Goal: Information Seeking & Learning: Learn about a topic

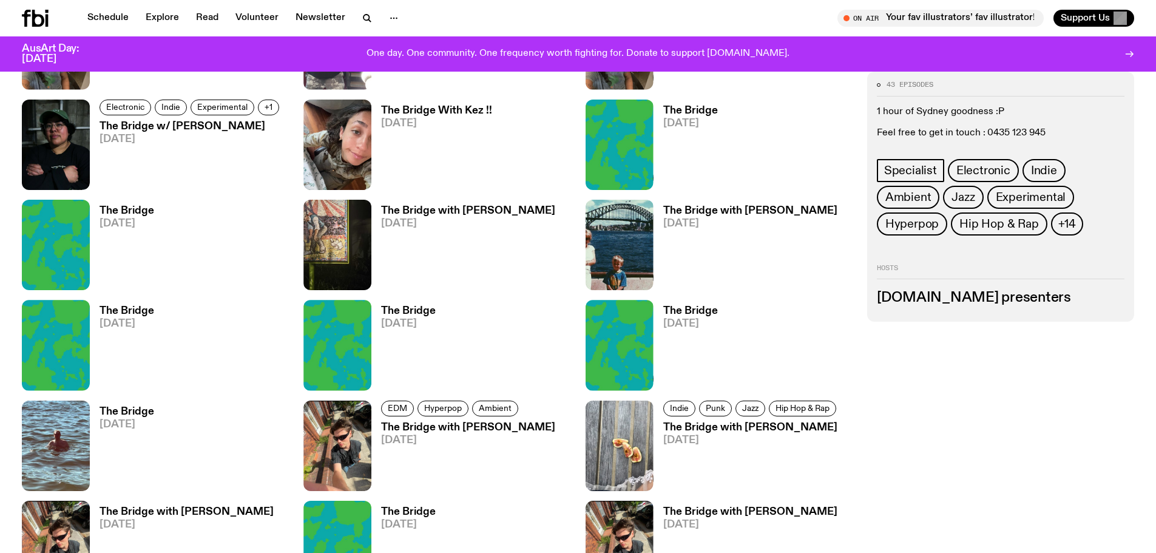
scroll to position [720, 0]
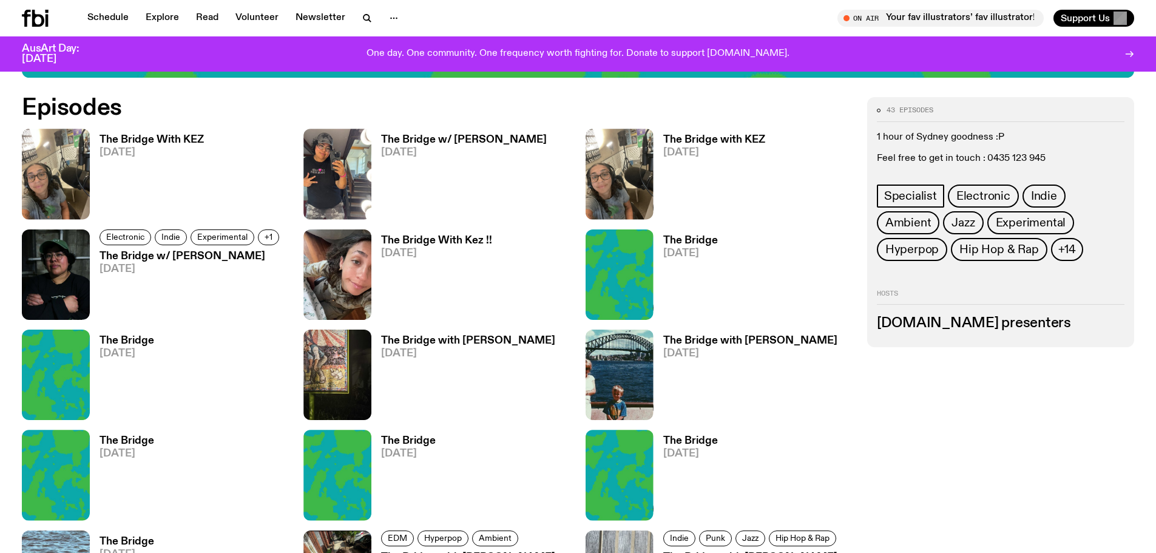
click at [434, 241] on h3 "The Bridge With Kez !!" at bounding box center [436, 240] width 111 height 10
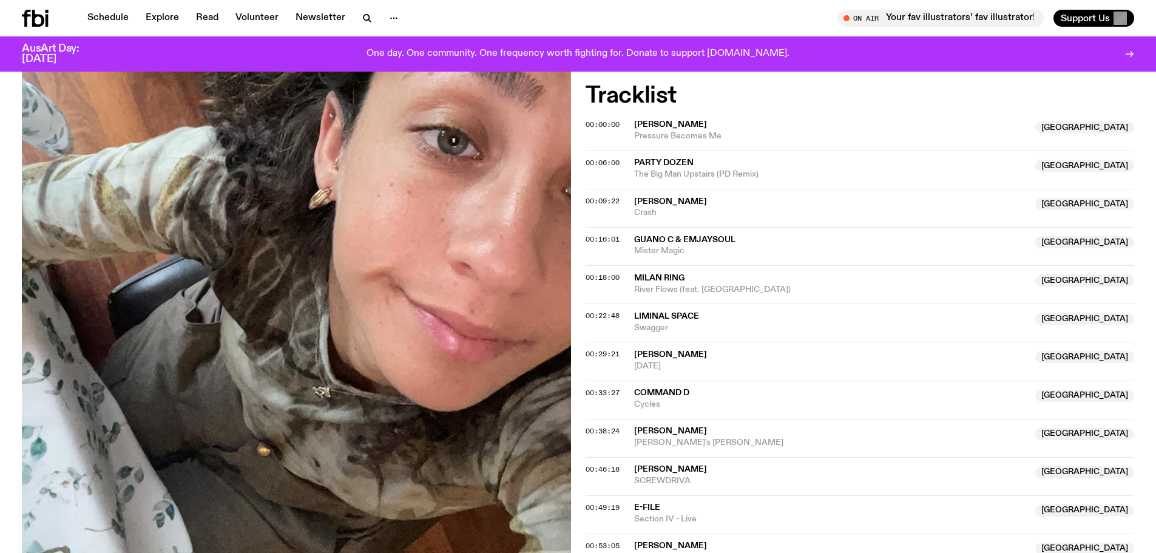
scroll to position [357, 0]
click at [652, 310] on span "Liminal Space" at bounding box center [831, 316] width 394 height 12
click at [774, 303] on div "00:22:48 Liminal Space NSW Swagger Copied NSW" at bounding box center [859, 322] width 549 height 38
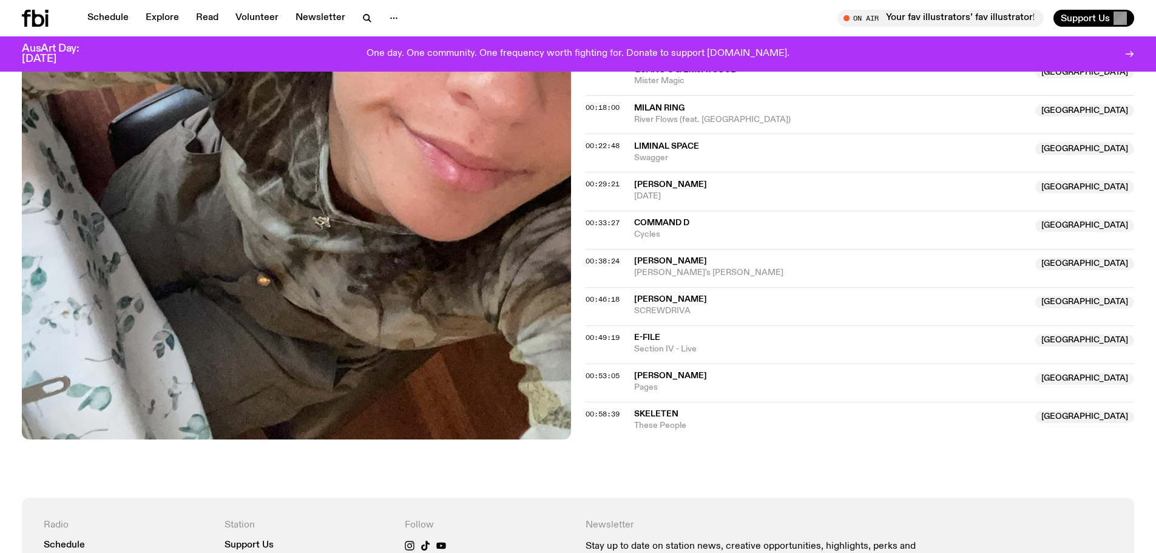
scroll to position [539, 0]
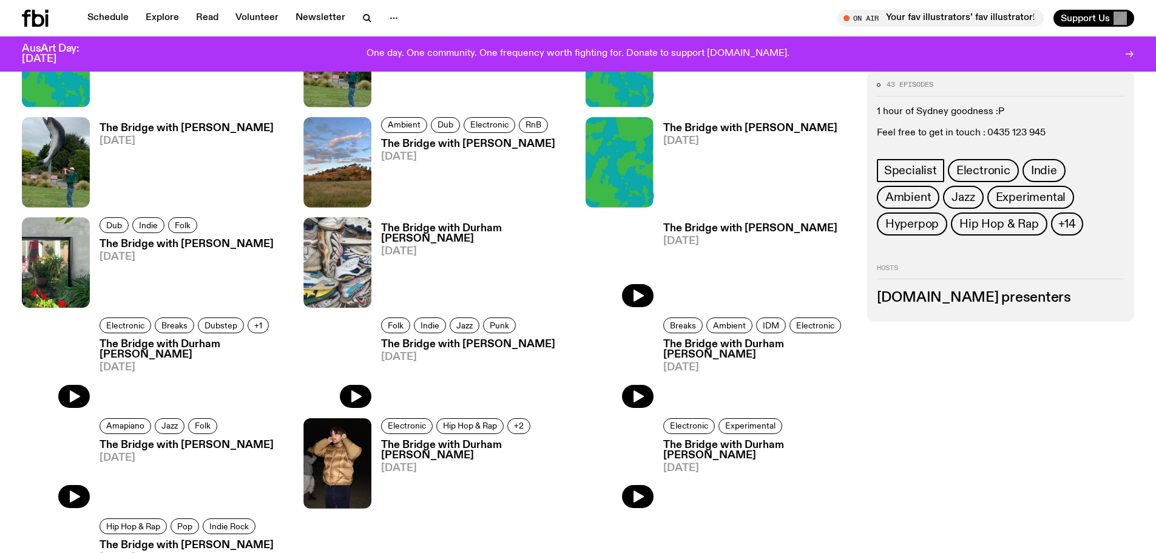
scroll to position [1994, 0]
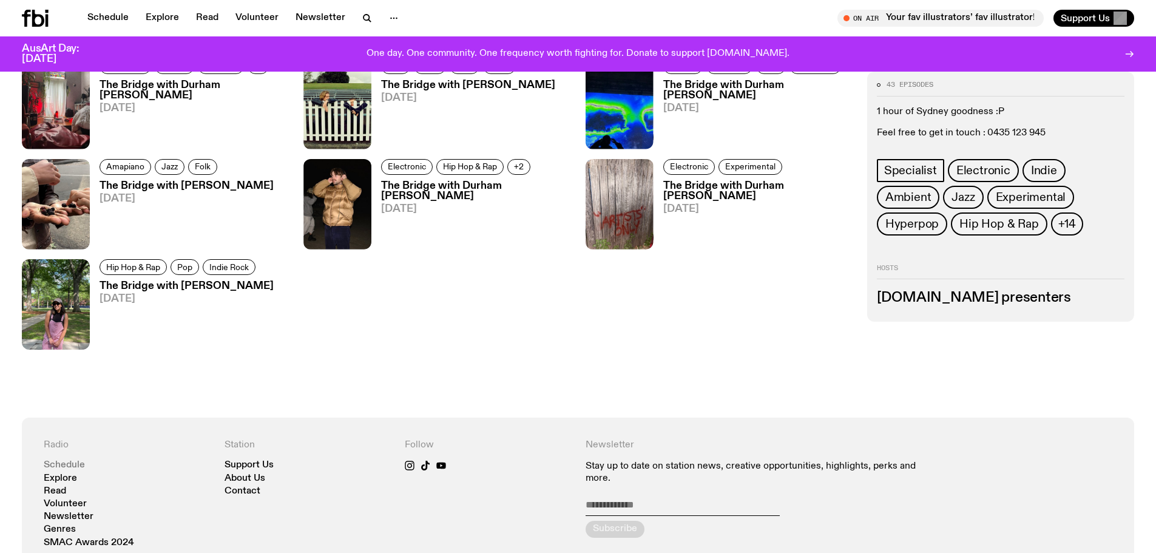
click at [78, 462] on link "Schedule" at bounding box center [64, 464] width 41 height 9
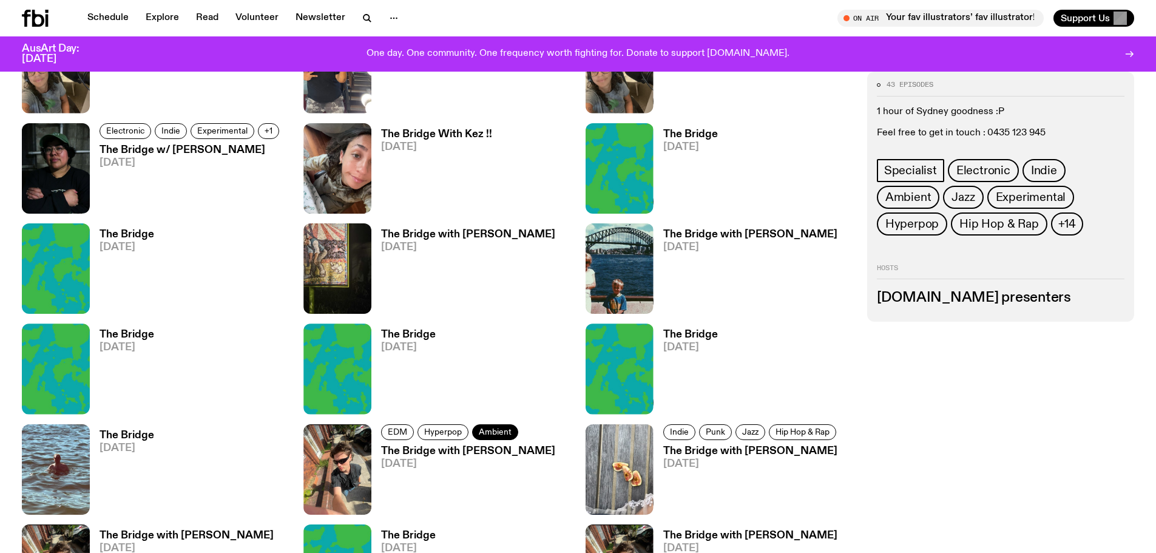
scroll to position [659, 0]
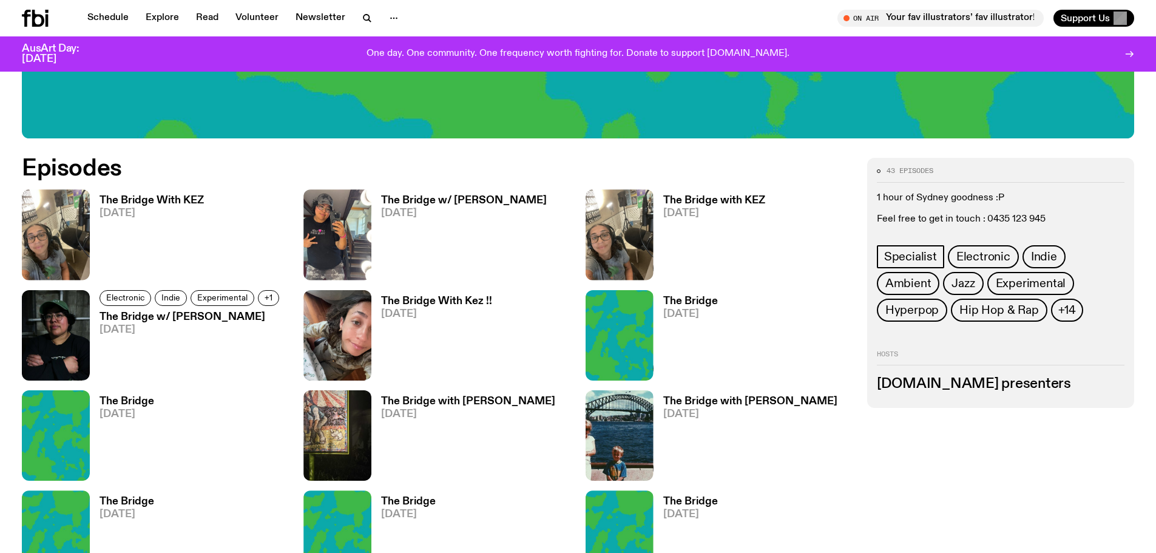
click at [465, 397] on h3 "The Bridge with [PERSON_NAME]" at bounding box center [468, 401] width 174 height 10
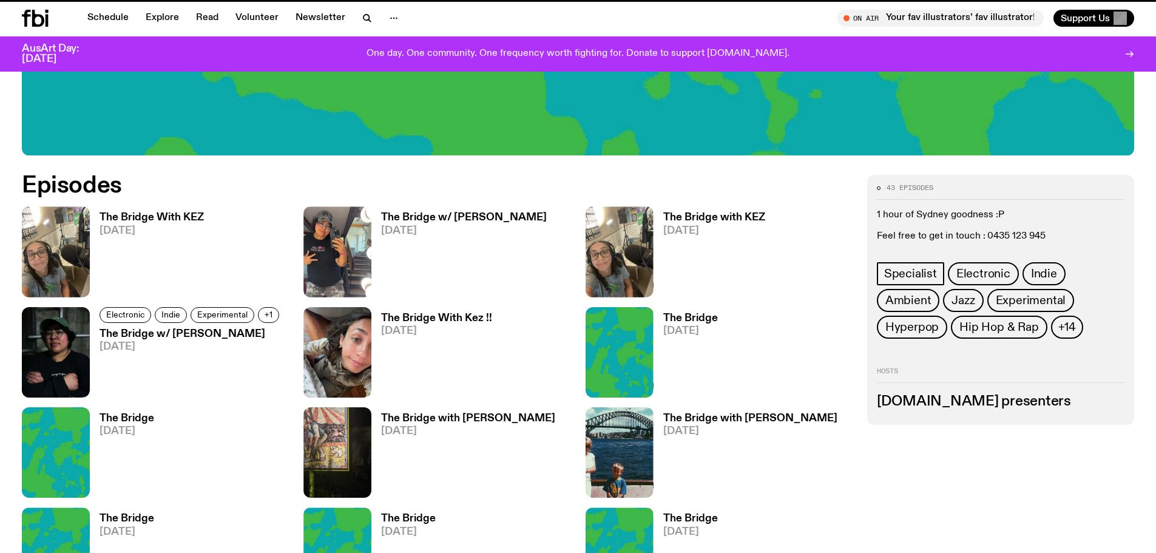
scroll to position [650, 0]
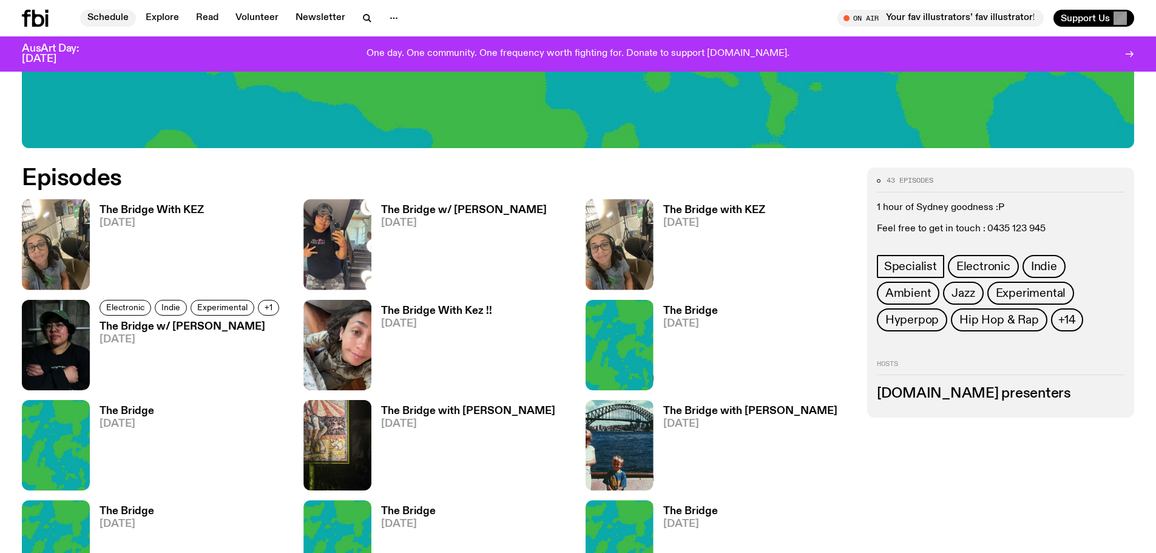
click at [98, 15] on link "Schedule" at bounding box center [108, 18] width 56 height 17
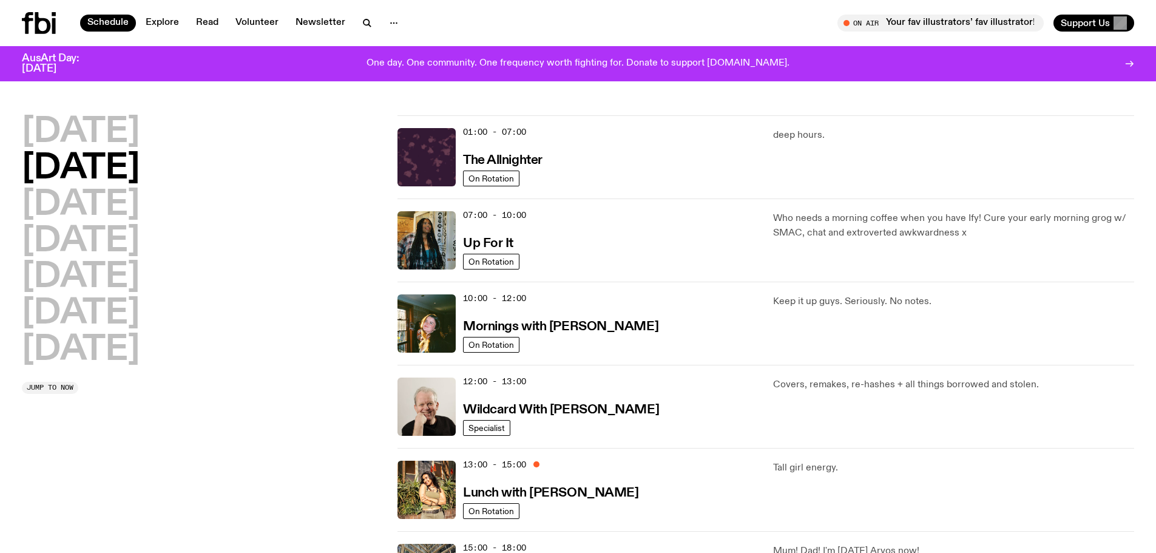
click at [103, 126] on h2 "[DATE]" at bounding box center [81, 132] width 118 height 34
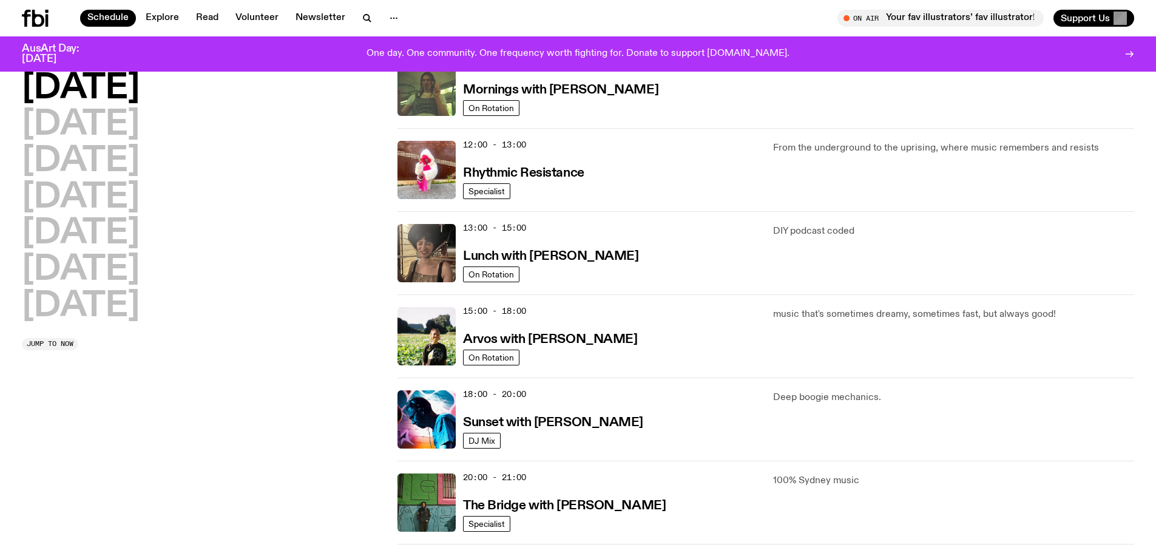
scroll to position [398, 0]
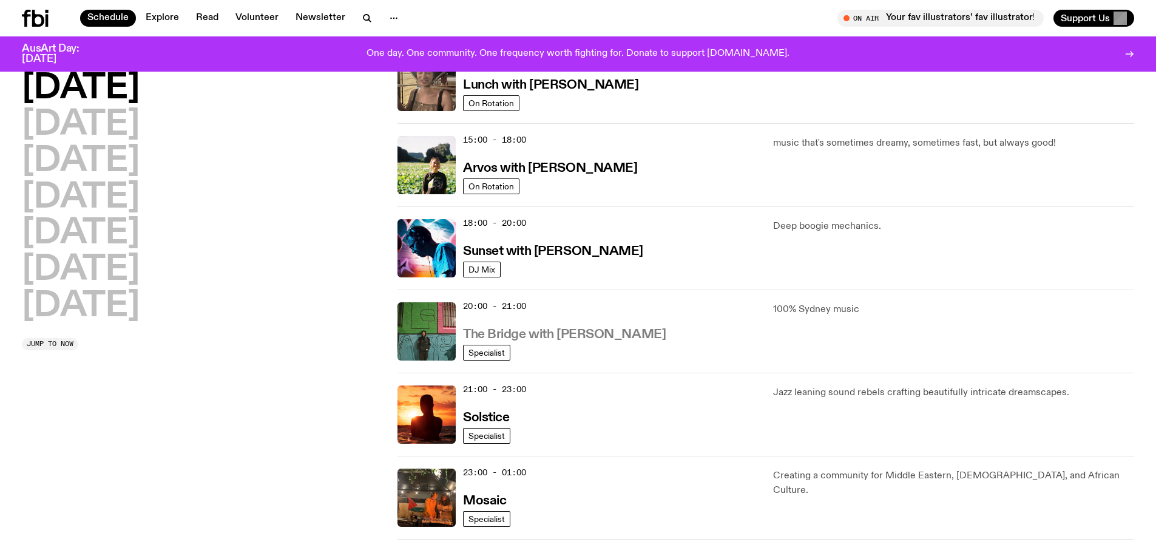
click at [550, 331] on h3 "The Bridge with [PERSON_NAME]" at bounding box center [564, 334] width 203 height 13
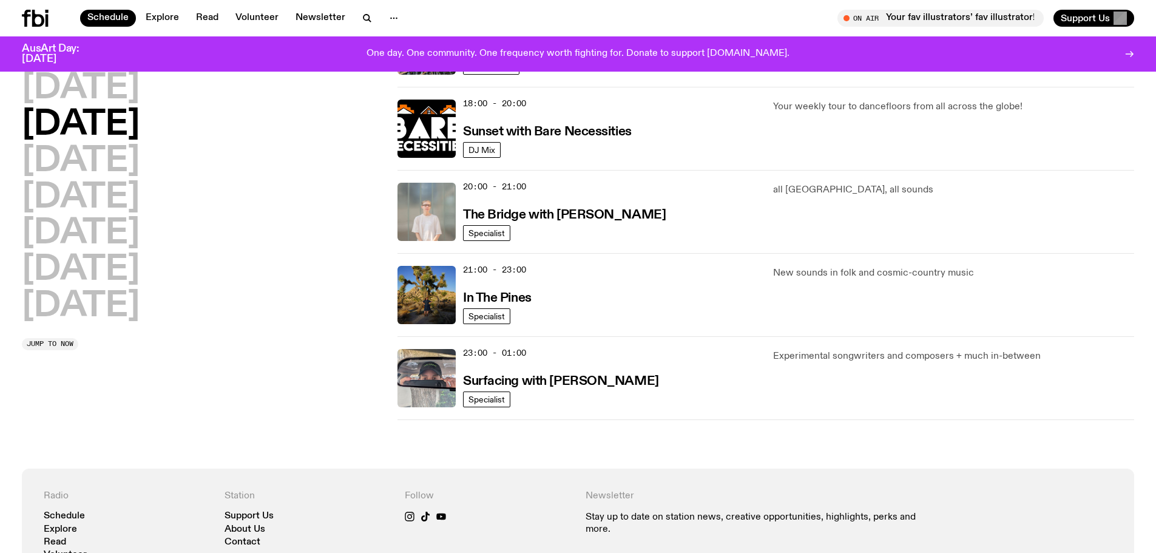
scroll to position [479, 0]
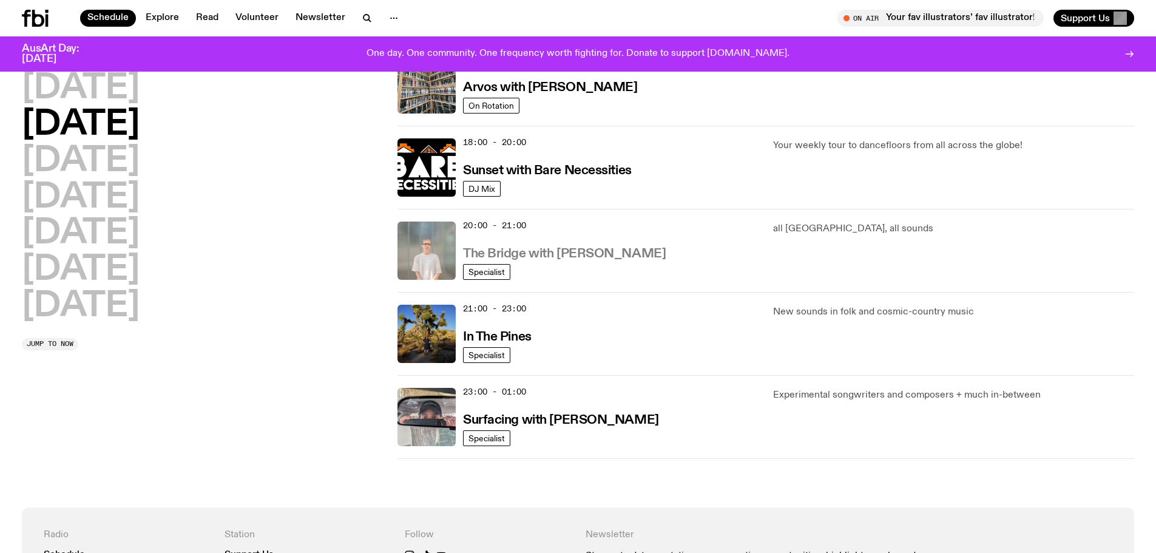
click at [508, 255] on h3 "The Bridge with [PERSON_NAME]" at bounding box center [564, 254] width 203 height 13
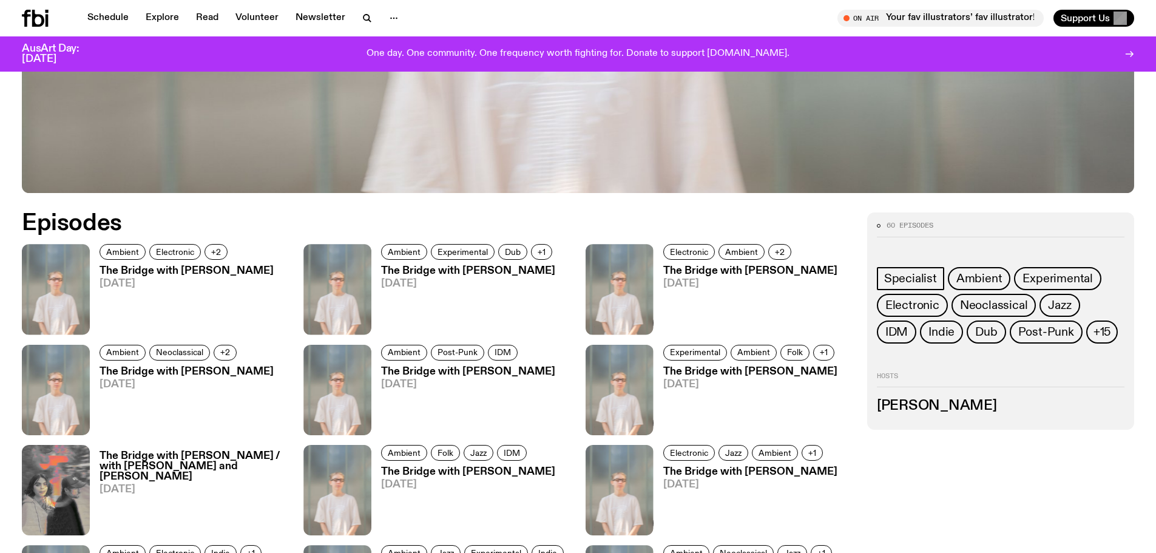
scroll to position [418, 0]
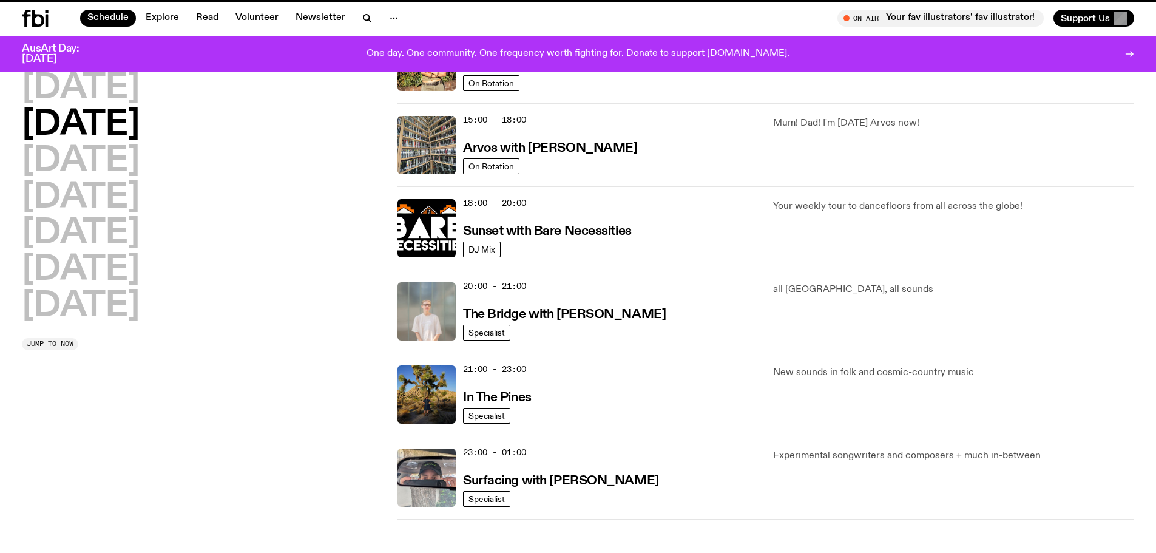
scroll to position [479, 0]
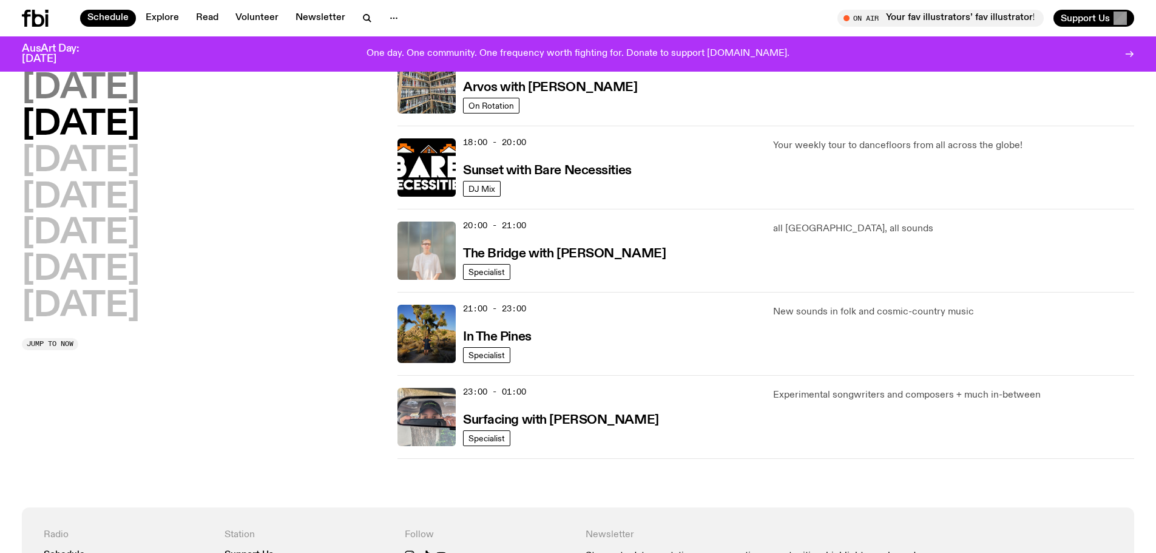
click at [87, 91] on h2 "Monday" at bounding box center [81, 89] width 118 height 34
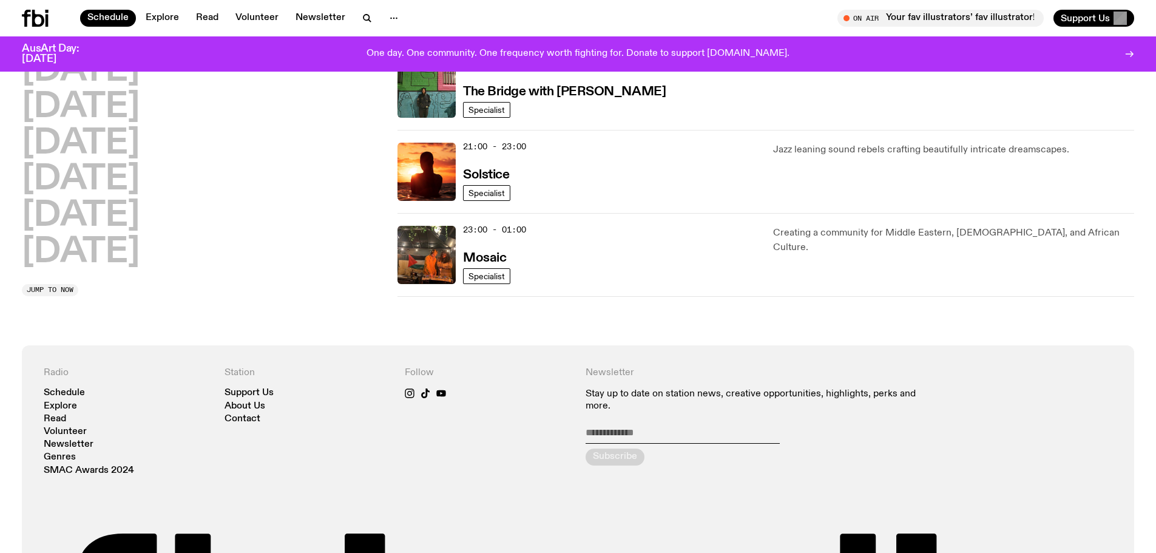
scroll to position [519, 0]
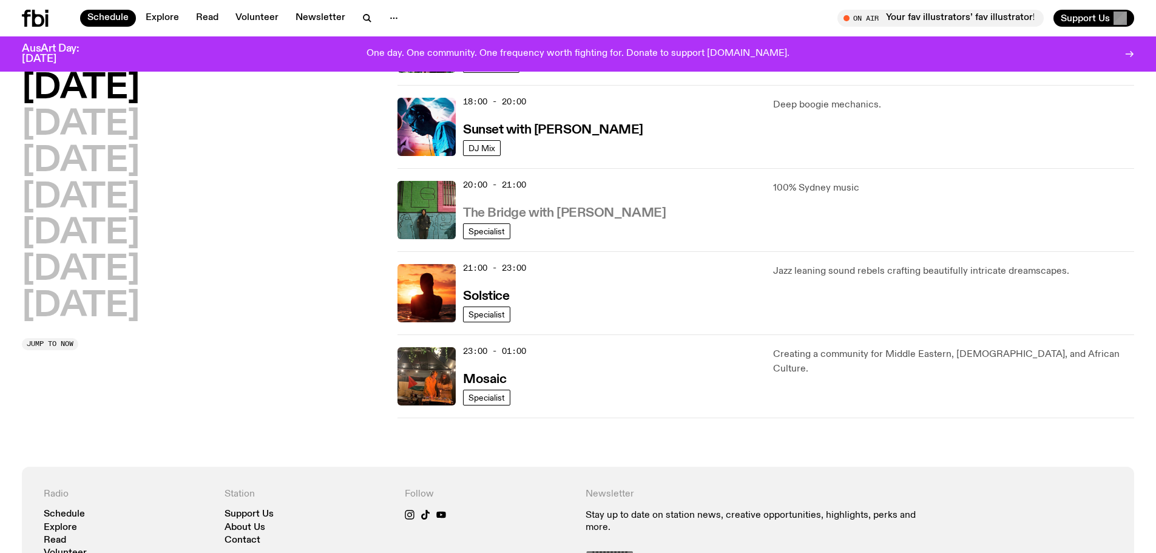
click at [524, 213] on h3 "The Bridge with [PERSON_NAME]" at bounding box center [564, 213] width 203 height 13
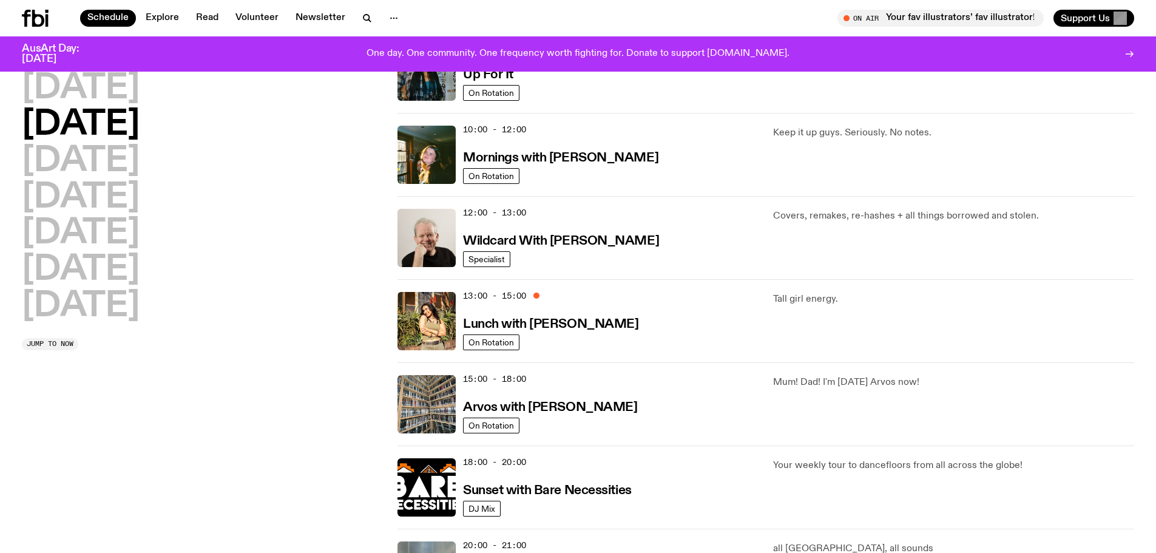
scroll to position [357, 0]
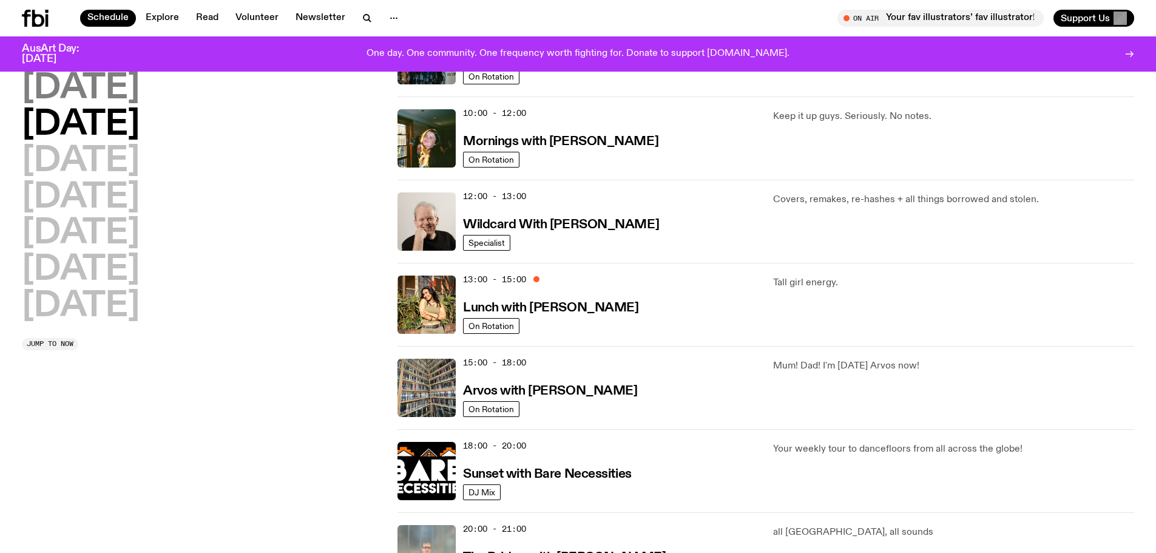
click at [106, 93] on h2 "Monday" at bounding box center [81, 89] width 118 height 34
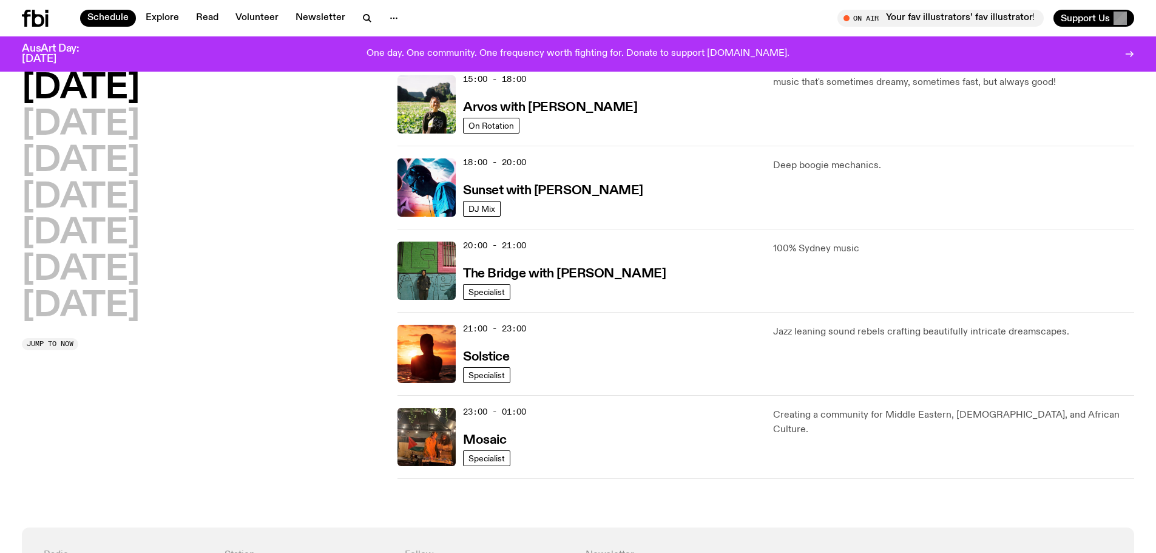
scroll to position [519, 0]
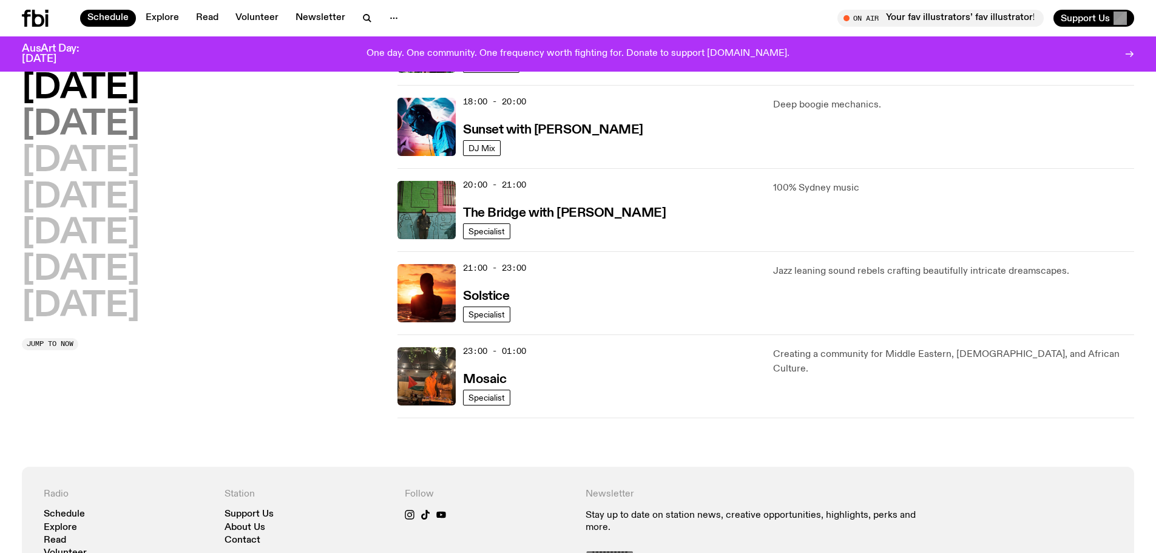
click at [112, 119] on h2 "Tuesday" at bounding box center [81, 125] width 118 height 34
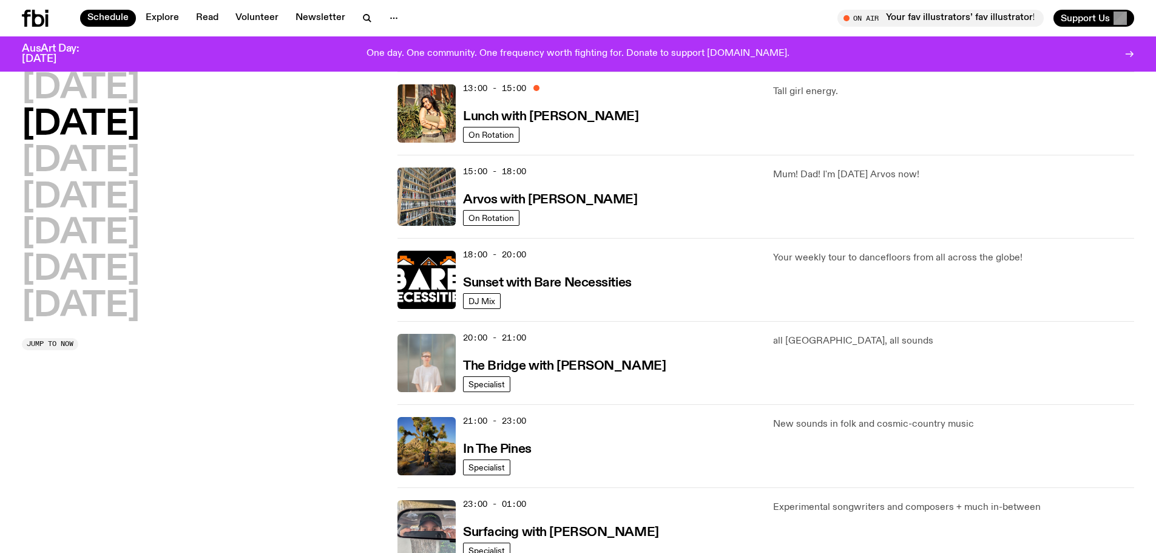
scroll to position [459, 0]
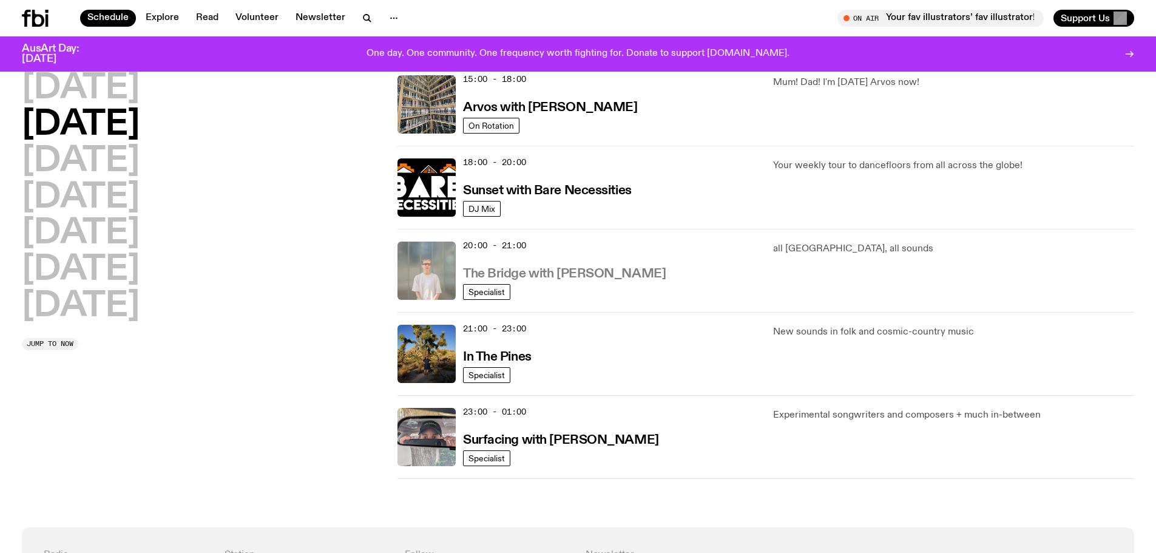
click at [542, 270] on h3 "The Bridge with [PERSON_NAME]" at bounding box center [564, 274] width 203 height 13
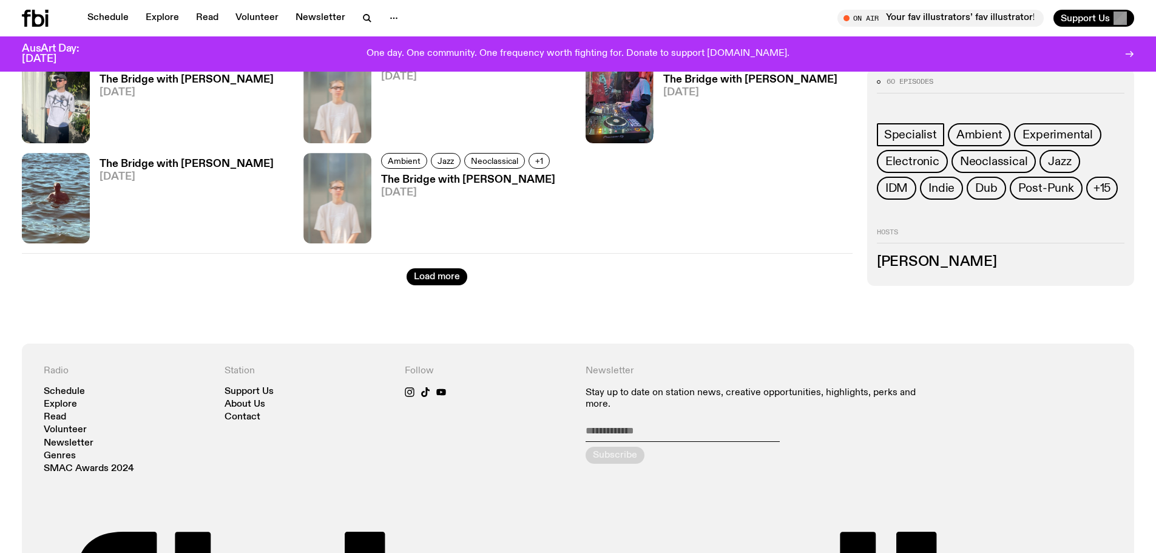
scroll to position [2603, 0]
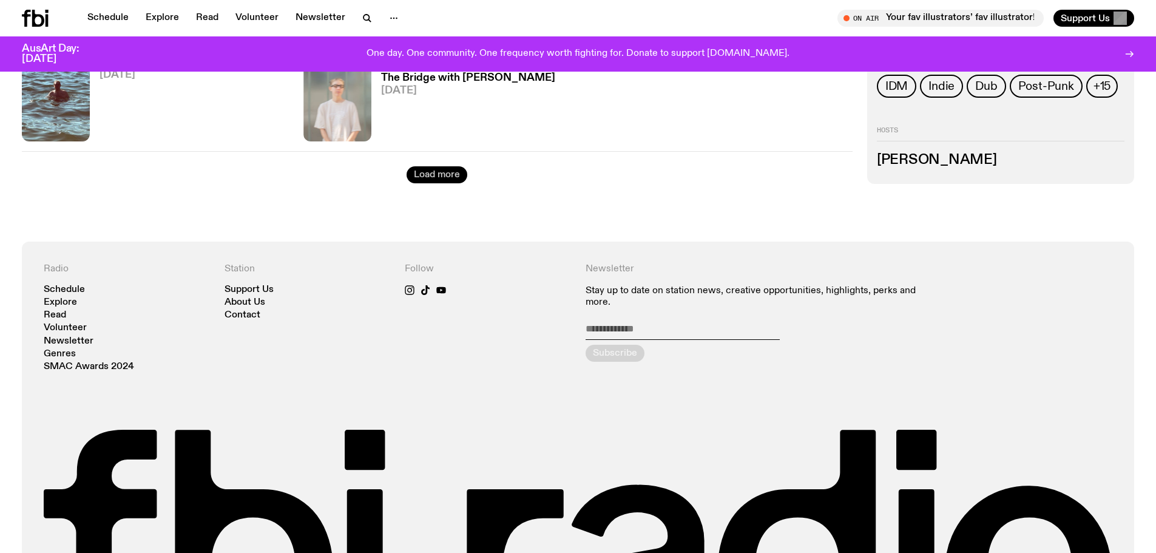
click at [428, 173] on button "Load more" at bounding box center [436, 174] width 61 height 17
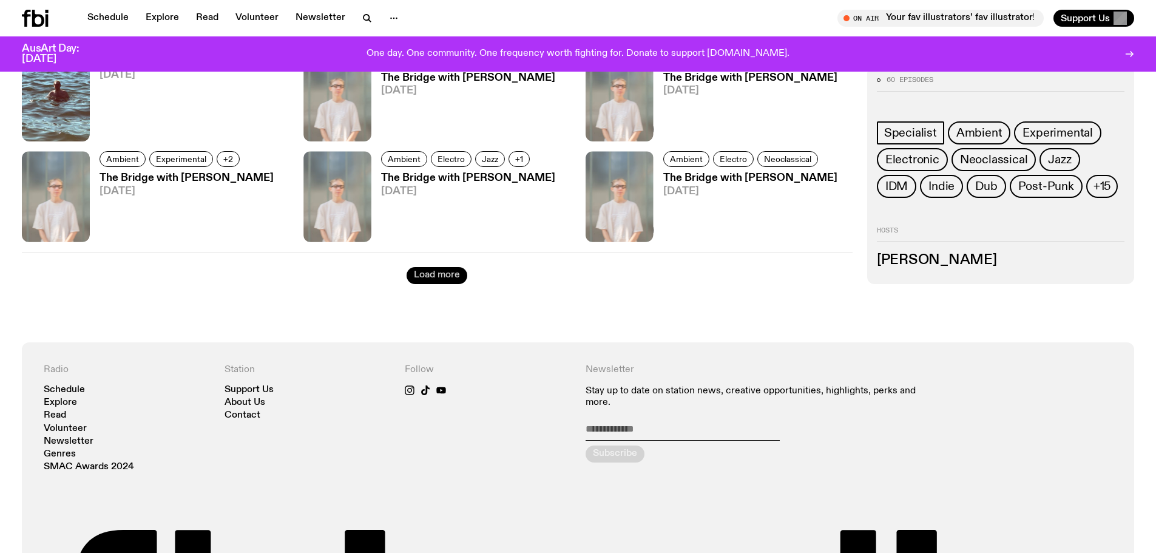
click at [449, 275] on button "Load more" at bounding box center [436, 275] width 61 height 17
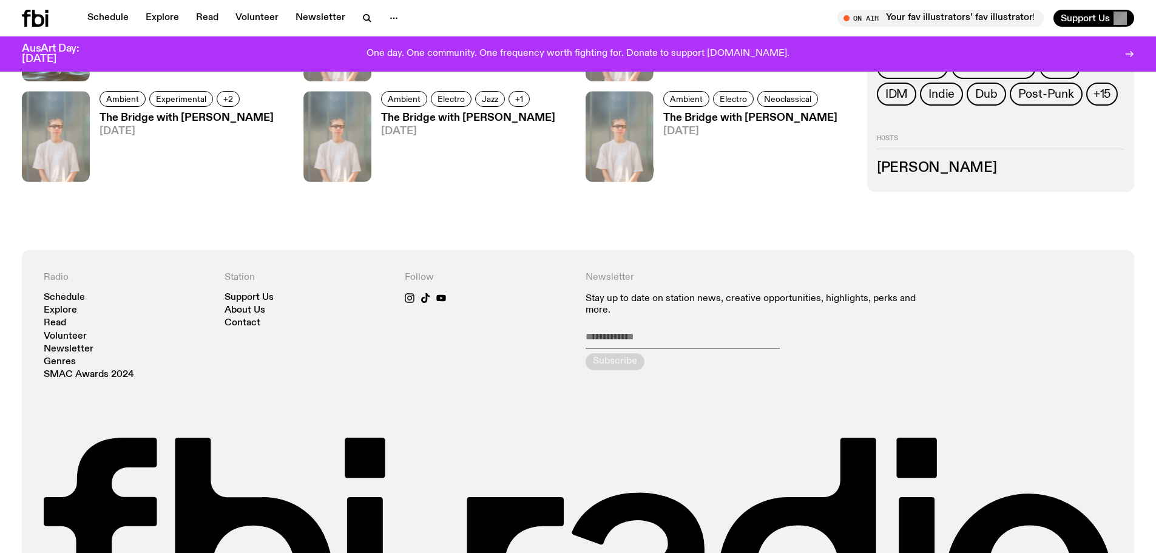
scroll to position [2664, 0]
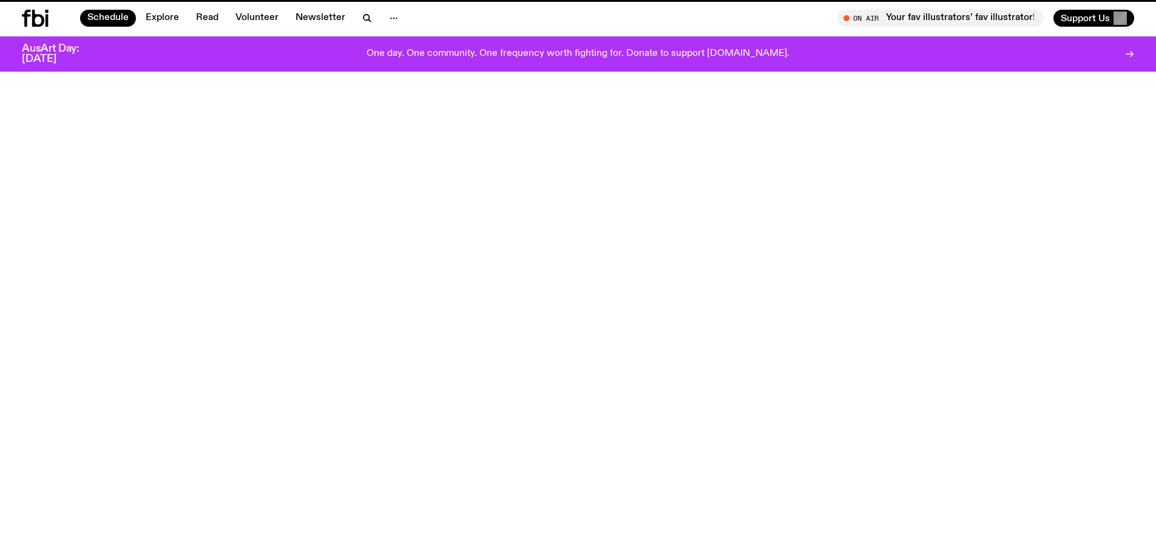
scroll to position [459, 0]
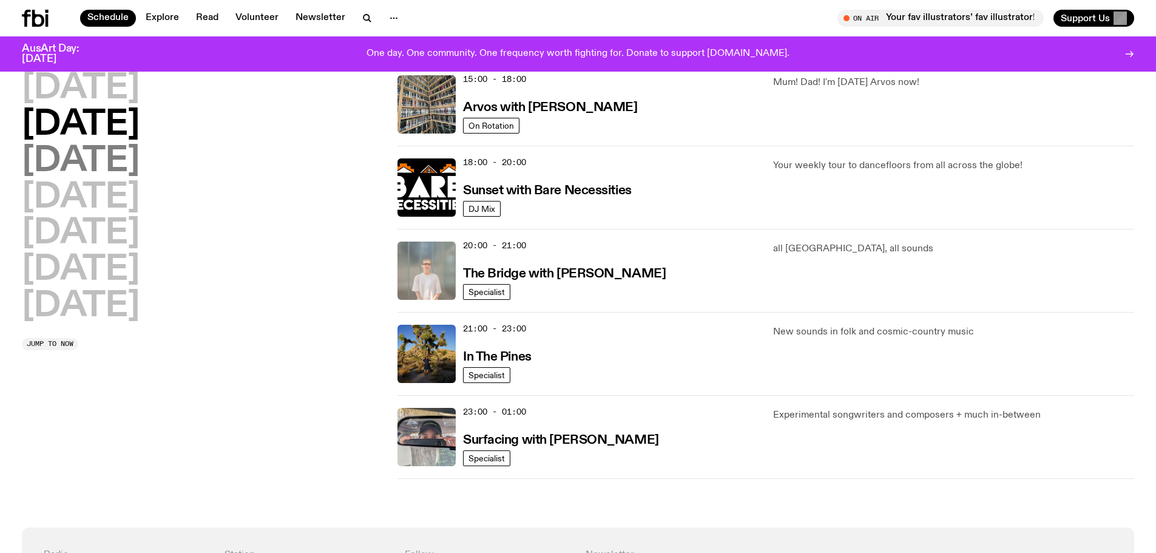
click at [140, 163] on h2 "Wednesday" at bounding box center [81, 161] width 118 height 34
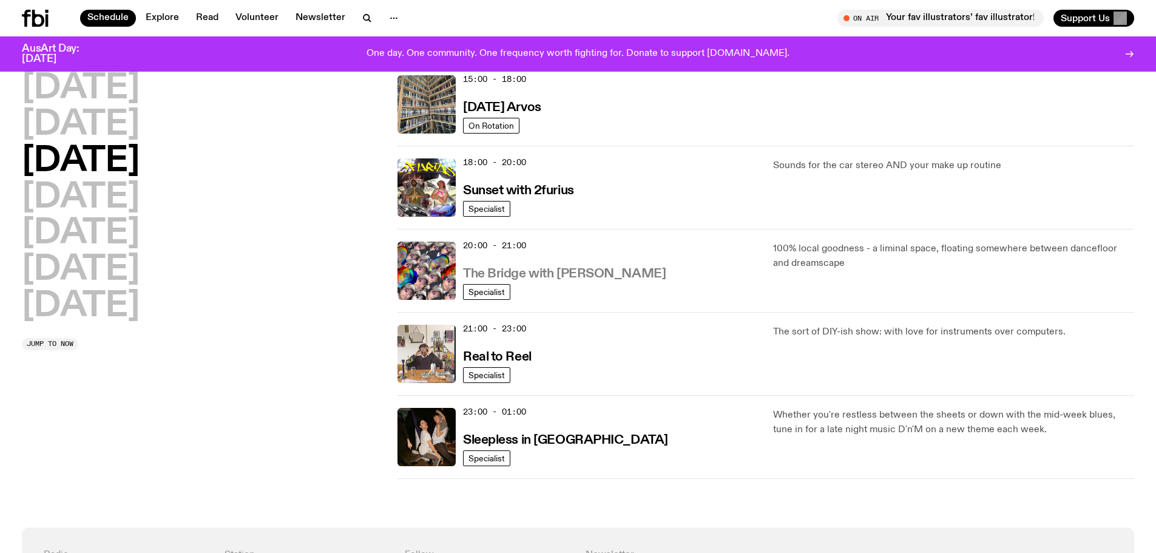
click at [554, 270] on h3 "The Bridge with Diana Kalkoul" at bounding box center [564, 274] width 203 height 13
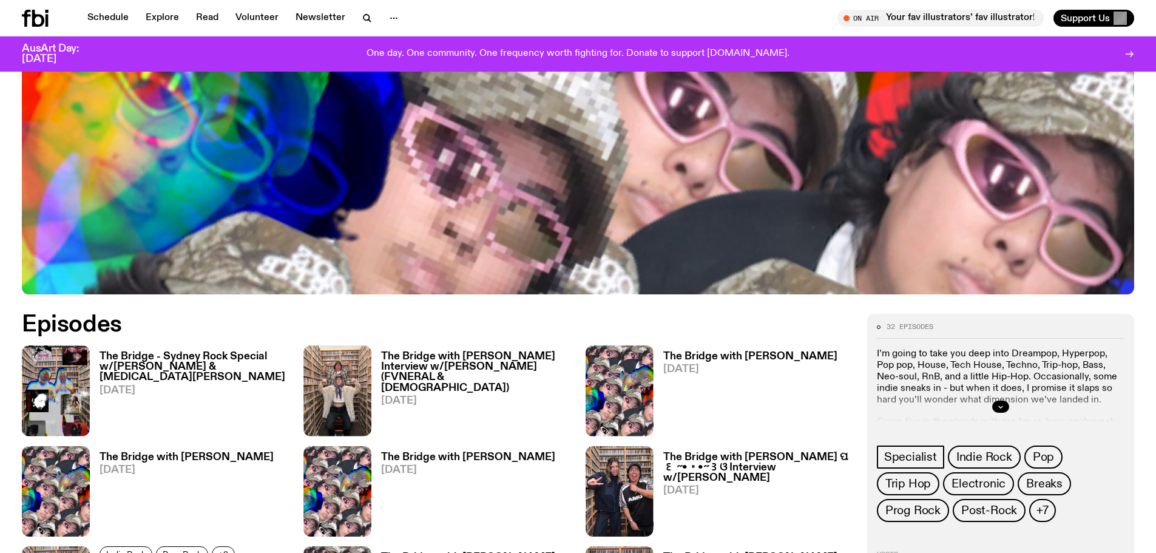
scroll to position [541, 0]
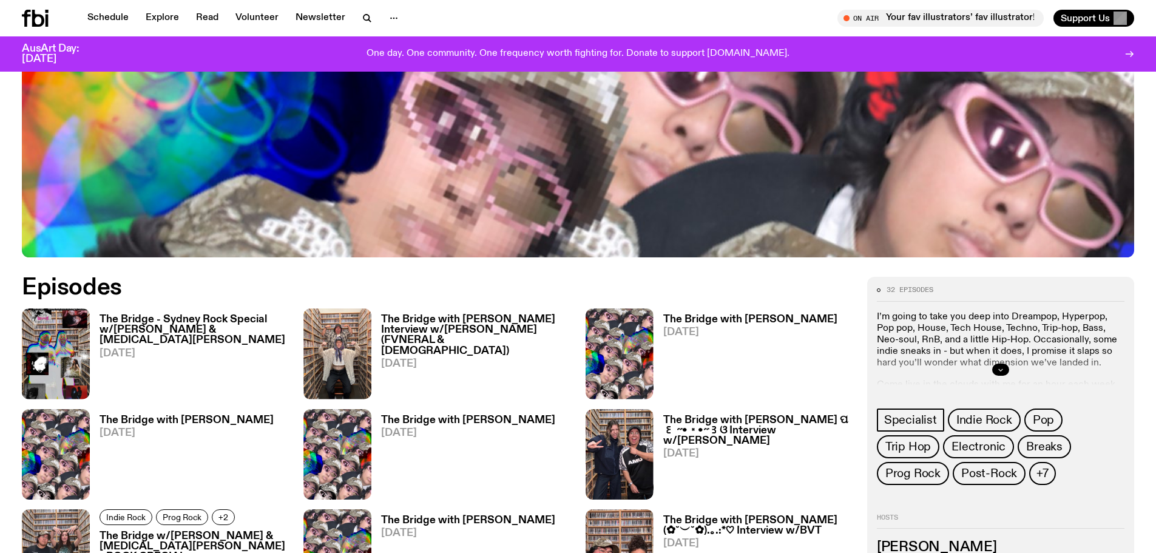
click at [1000, 368] on icon "button" at bounding box center [1000, 369] width 7 height 7
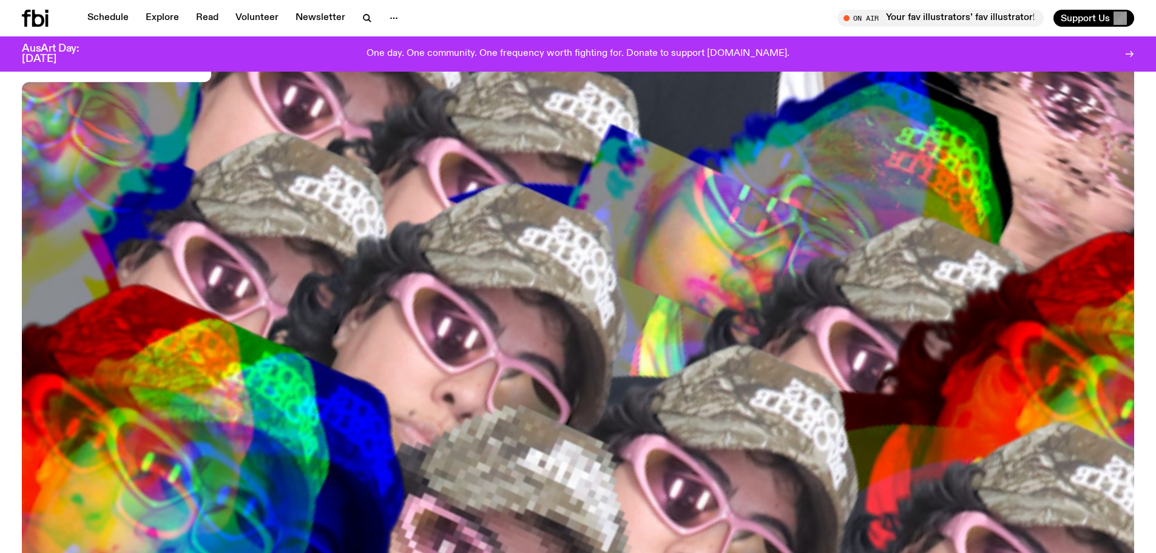
scroll to position [0, 0]
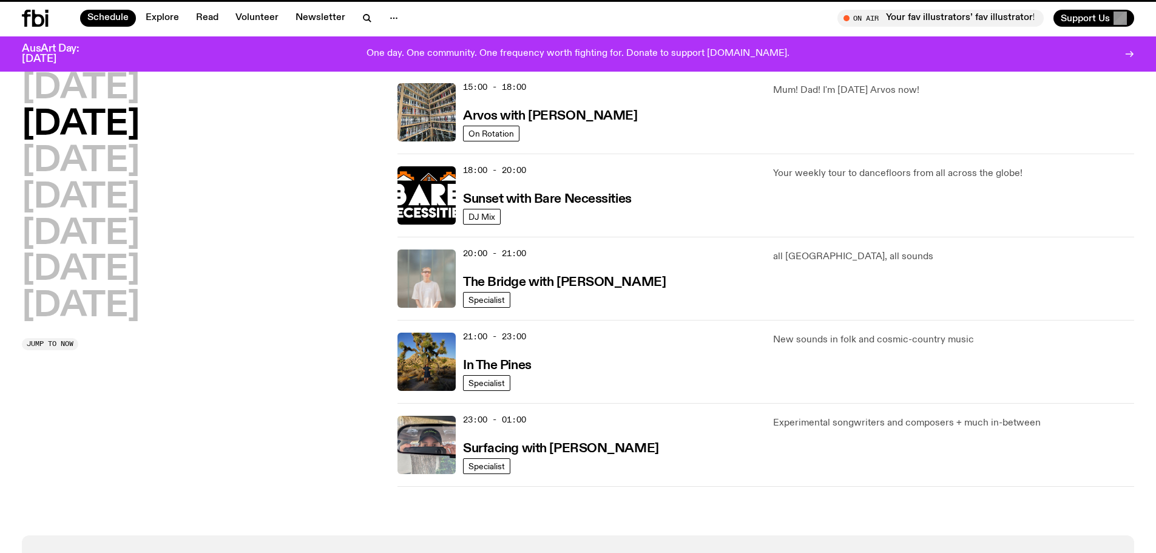
scroll to position [449, 0]
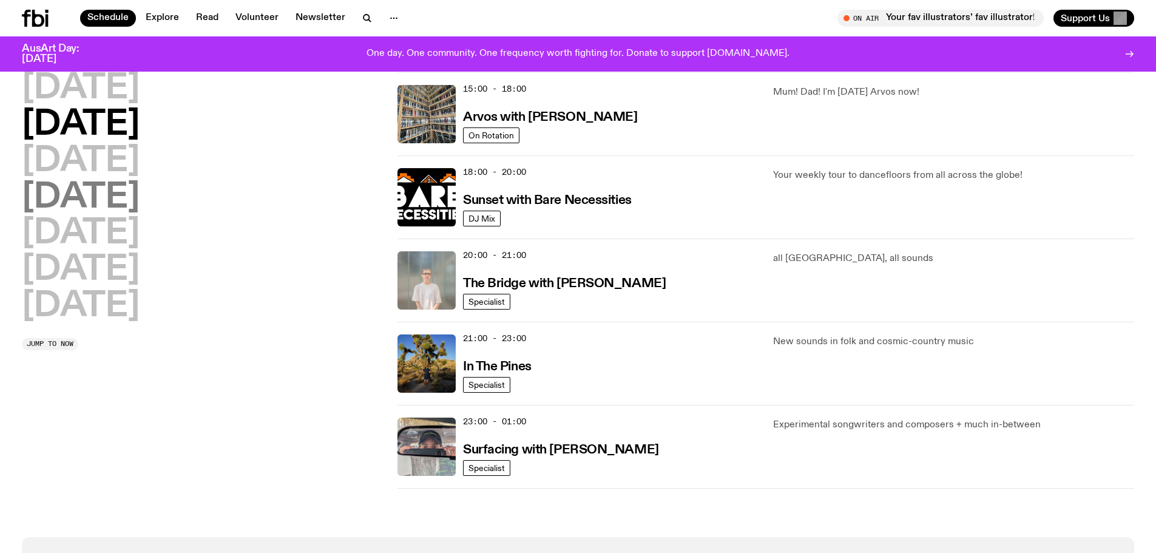
click at [74, 197] on h2 "Thursday" at bounding box center [81, 198] width 118 height 34
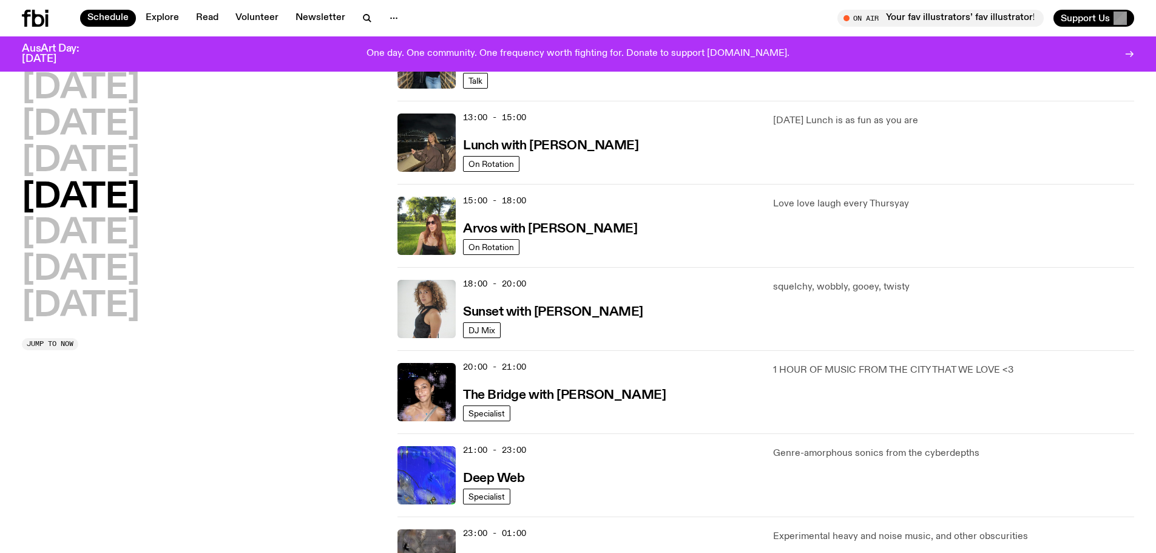
scroll to position [459, 0]
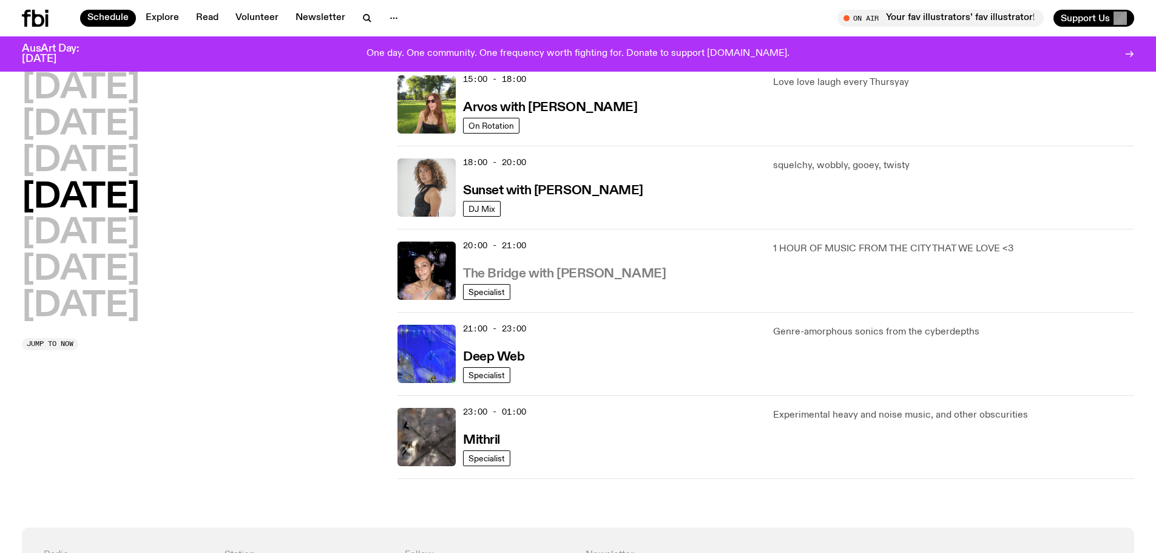
click at [576, 268] on h3 "The Bridge with [PERSON_NAME]" at bounding box center [564, 274] width 203 height 13
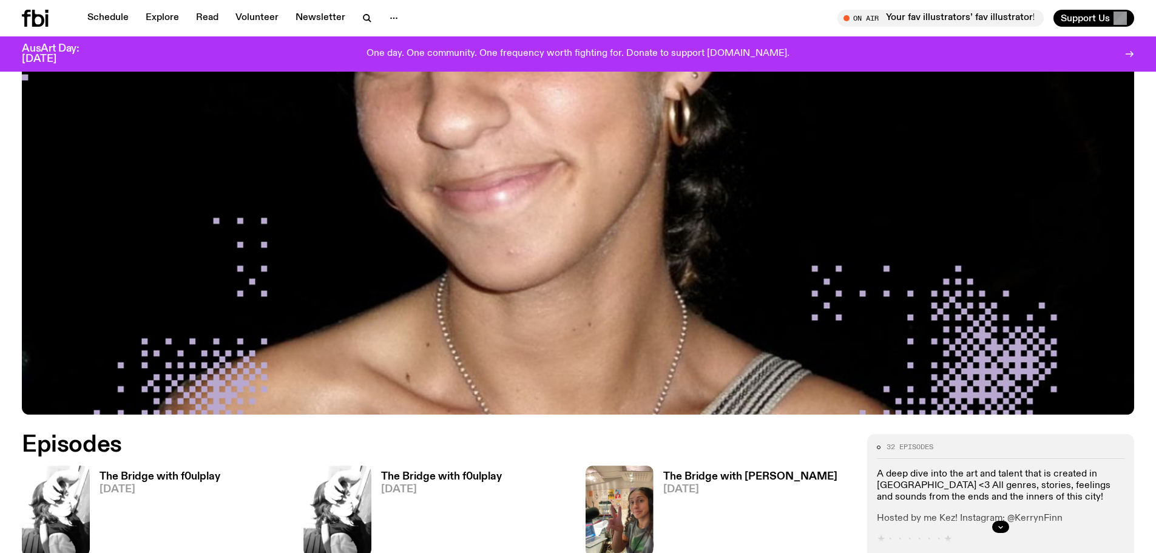
scroll to position [600, 0]
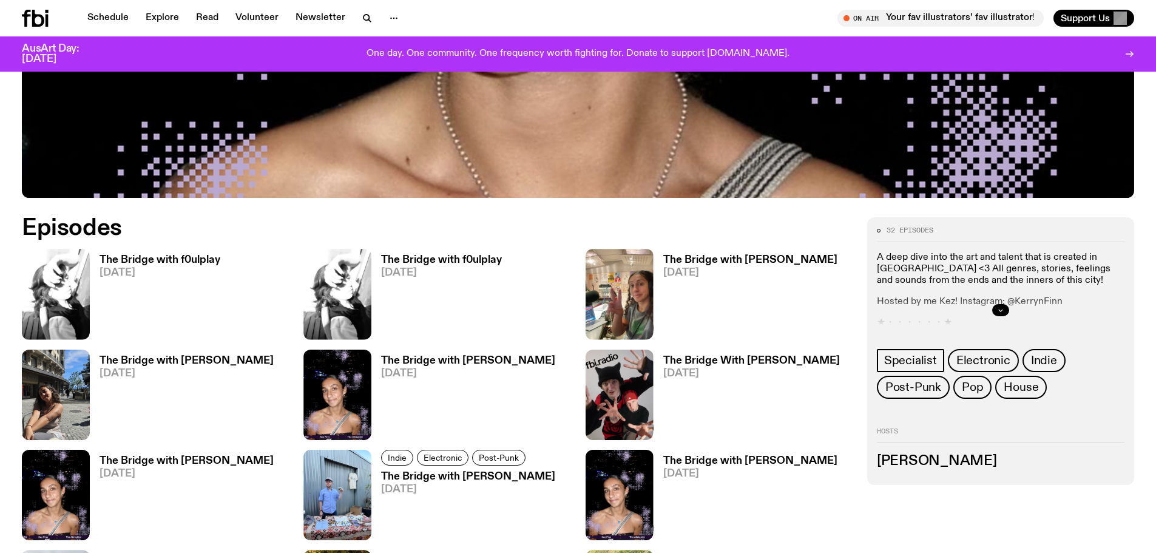
click at [1000, 306] on icon "button" at bounding box center [1000, 309] width 7 height 7
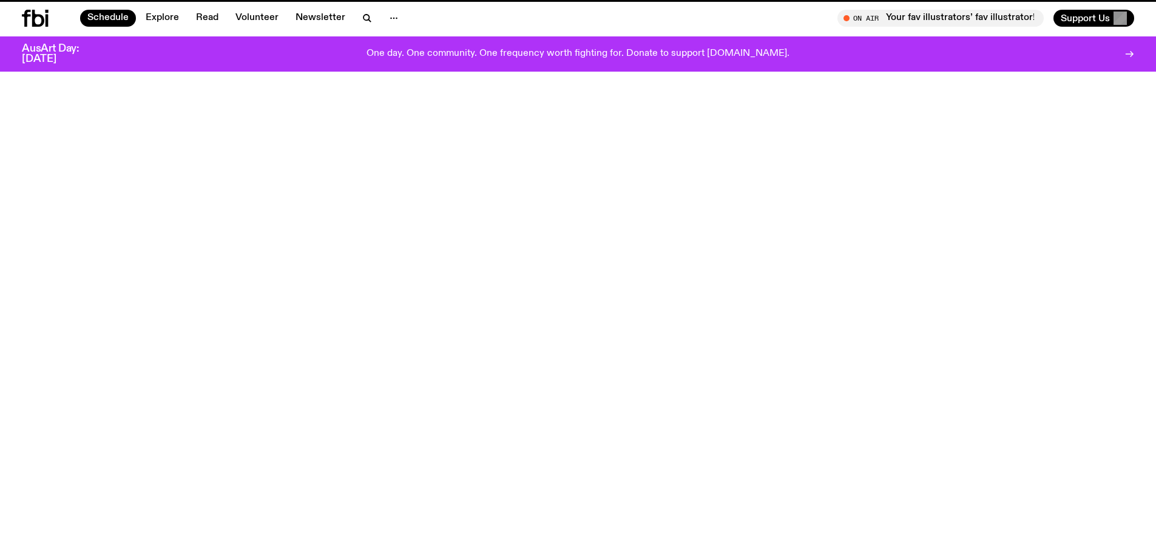
scroll to position [459, 0]
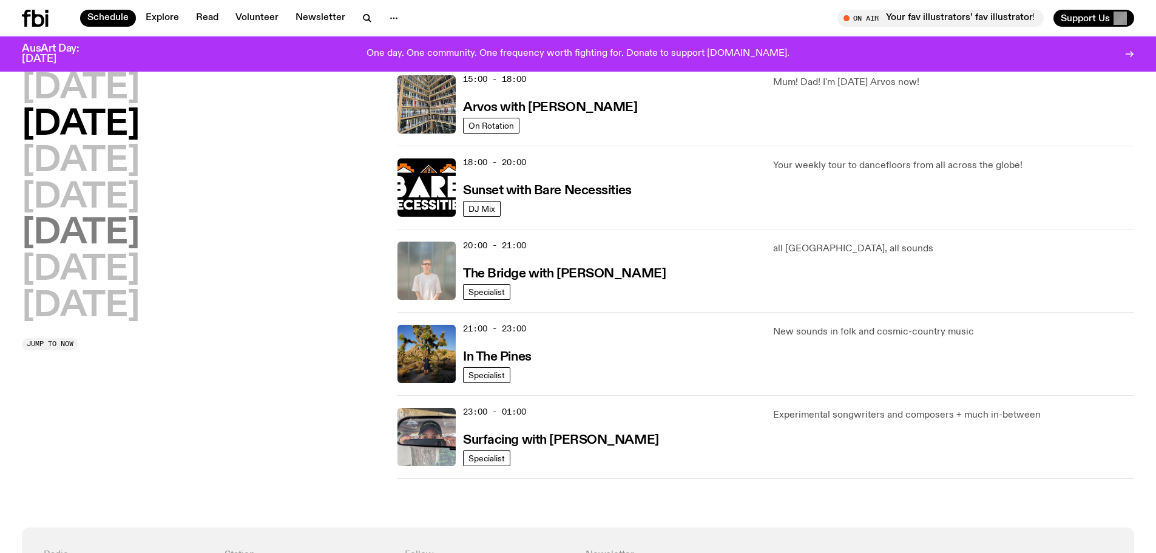
click at [50, 237] on h2 "[DATE]" at bounding box center [81, 234] width 118 height 34
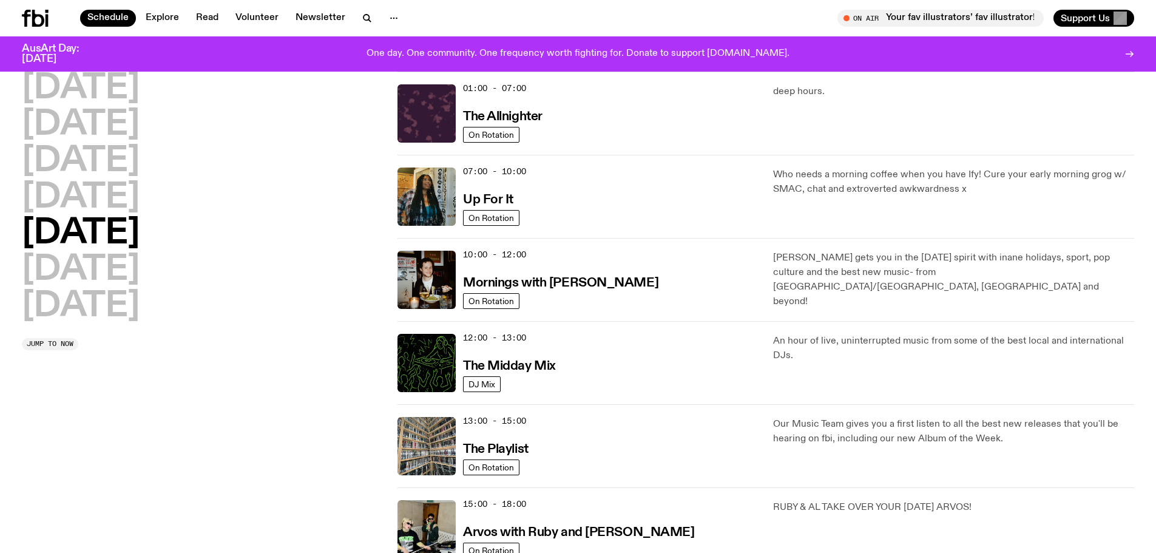
scroll to position [0, 0]
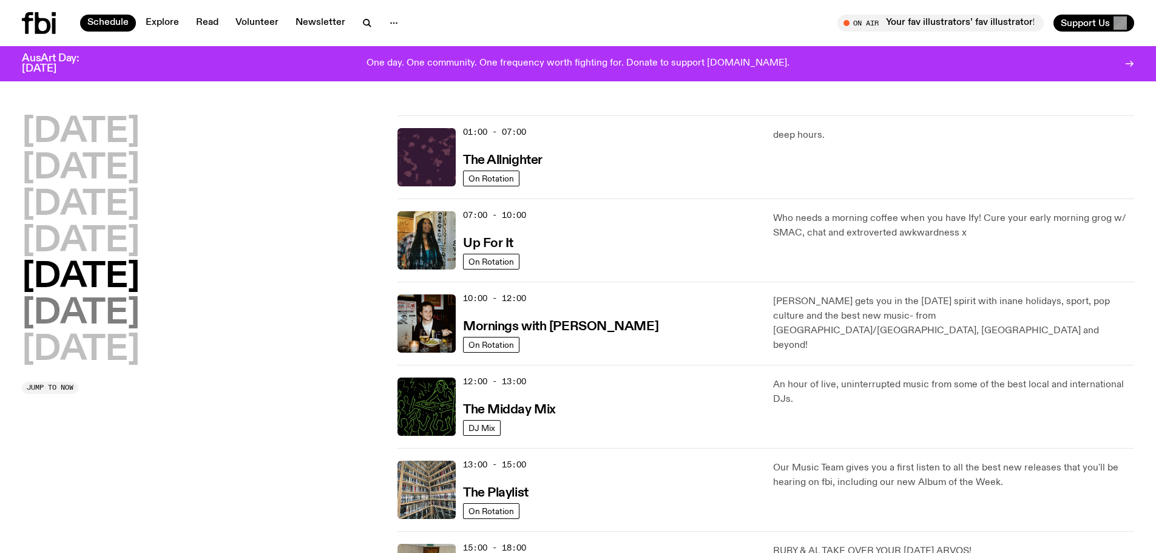
click at [65, 311] on h2 "[DATE]" at bounding box center [81, 314] width 118 height 34
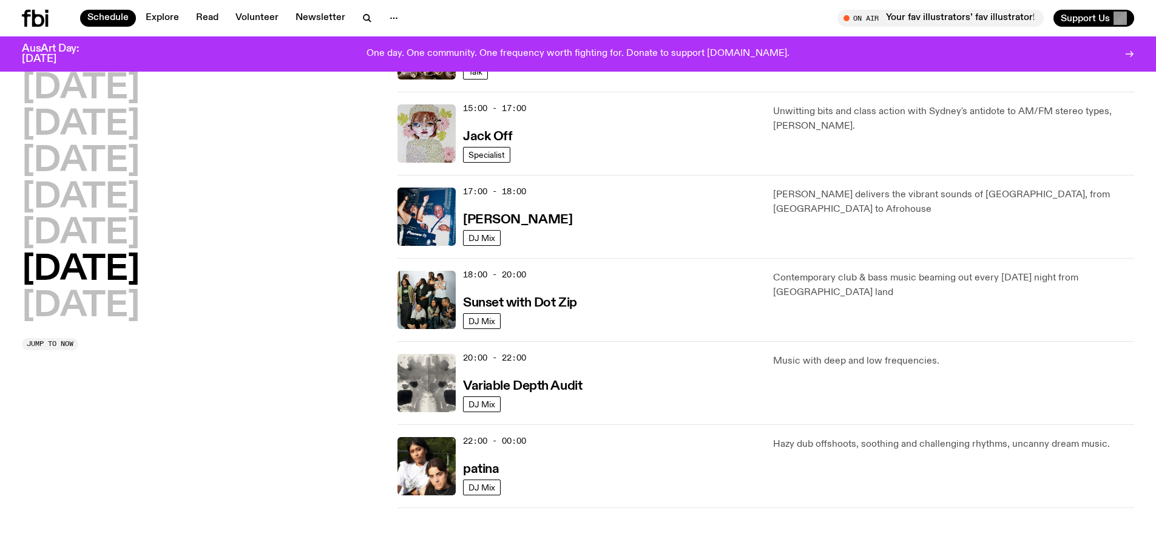
scroll to position [722, 0]
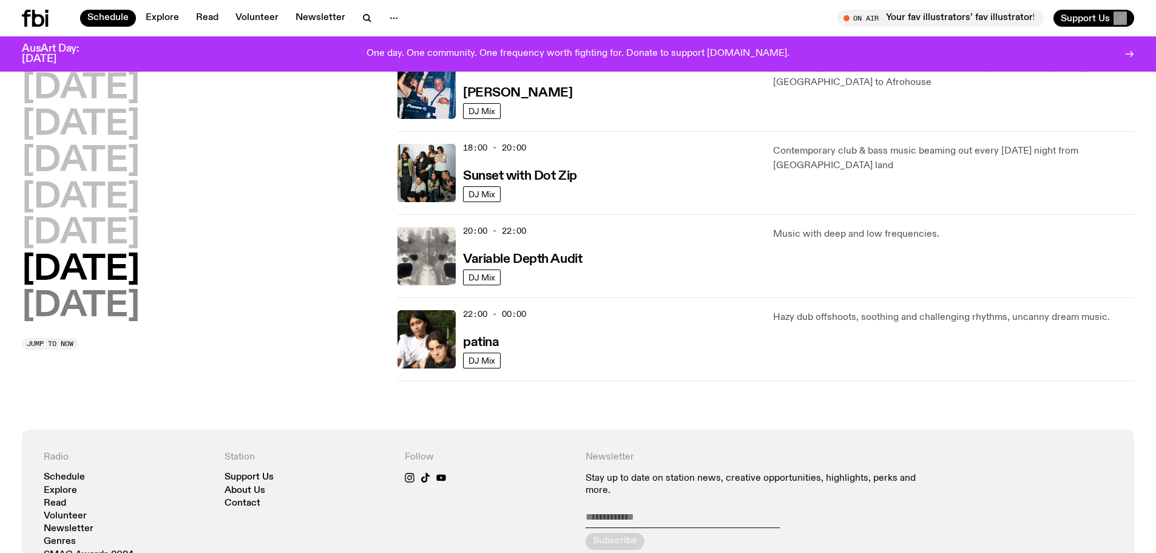
click at [72, 303] on h2 "[DATE]" at bounding box center [81, 306] width 118 height 34
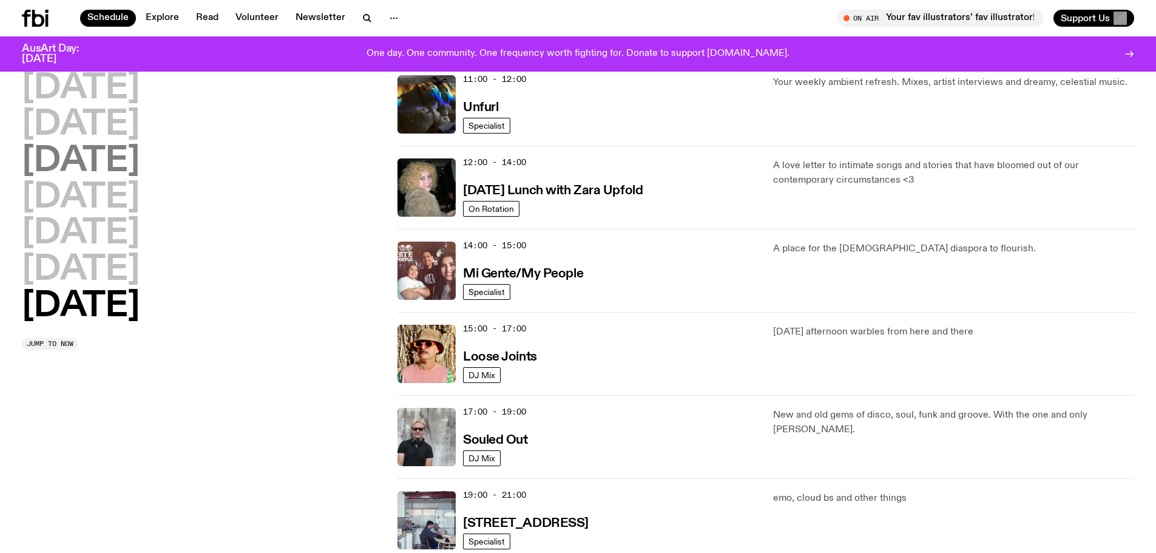
scroll to position [364, 0]
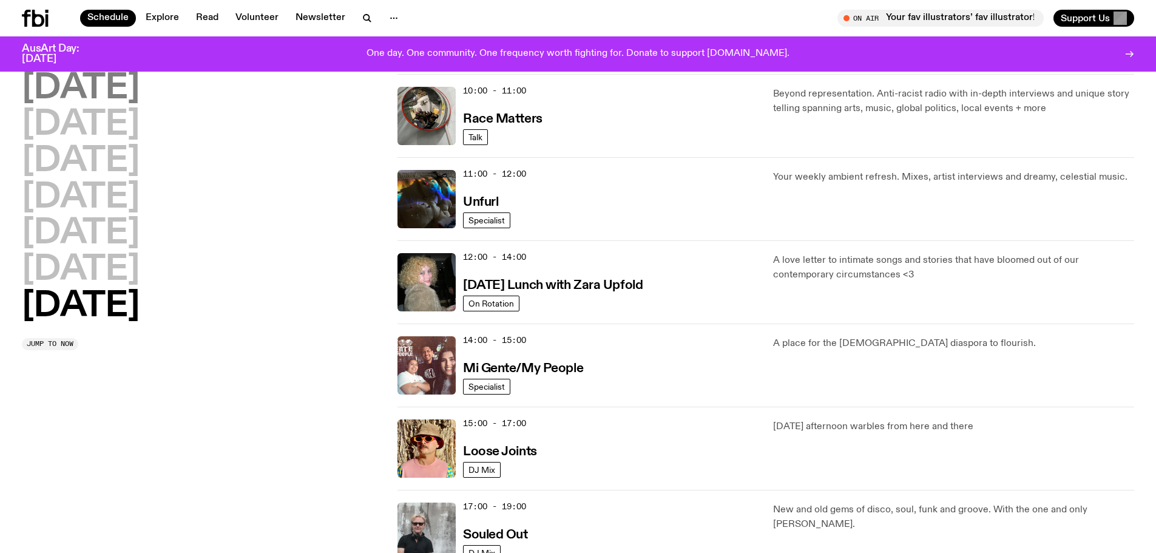
click at [81, 78] on h2 "Monday" at bounding box center [81, 89] width 118 height 34
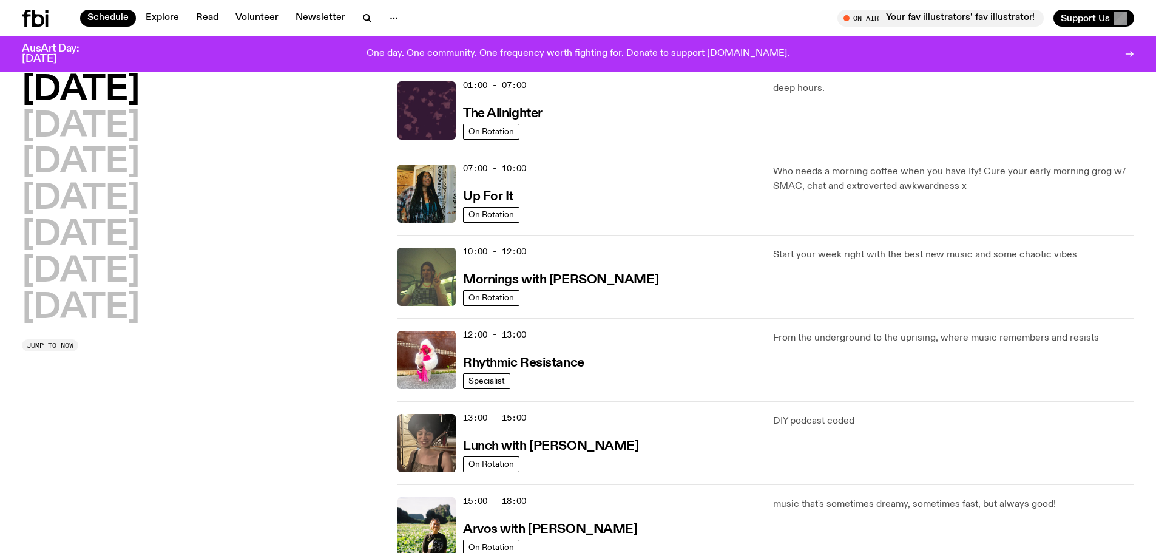
scroll to position [61, 0]
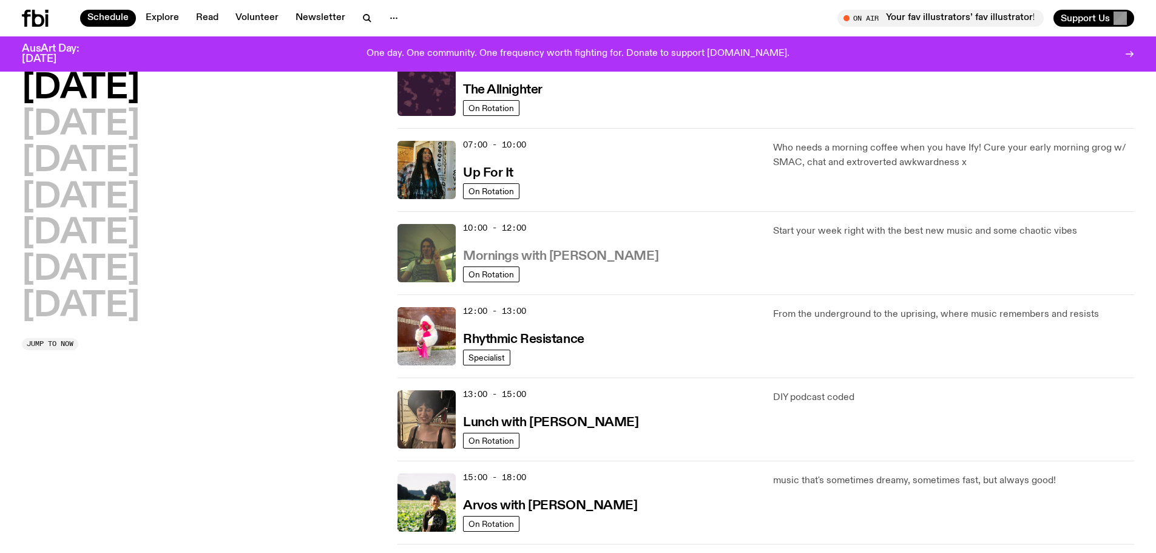
click at [567, 253] on h3 "Mornings with Jim Kretschmer" at bounding box center [560, 256] width 195 height 13
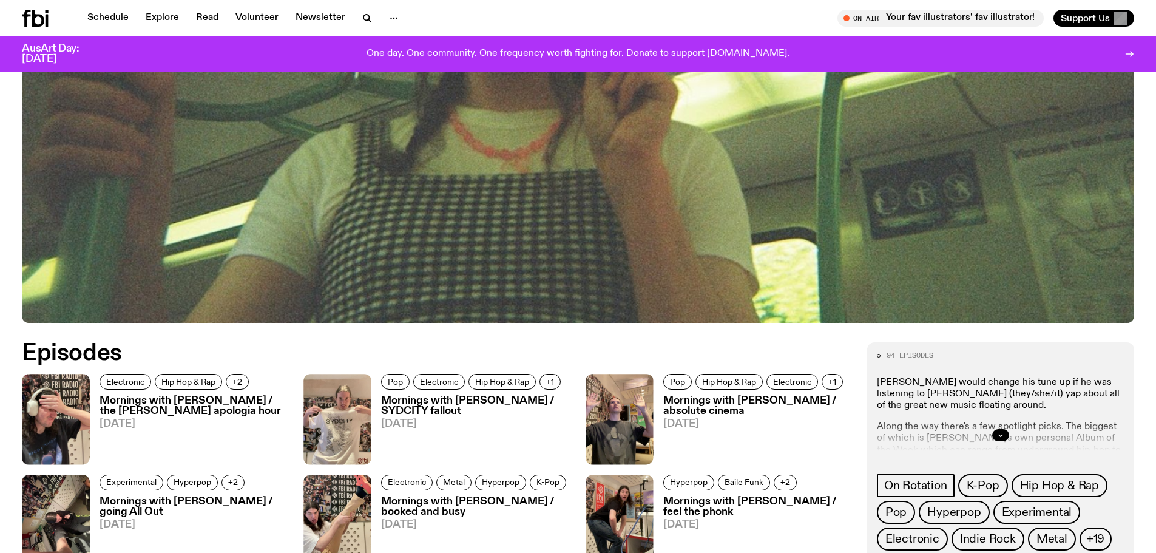
scroll to position [479, 0]
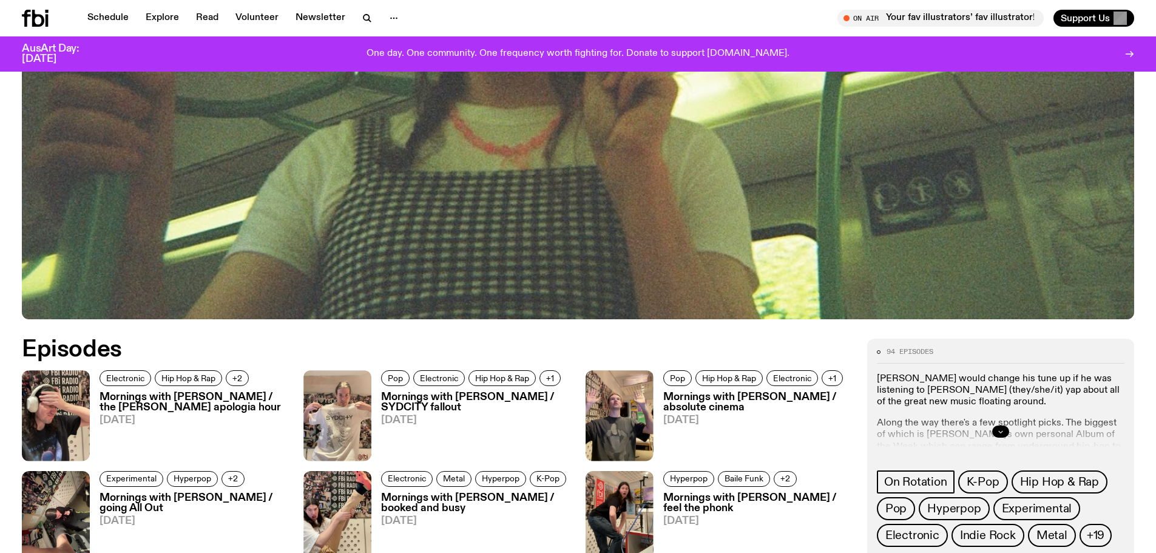
click at [999, 428] on icon "button" at bounding box center [1000, 431] width 7 height 7
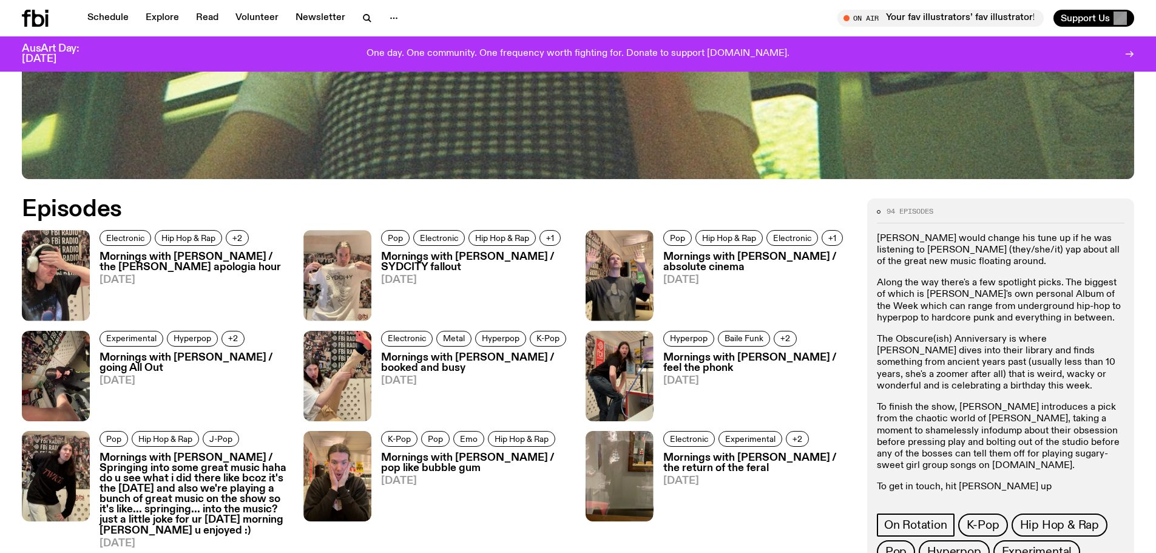
scroll to position [720, 0]
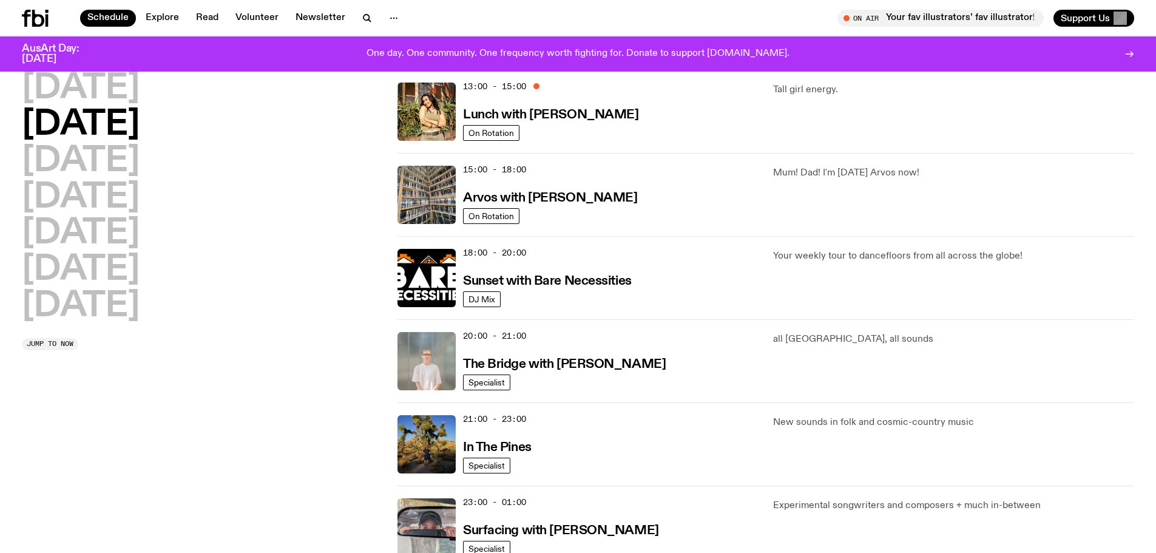
scroll to position [480, 0]
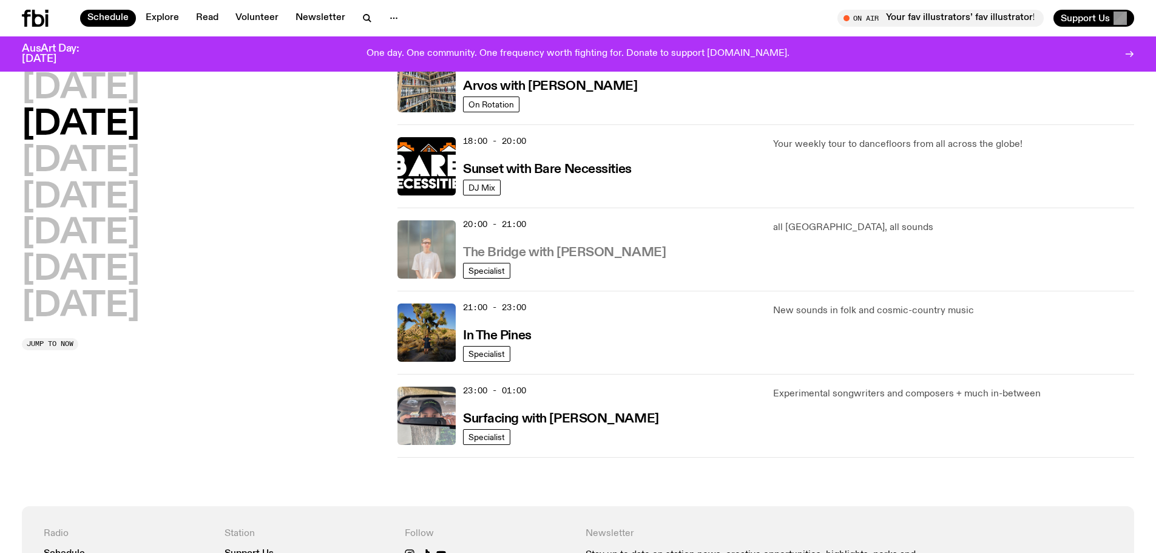
click at [562, 250] on h3 "The Bridge with Mara Schwerdtfeger" at bounding box center [564, 252] width 203 height 13
click at [496, 334] on h3 "In The Pines" at bounding box center [497, 335] width 69 height 13
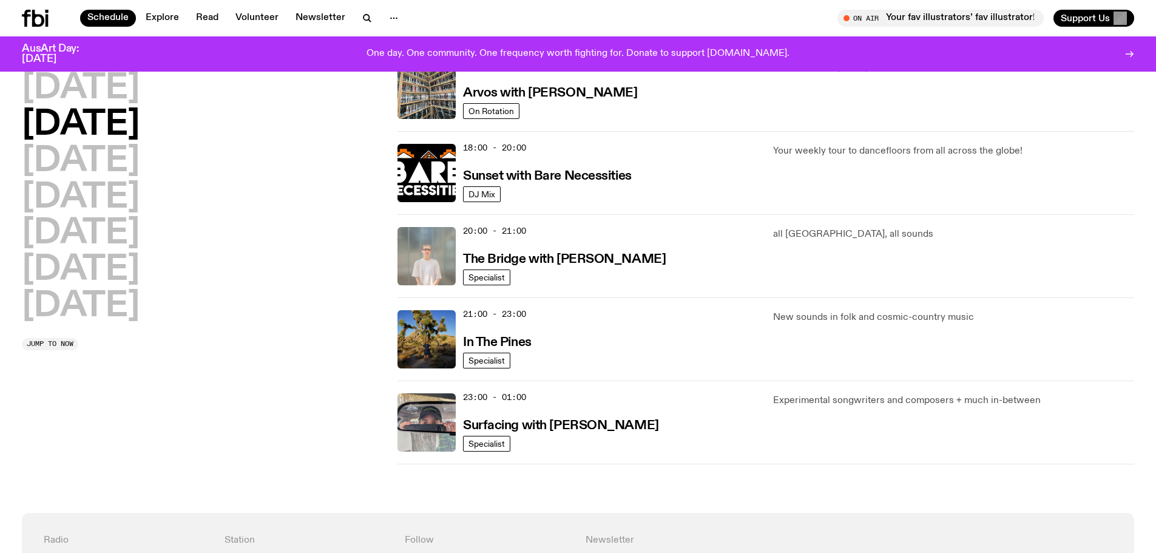
scroll to position [420, 0]
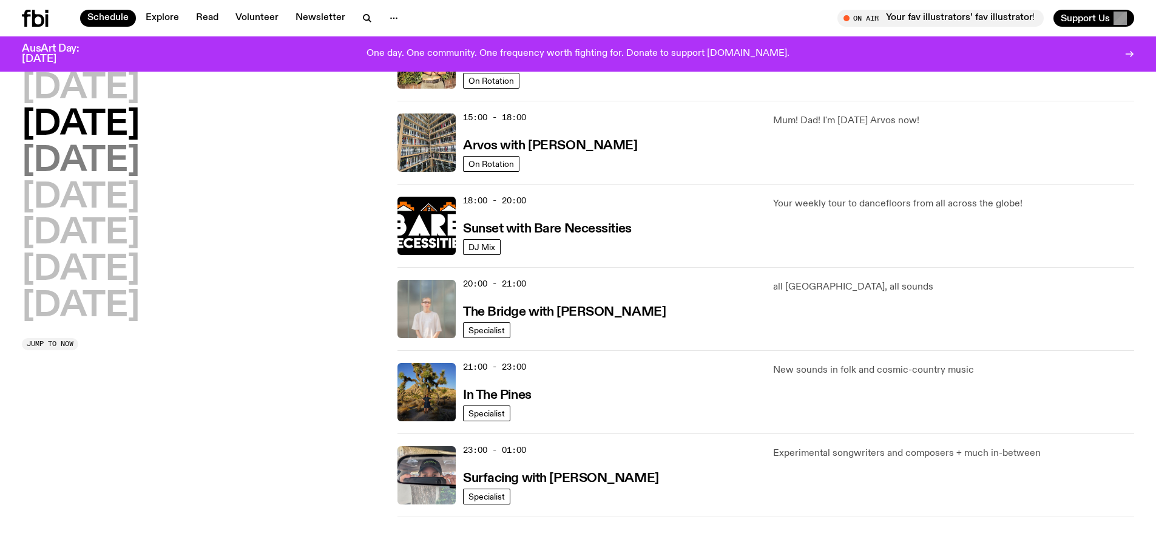
click at [110, 158] on h2 "Wednesday" at bounding box center [81, 161] width 118 height 34
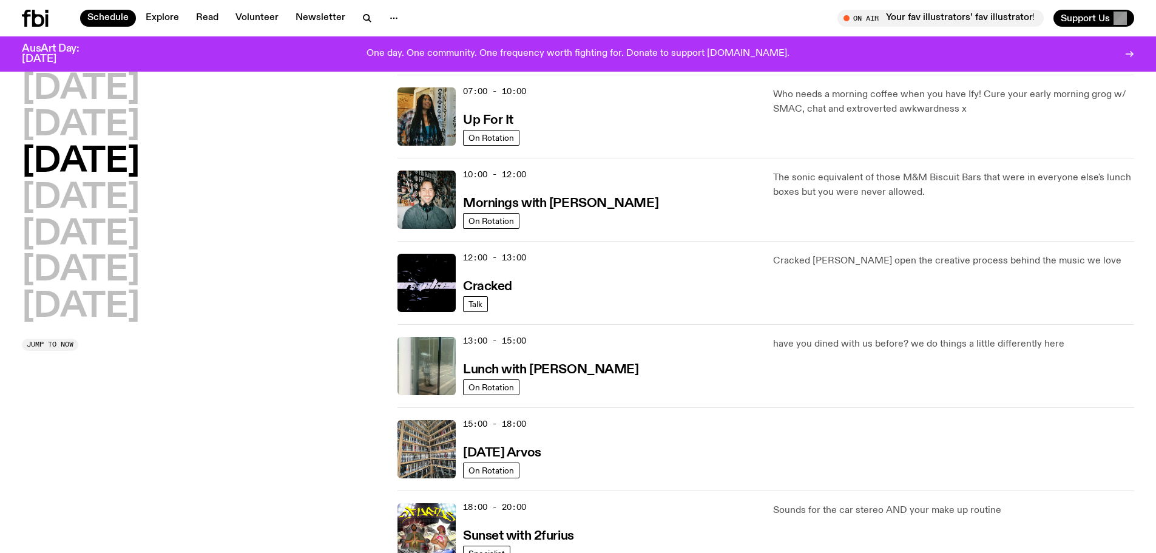
scroll to position [118, 0]
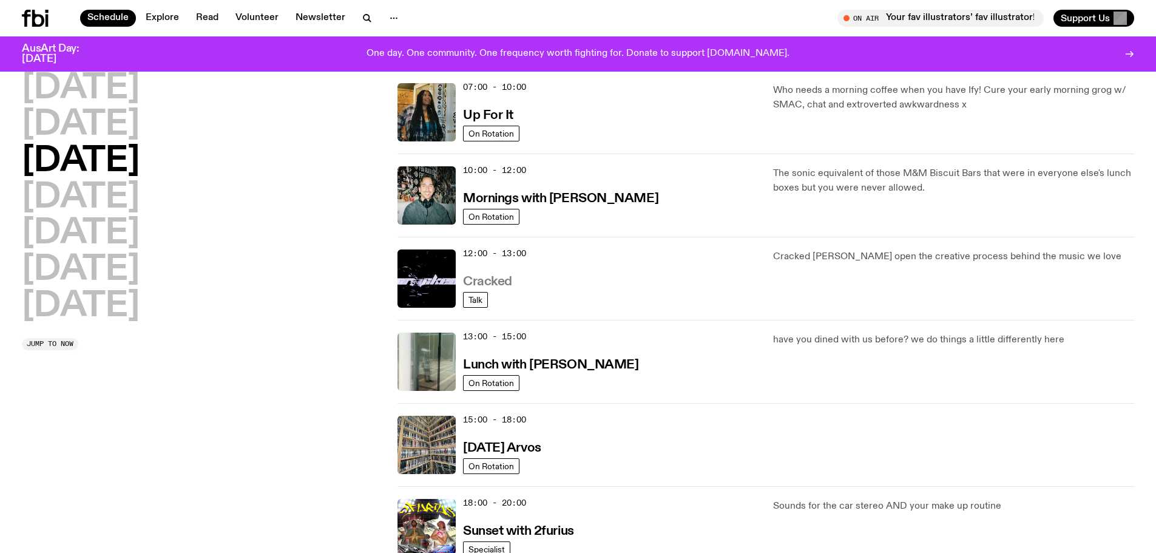
click at [486, 279] on h3 "Cracked" at bounding box center [487, 281] width 49 height 13
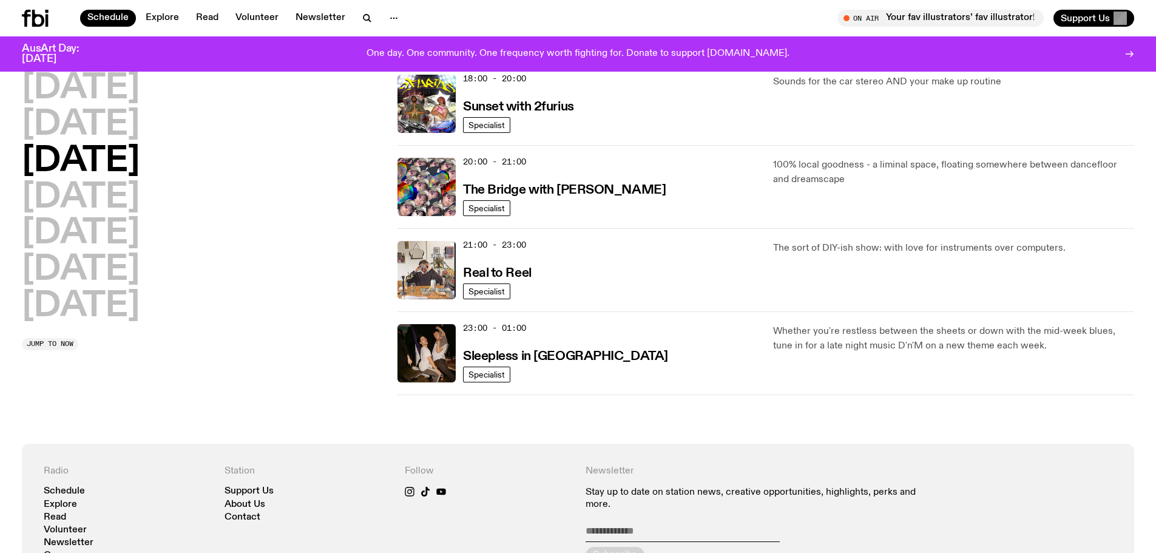
scroll to position [543, 0]
click at [93, 195] on h2 "Thursday" at bounding box center [81, 198] width 118 height 34
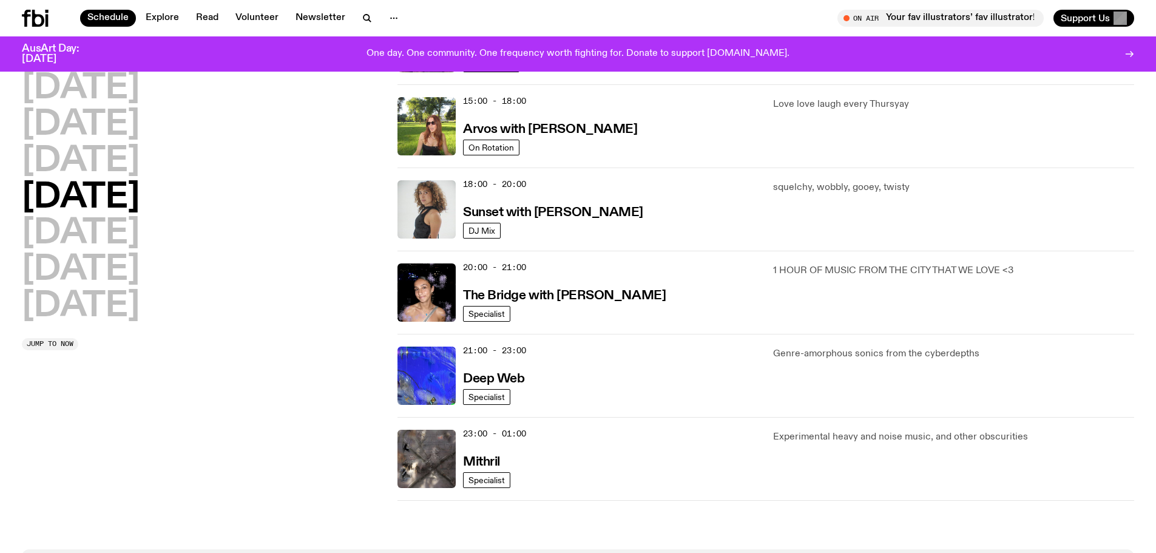
scroll to position [459, 0]
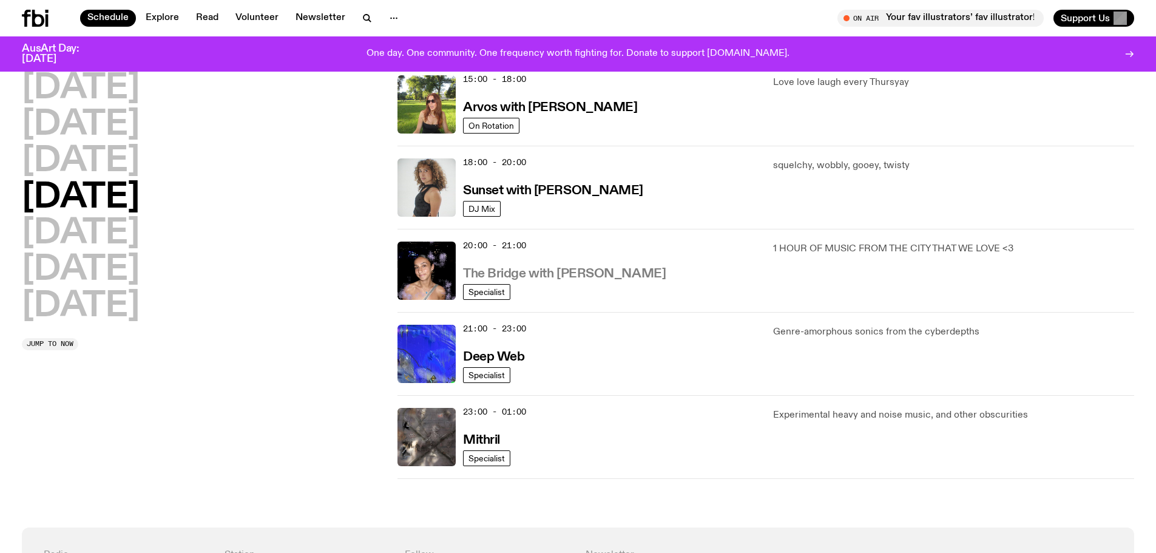
click at [533, 275] on h3 "The Bridge with [PERSON_NAME]" at bounding box center [564, 274] width 203 height 13
click at [98, 163] on h2 "Wednesday" at bounding box center [81, 161] width 118 height 34
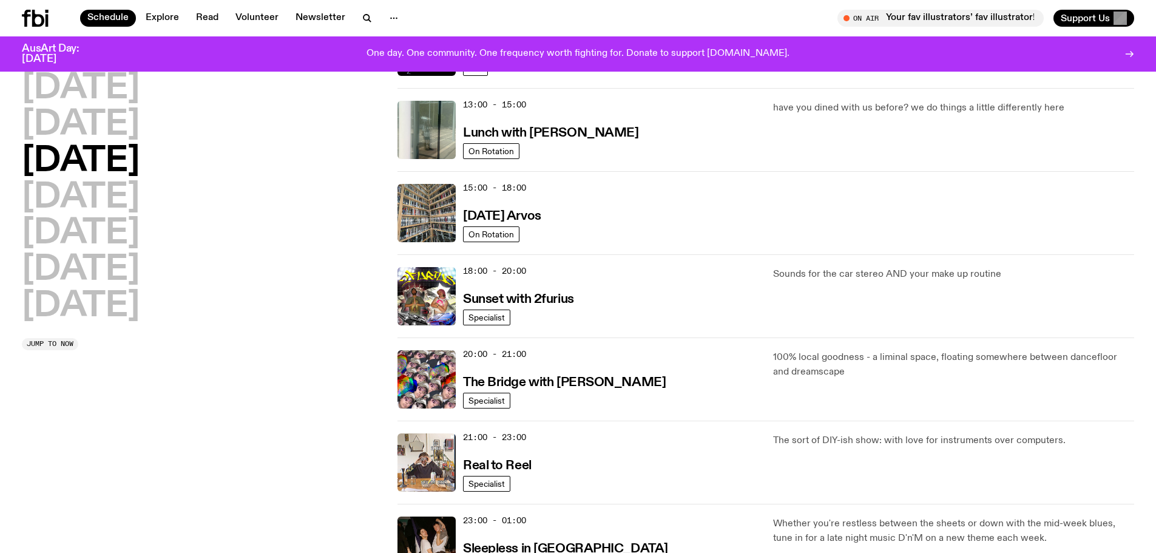
scroll to position [398, 0]
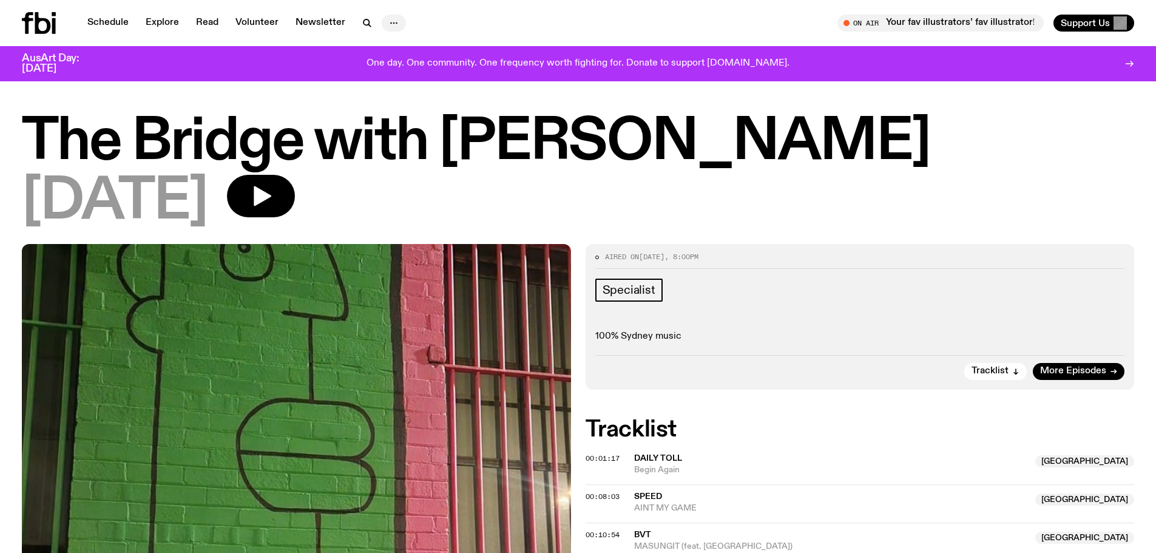
click at [395, 20] on icon "button" at bounding box center [393, 23] width 15 height 15
click at [399, 67] on link "Contact" at bounding box center [393, 69] width 61 height 17
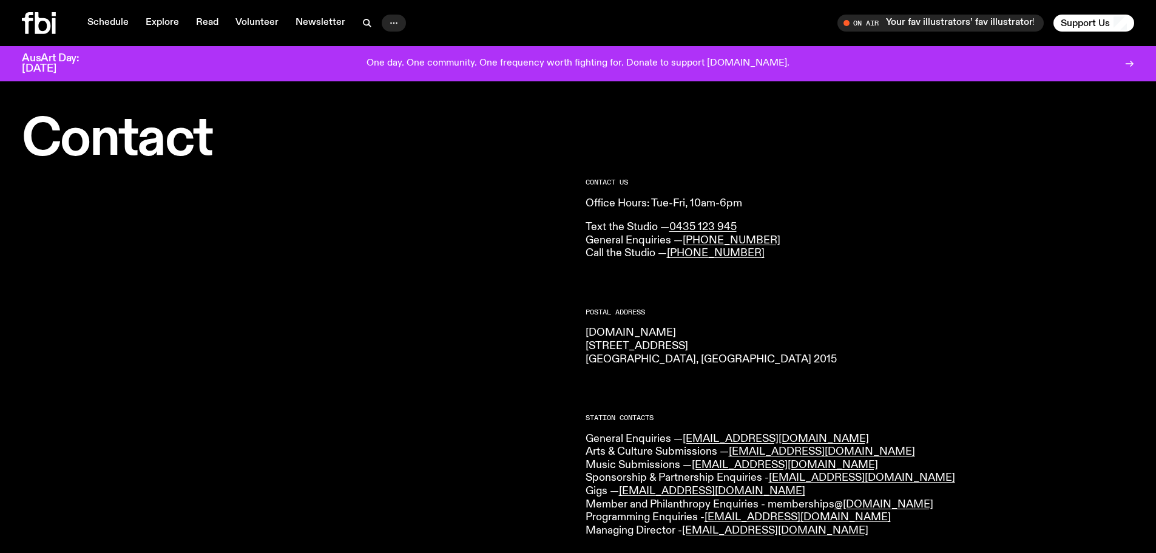
click at [392, 21] on icon "button" at bounding box center [393, 23] width 15 height 15
click at [781, 25] on div "On Air Your fav illustrators’ fav illustrator! Tune in live Support Us" at bounding box center [858, 23] width 551 height 17
click at [1131, 65] on icon at bounding box center [1131, 63] width 2 height 5
click at [252, 20] on link "Volunteer" at bounding box center [257, 23] width 58 height 17
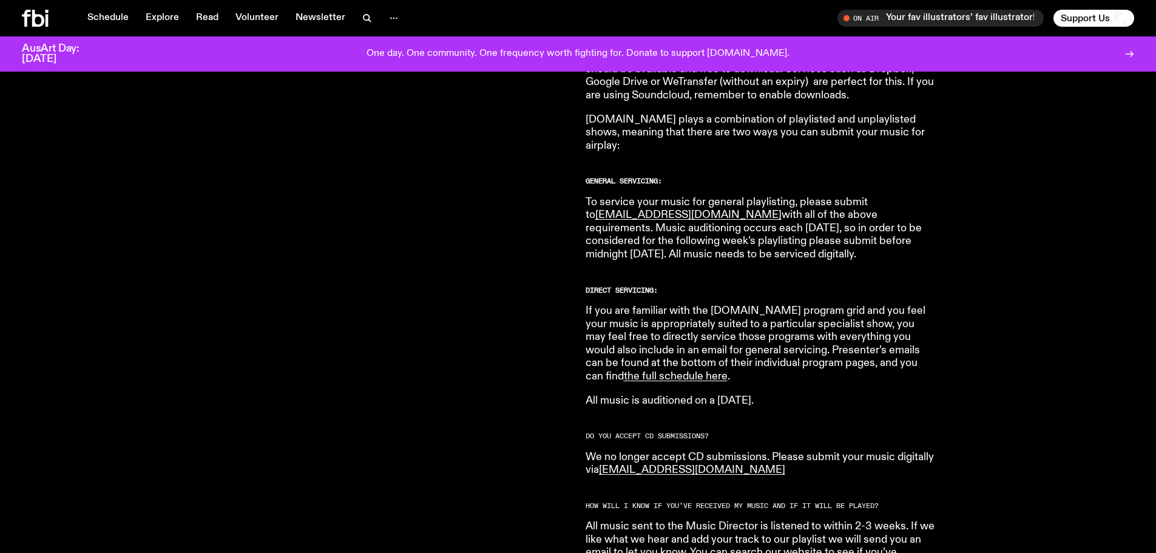
scroll to position [722, 0]
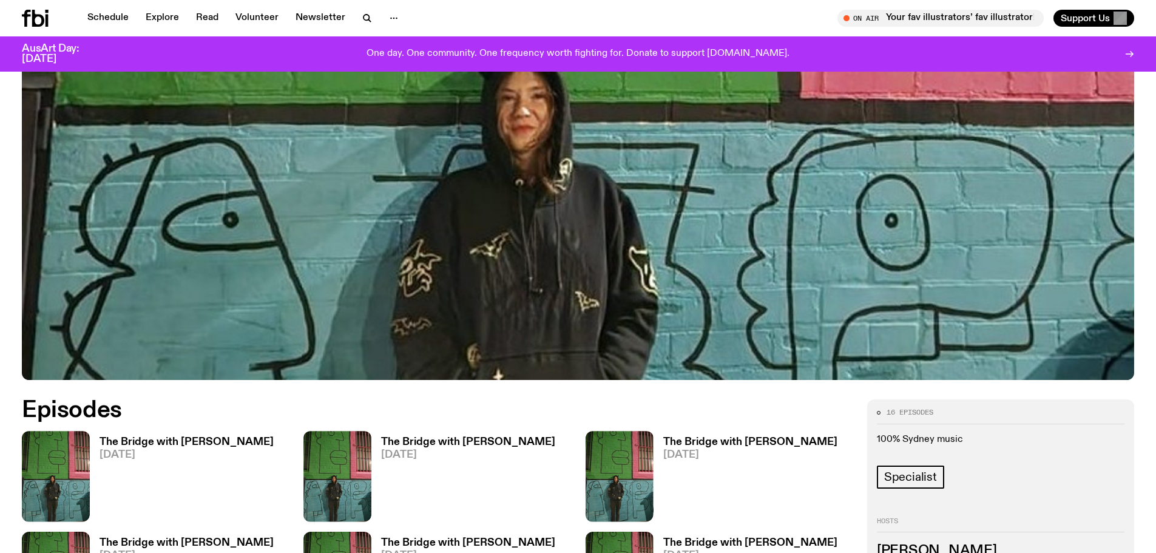
scroll to position [600, 0]
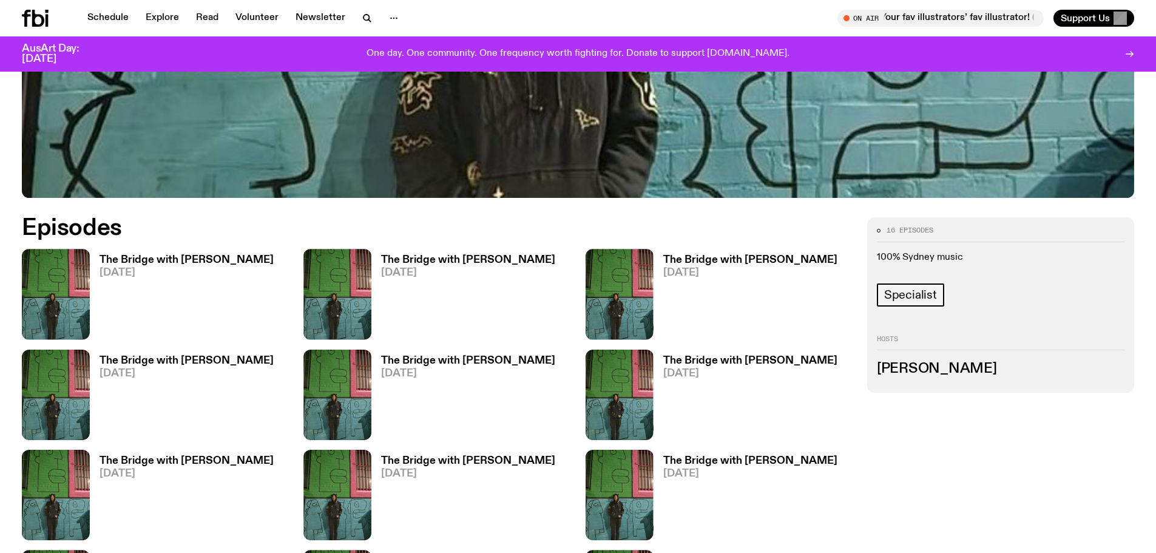
click at [135, 255] on h3 "The Bridge with [PERSON_NAME]" at bounding box center [186, 260] width 174 height 10
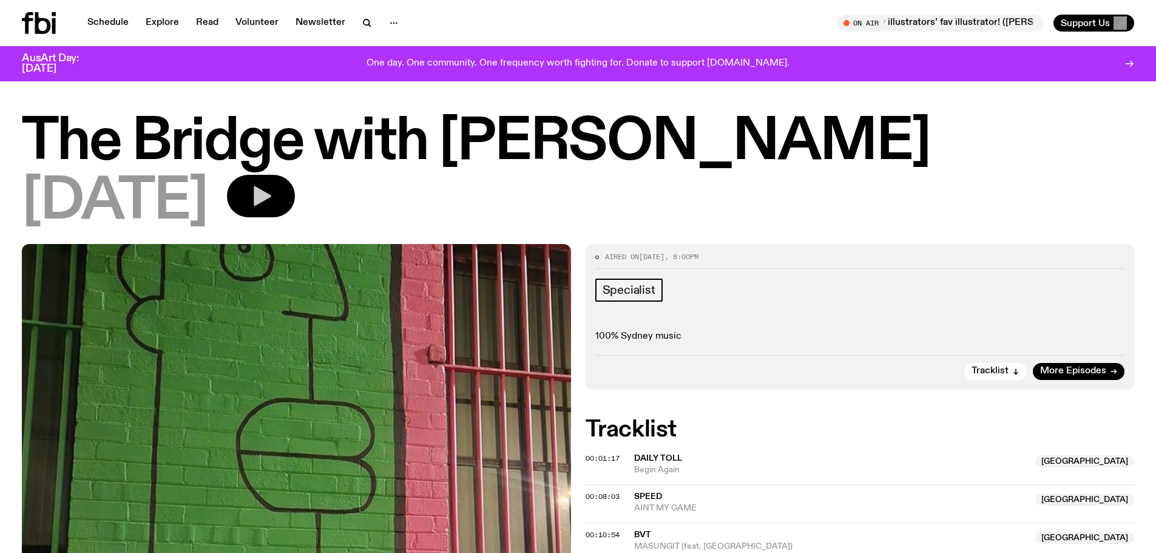
click at [293, 197] on button "button" at bounding box center [261, 196] width 68 height 42
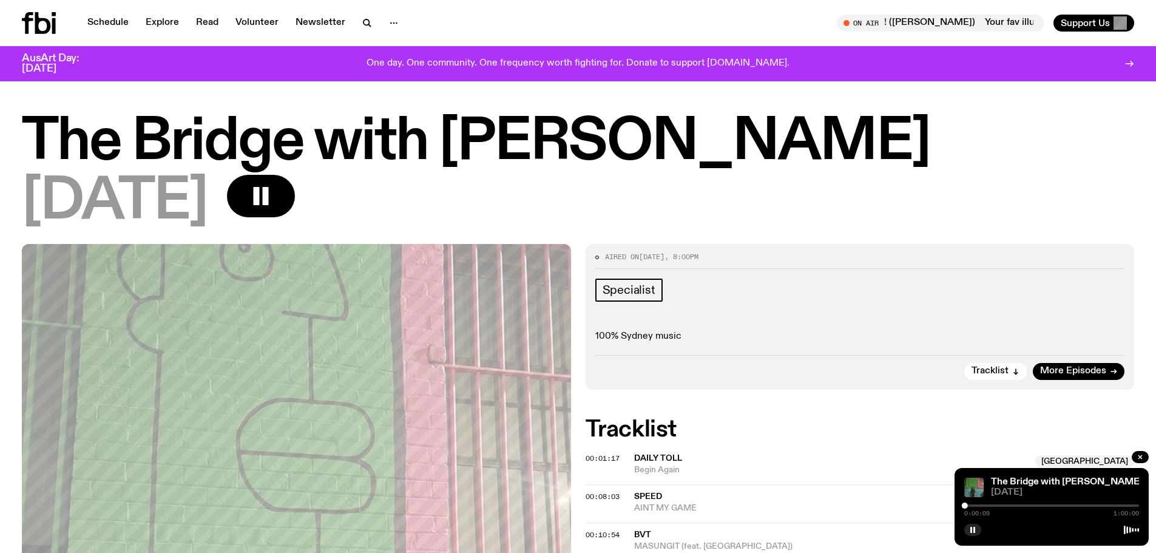
click at [971, 504] on div "0:00:09 1:00:00" at bounding box center [1051, 509] width 175 height 15
click at [971, 505] on div at bounding box center [1051, 505] width 175 height 2
click at [978, 505] on div at bounding box center [1051, 505] width 175 height 2
click at [985, 505] on div at bounding box center [1051, 505] width 175 height 2
click at [625, 295] on span "Specialist" at bounding box center [628, 289] width 53 height 13
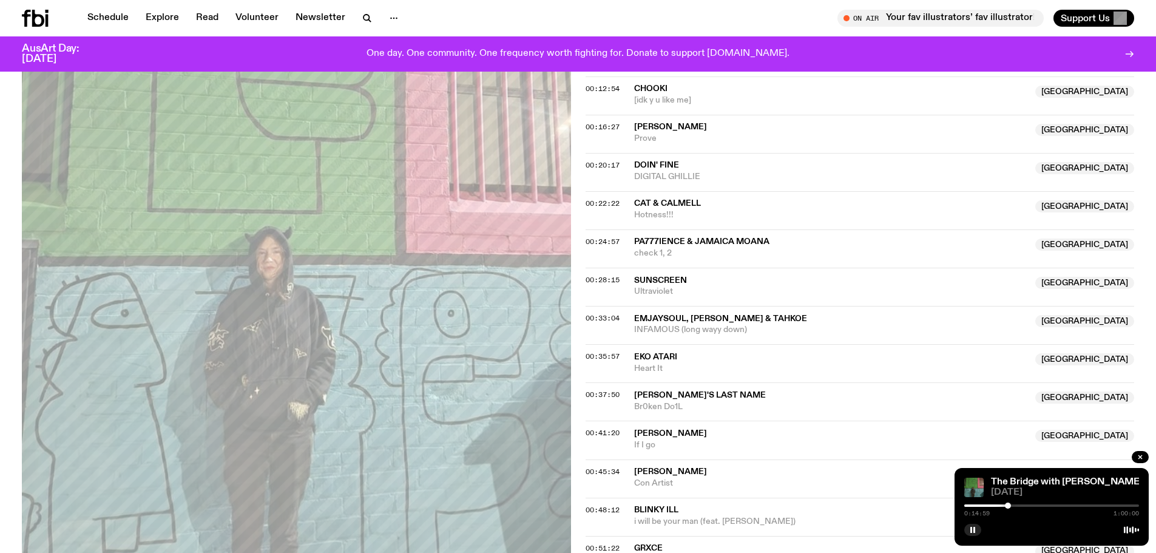
scroll to position [474, 0]
click at [1059, 505] on div at bounding box center [1051, 505] width 175 height 2
click at [1057, 505] on div at bounding box center [1057, 505] width 6 height 6
click at [1057, 504] on div at bounding box center [1057, 505] width 6 height 6
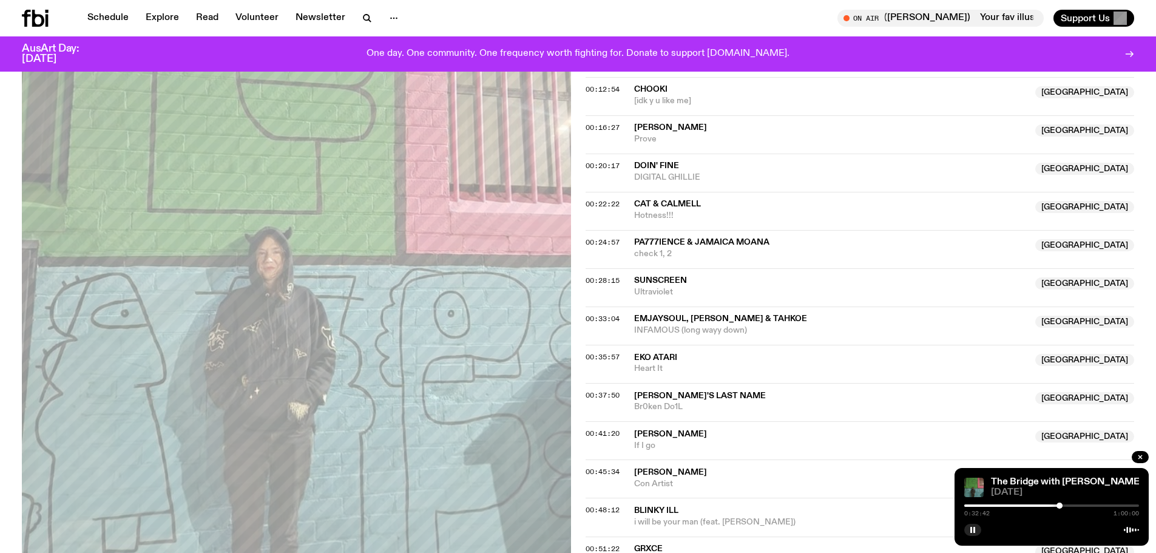
click at [1068, 505] on div at bounding box center [1051, 505] width 175 height 2
click at [1057, 504] on div "0:35:38 1:00:00" at bounding box center [1051, 509] width 175 height 15
click at [1056, 505] on div at bounding box center [980, 505] width 175 height 2
click at [1059, 505] on div at bounding box center [1055, 505] width 6 height 6
click at [1056, 505] on div at bounding box center [1051, 505] width 175 height 2
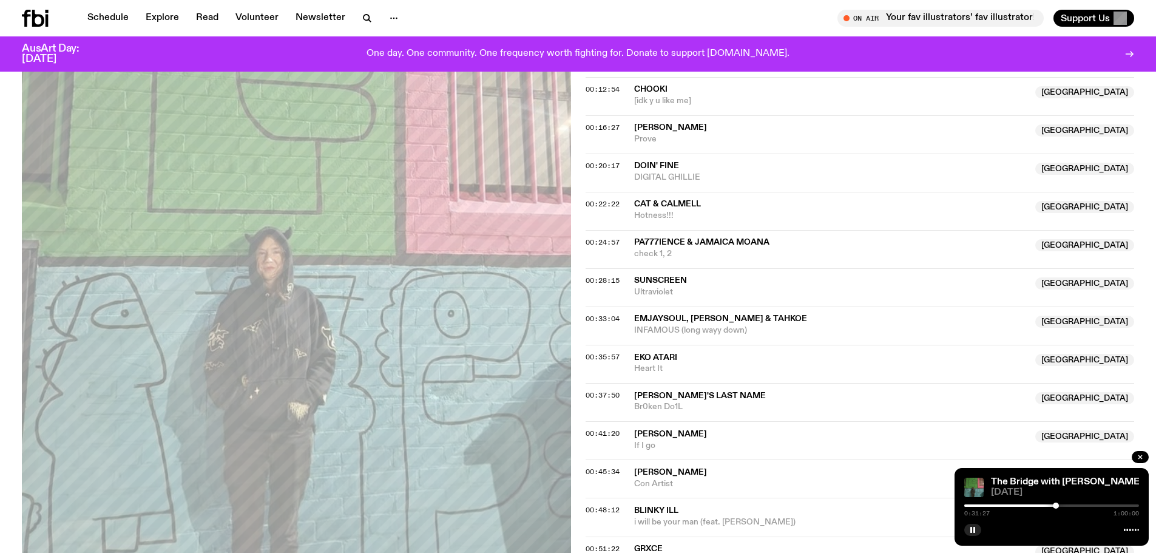
click at [1056, 505] on div at bounding box center [1055, 505] width 6 height 6
click at [1058, 504] on div at bounding box center [1055, 505] width 6 height 6
click at [974, 529] on rect "button" at bounding box center [974, 530] width 2 height 6
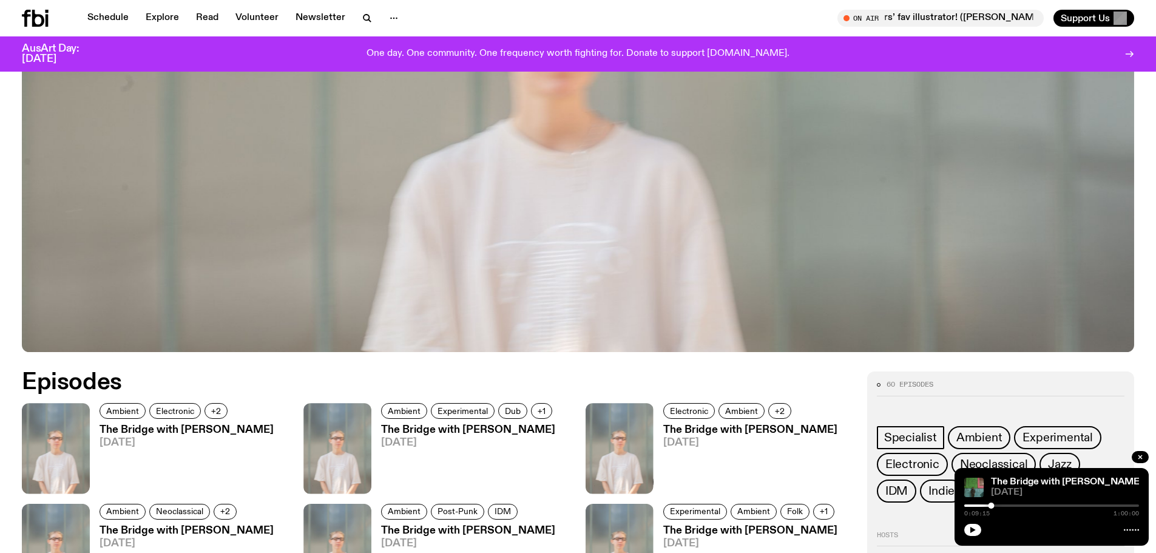
scroll to position [236, 0]
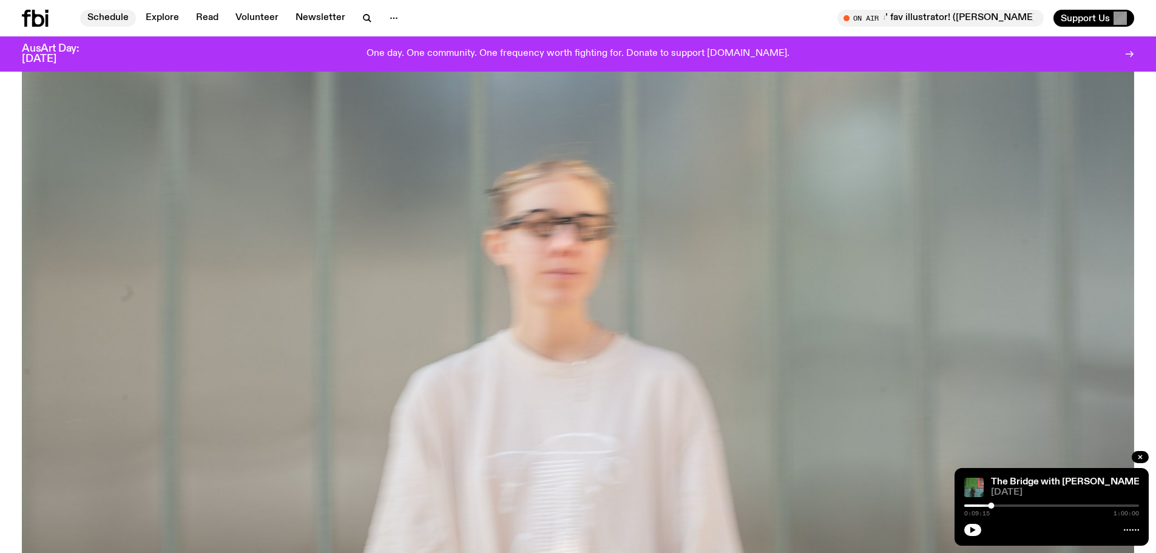
click at [113, 16] on link "Schedule" at bounding box center [108, 18] width 56 height 17
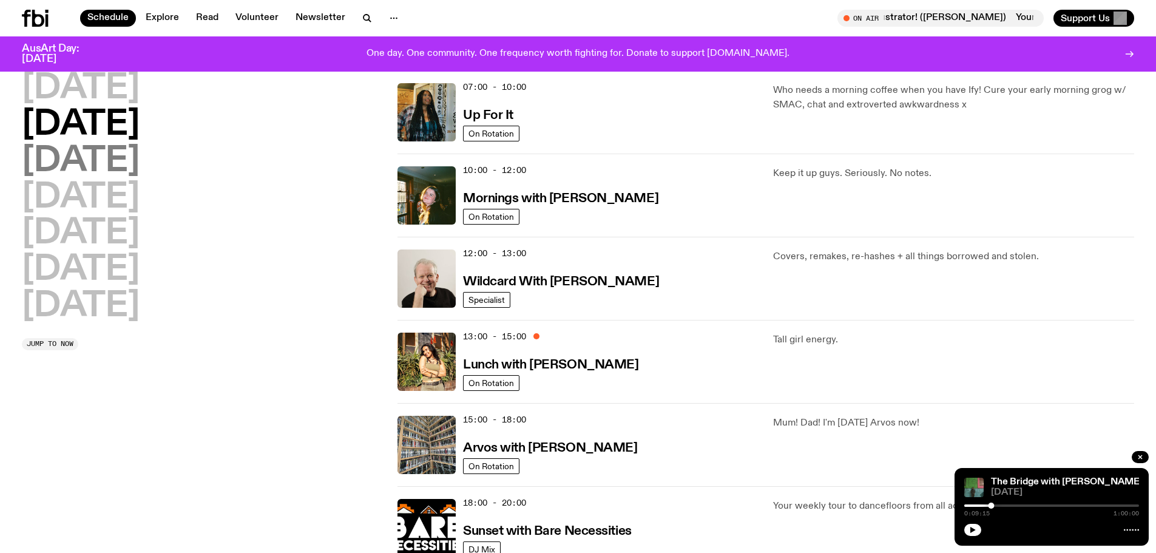
click at [127, 164] on h2 "Wednesday" at bounding box center [81, 161] width 118 height 34
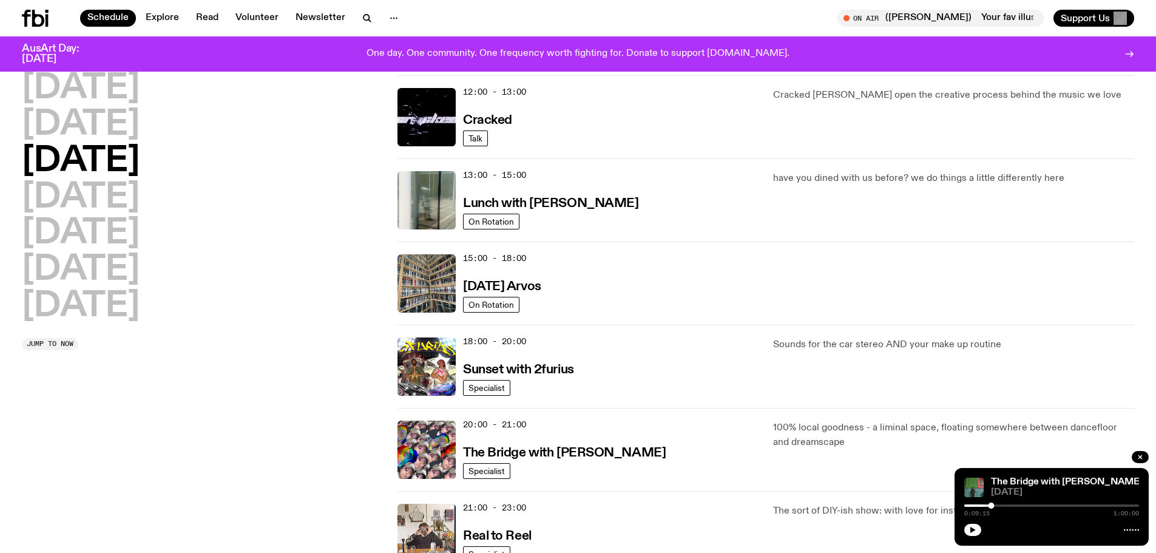
scroll to position [277, 0]
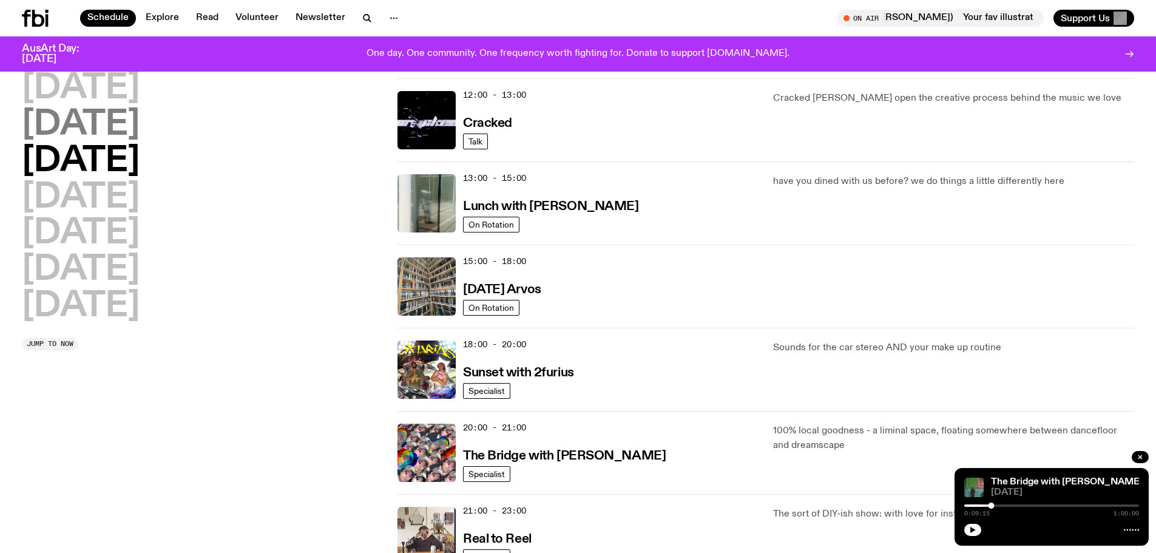
click at [88, 127] on h2 "Tuesday" at bounding box center [81, 125] width 118 height 34
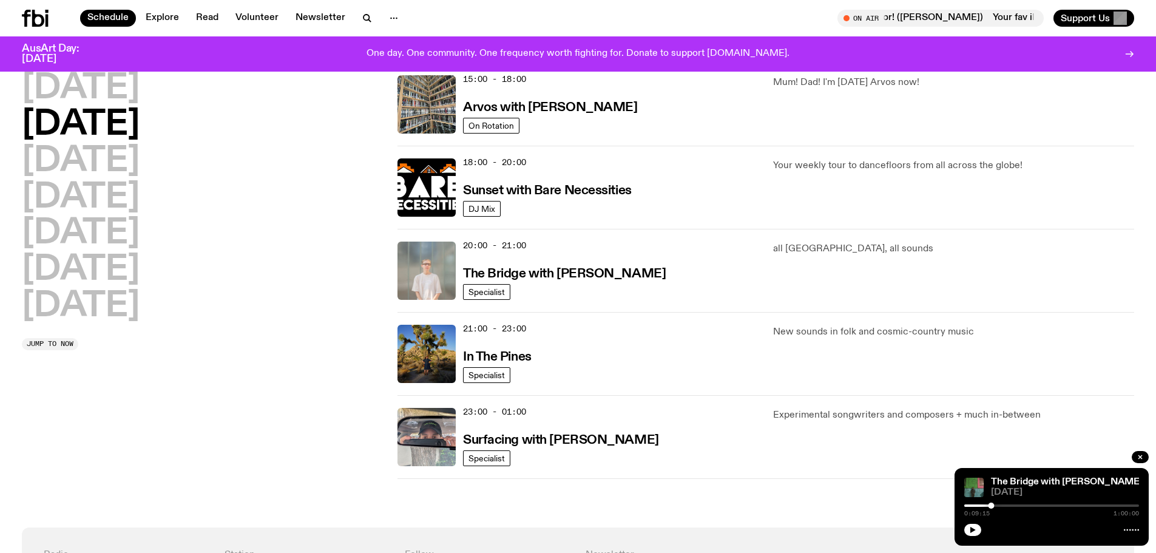
scroll to position [337, 0]
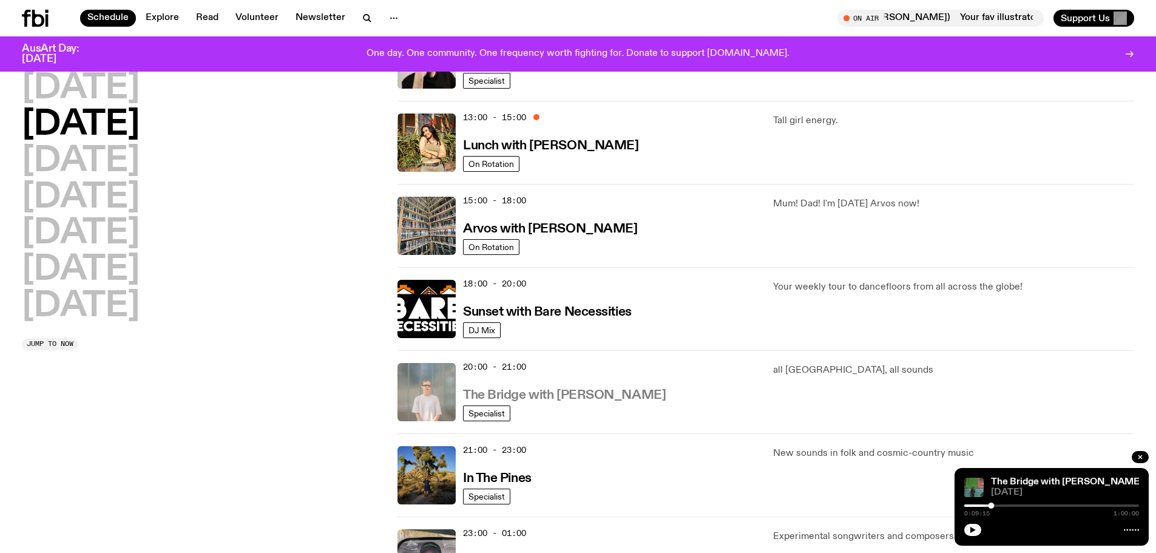
click at [581, 392] on h3 "The Bridge with Mara Schwerdtfeger" at bounding box center [564, 395] width 203 height 13
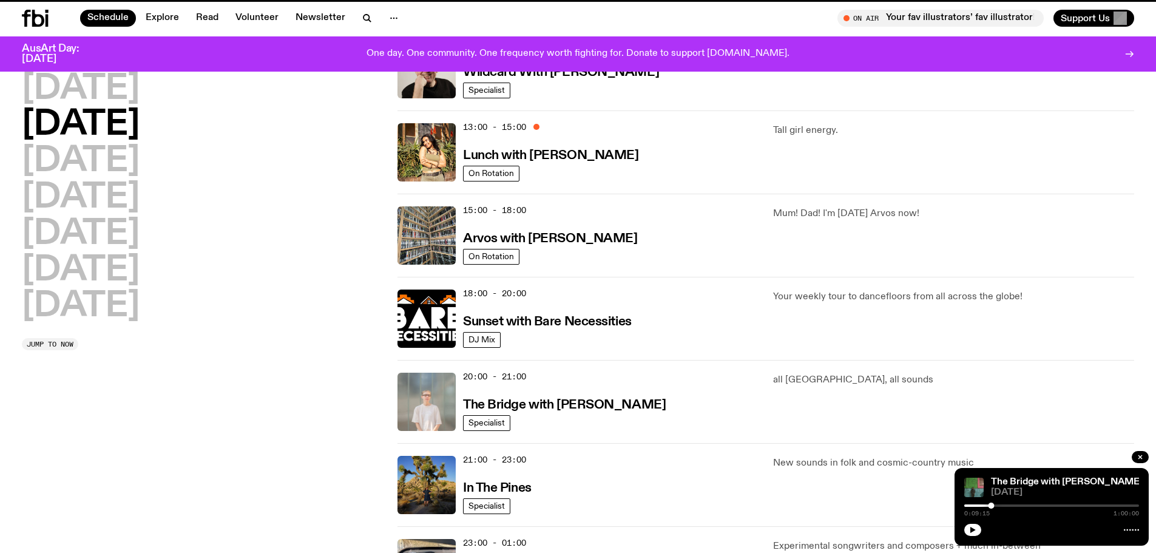
scroll to position [328, 0]
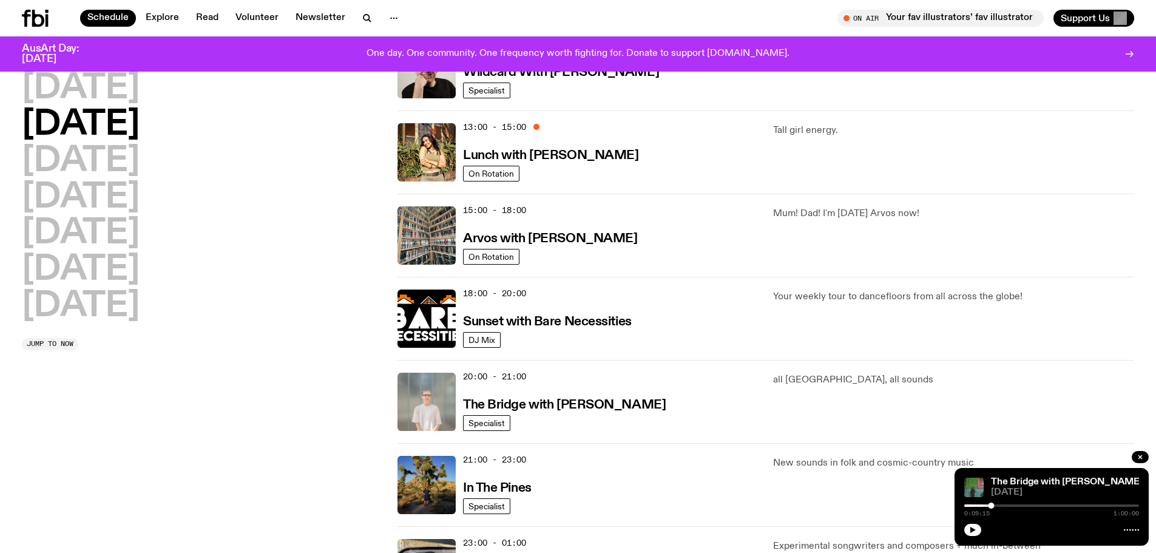
click at [1003, 502] on div "0:09:15 1:00:00" at bounding box center [1051, 509] width 175 height 15
click at [1006, 504] on div at bounding box center [1051, 505] width 175 height 2
click at [1137, 456] on icon "button" at bounding box center [1139, 456] width 7 height 7
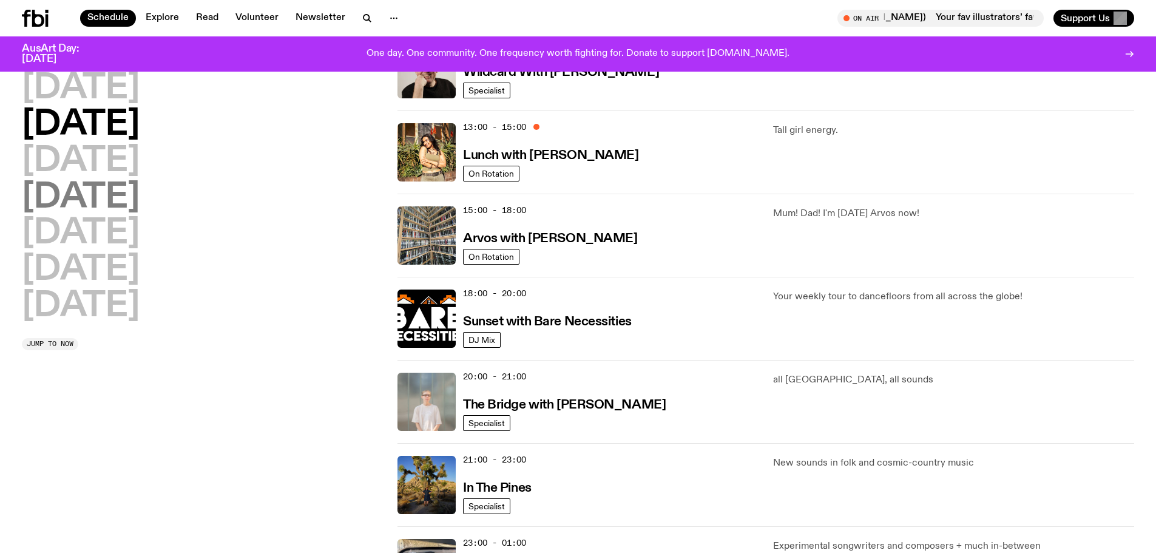
click at [81, 195] on h2 "Thursday" at bounding box center [81, 198] width 118 height 34
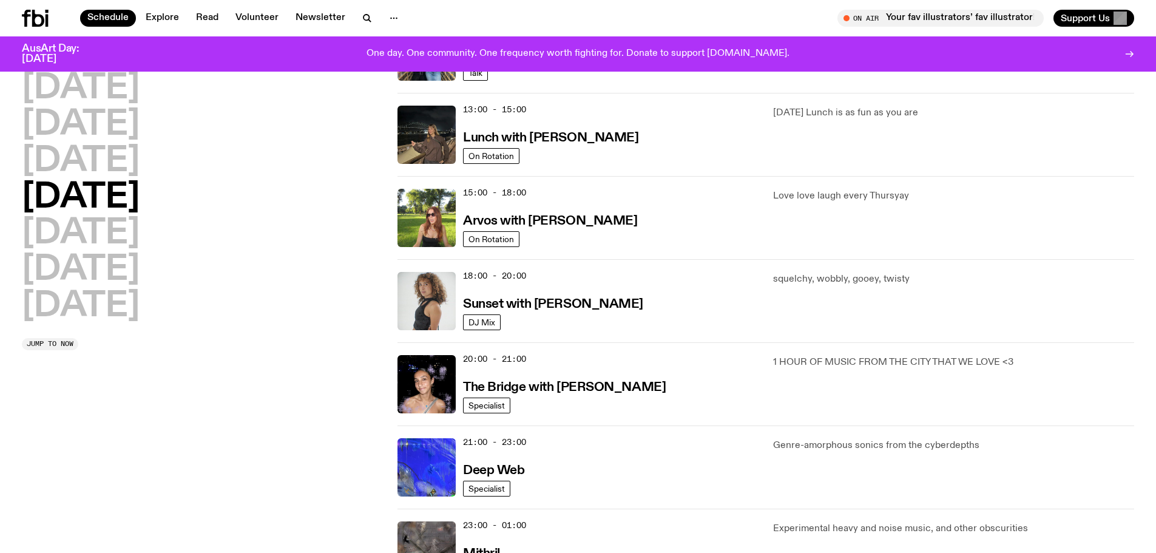
scroll to position [459, 0]
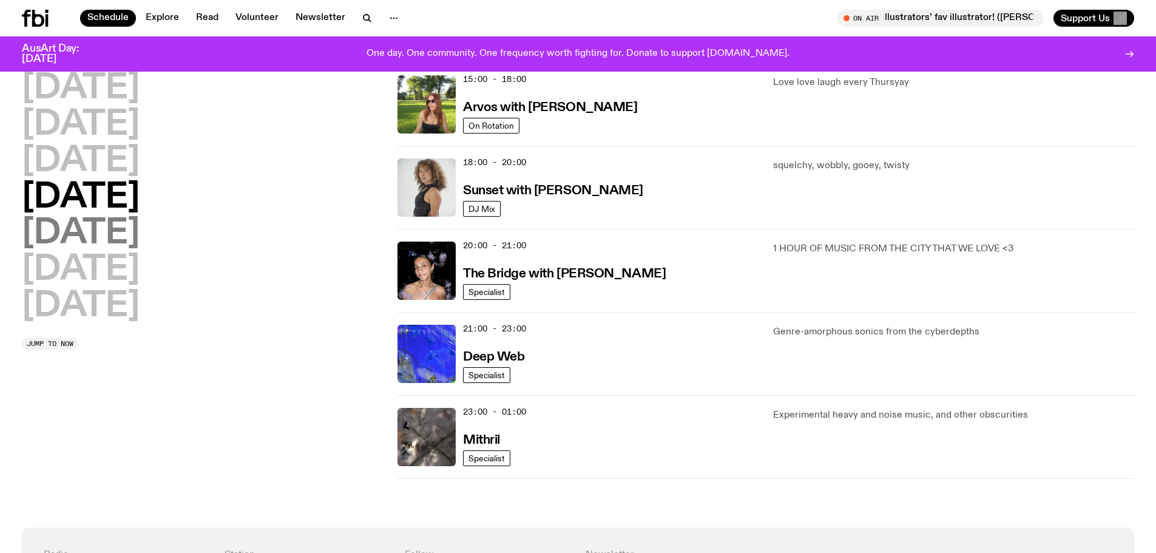
click at [101, 234] on h2 "Friday" at bounding box center [81, 234] width 118 height 34
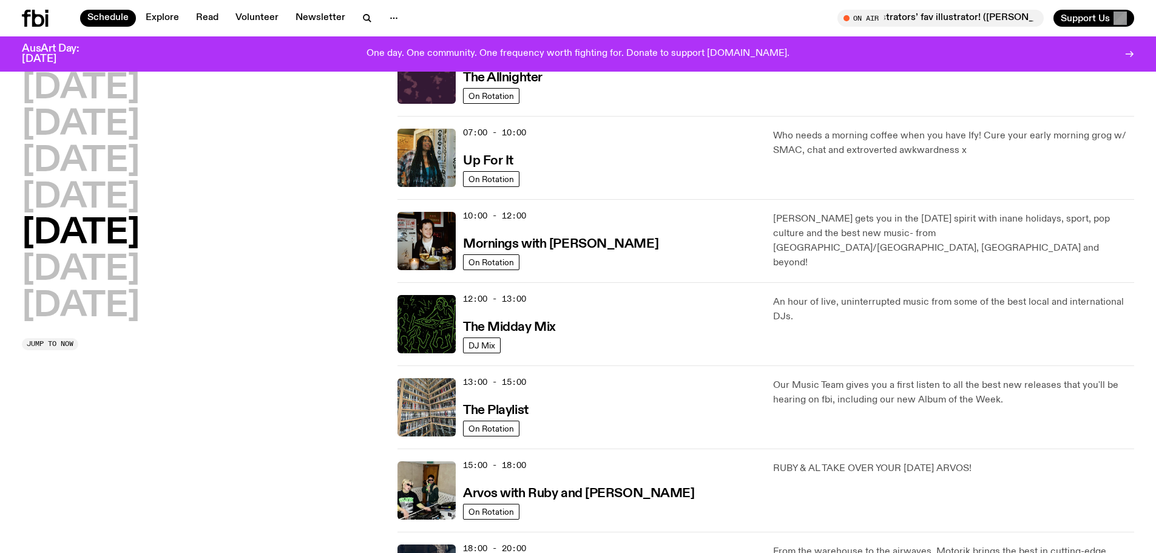
scroll to position [95, 0]
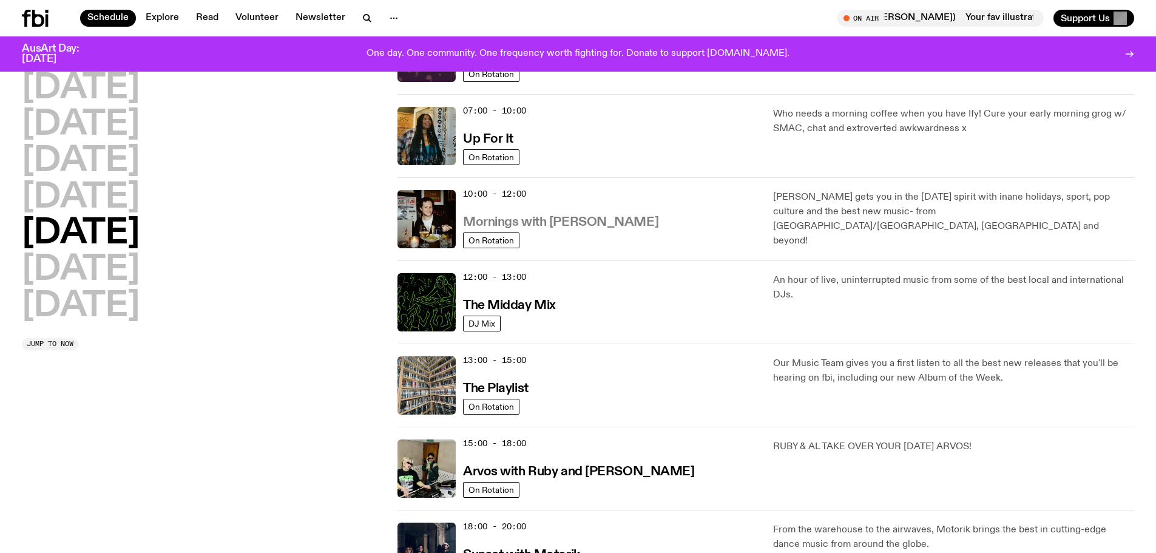
click at [523, 220] on h3 "Mornings with Sam Lane" at bounding box center [560, 222] width 195 height 13
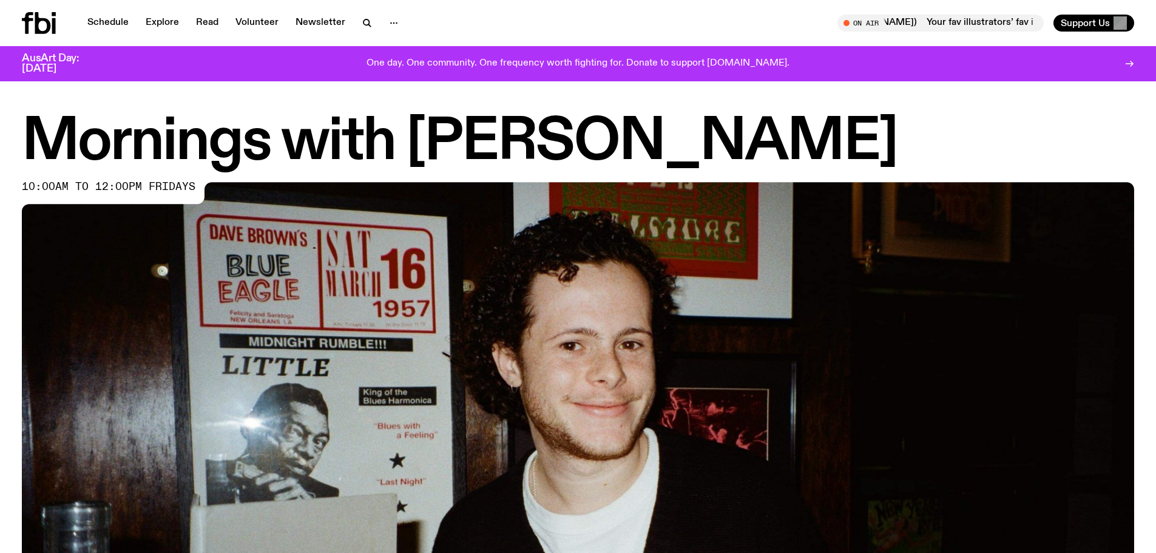
click at [342, 241] on img at bounding box center [578, 494] width 1112 height 625
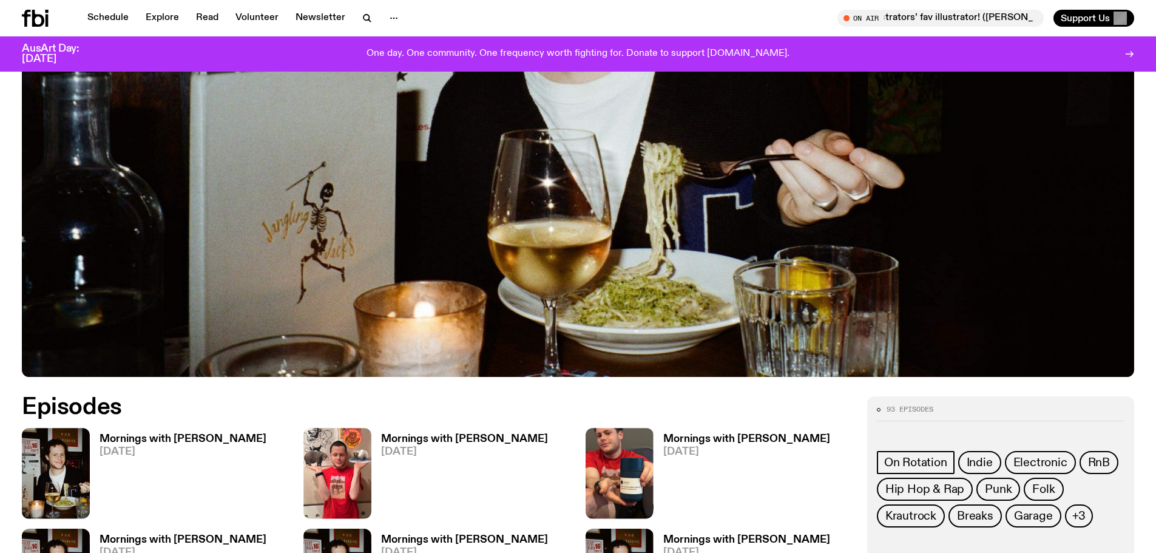
scroll to position [661, 0]
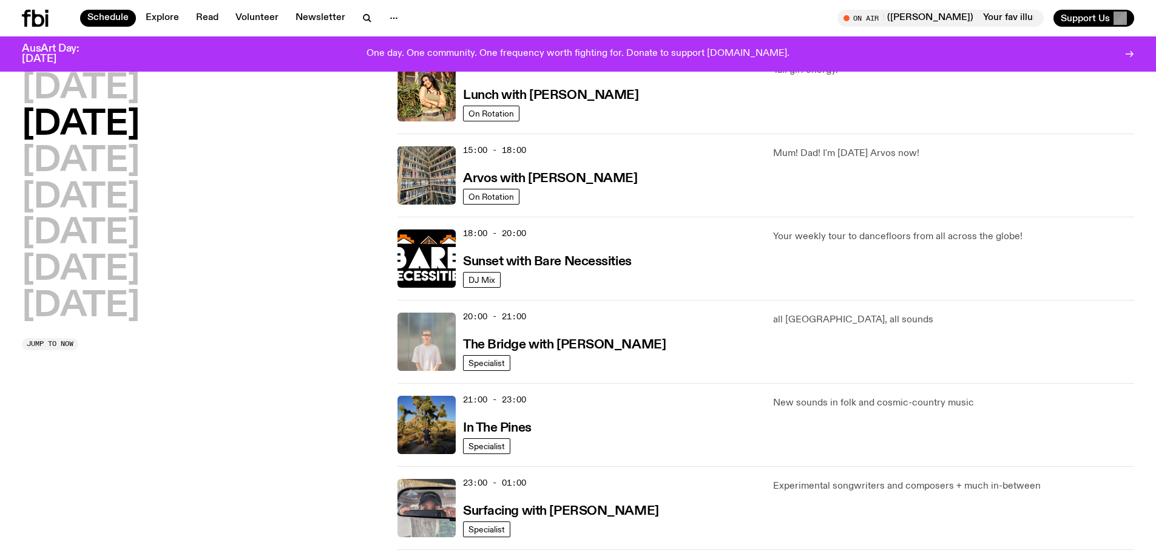
scroll to position [398, 0]
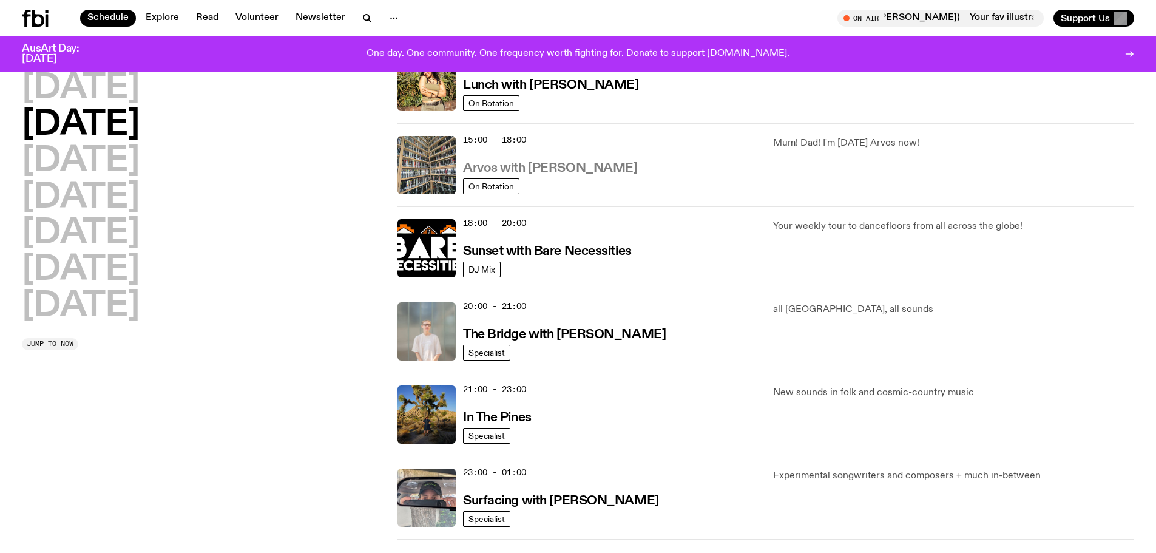
click at [525, 166] on h3 "Arvos with Sabine Lee Cook" at bounding box center [550, 168] width 174 height 13
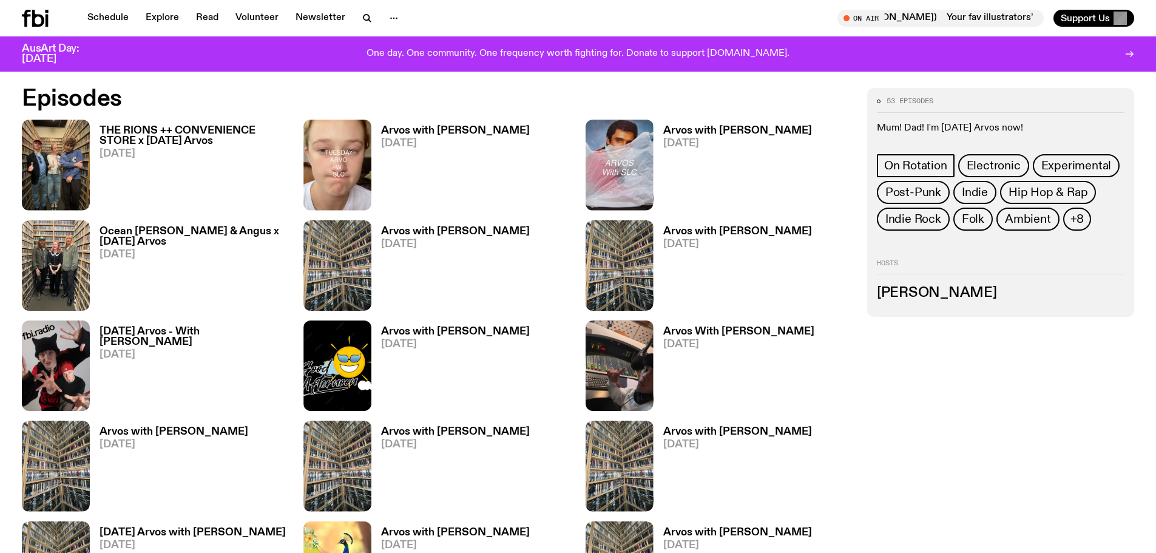
scroll to position [719, 0]
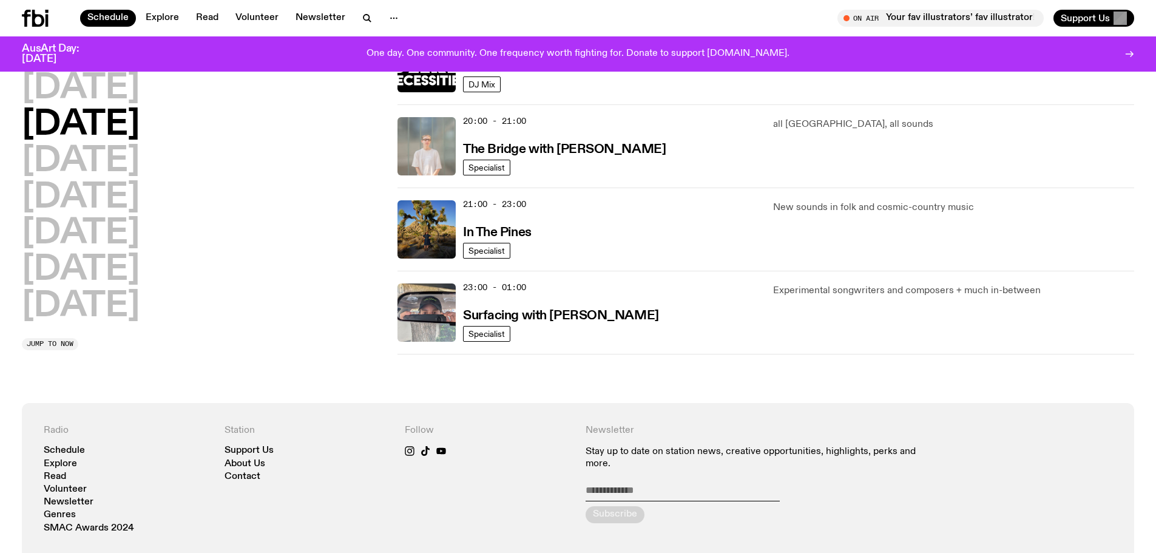
scroll to position [580, 0]
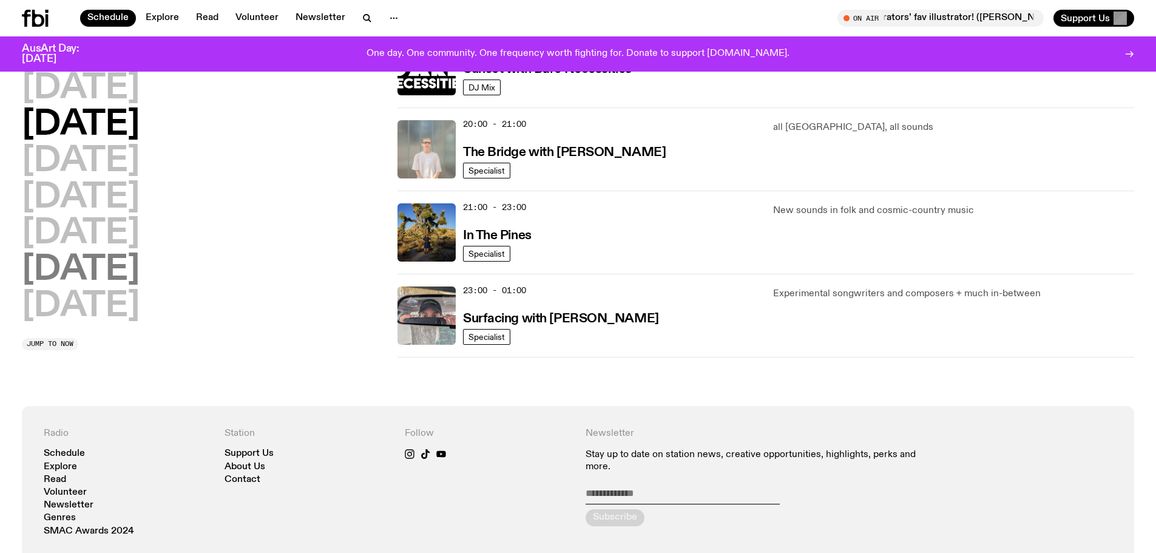
click at [114, 264] on h2 "Saturday" at bounding box center [81, 270] width 118 height 34
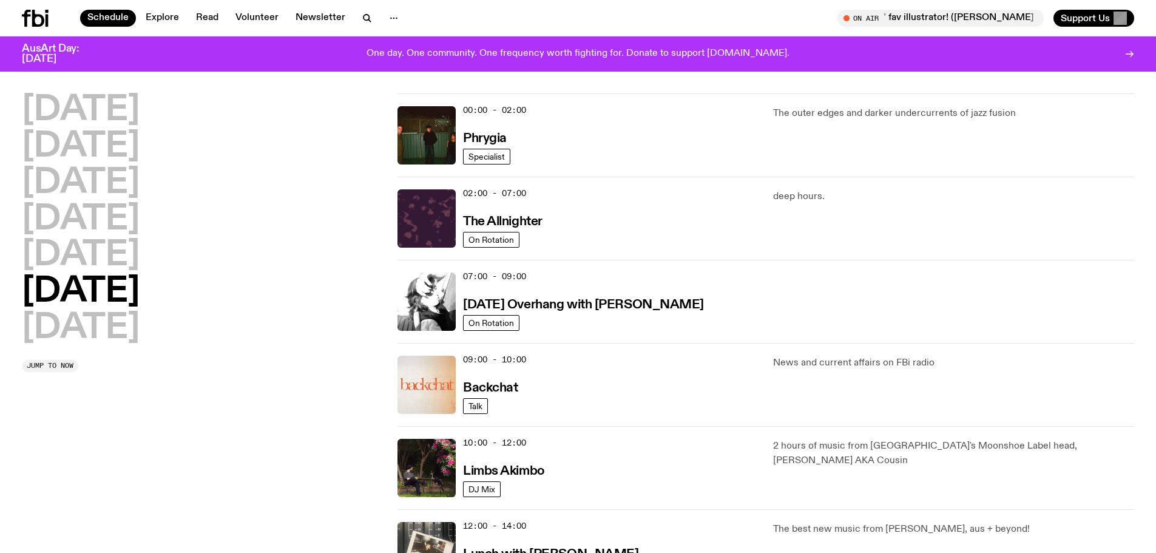
scroll to position [0, 0]
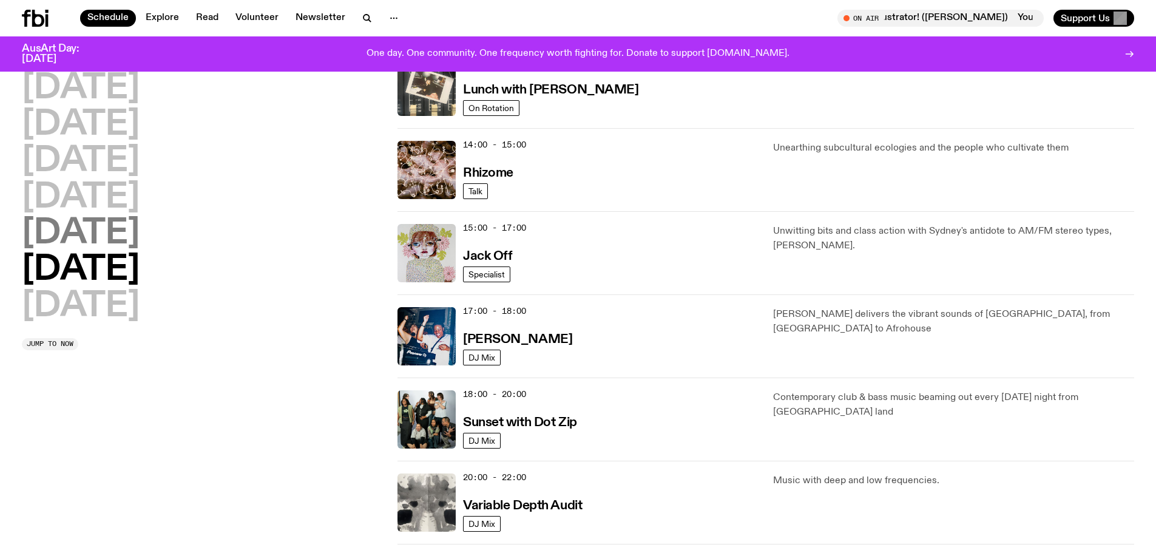
click at [91, 234] on h2 "Friday" at bounding box center [81, 234] width 118 height 34
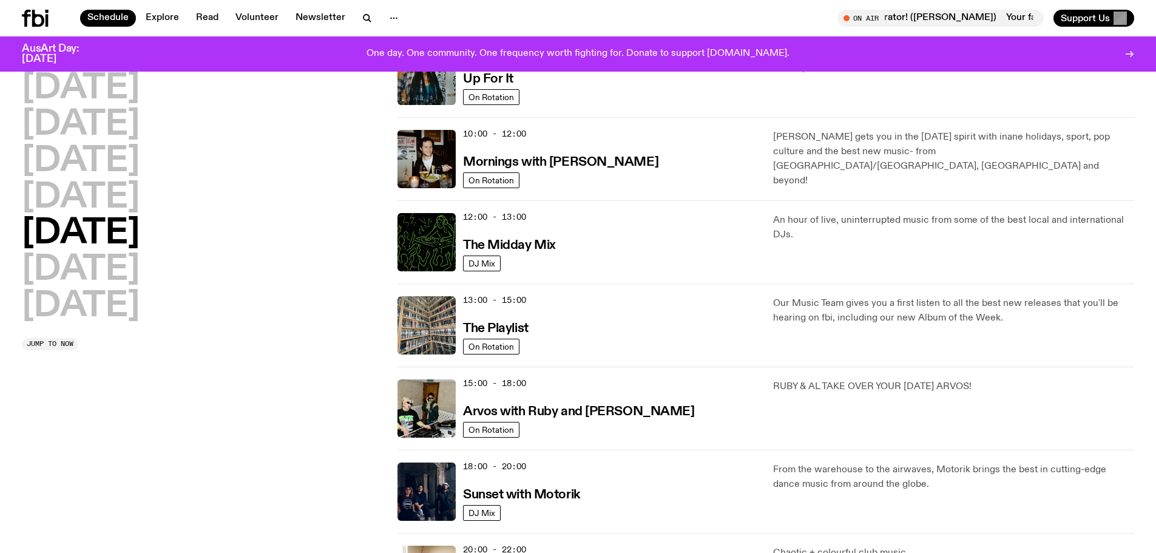
scroll to position [155, 0]
click at [75, 200] on h2 "Thursday" at bounding box center [81, 198] width 118 height 34
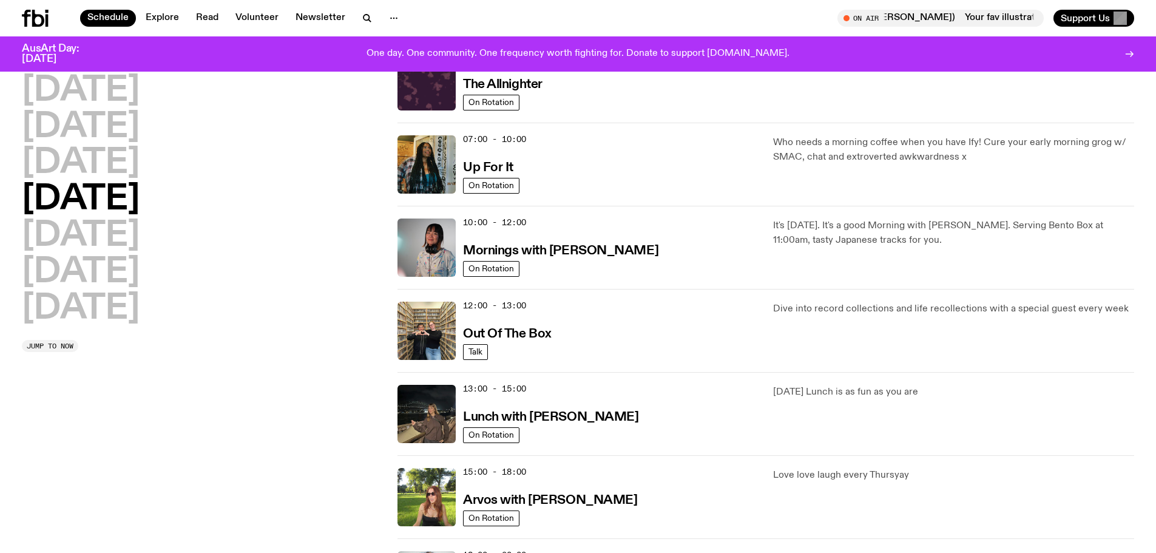
scroll to position [177, 0]
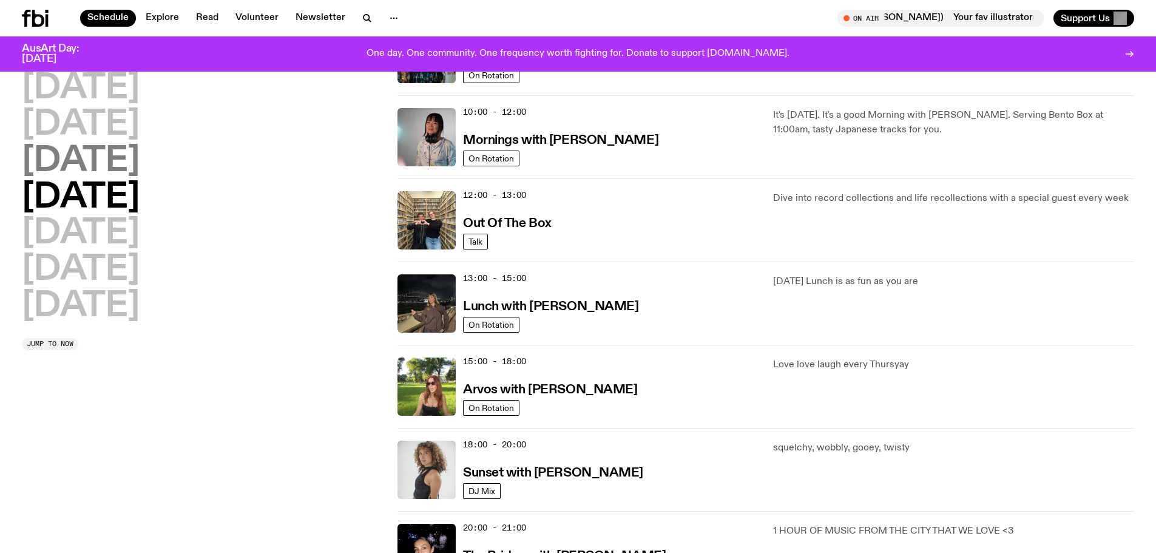
click at [86, 158] on h2 "Wednesday" at bounding box center [81, 161] width 118 height 34
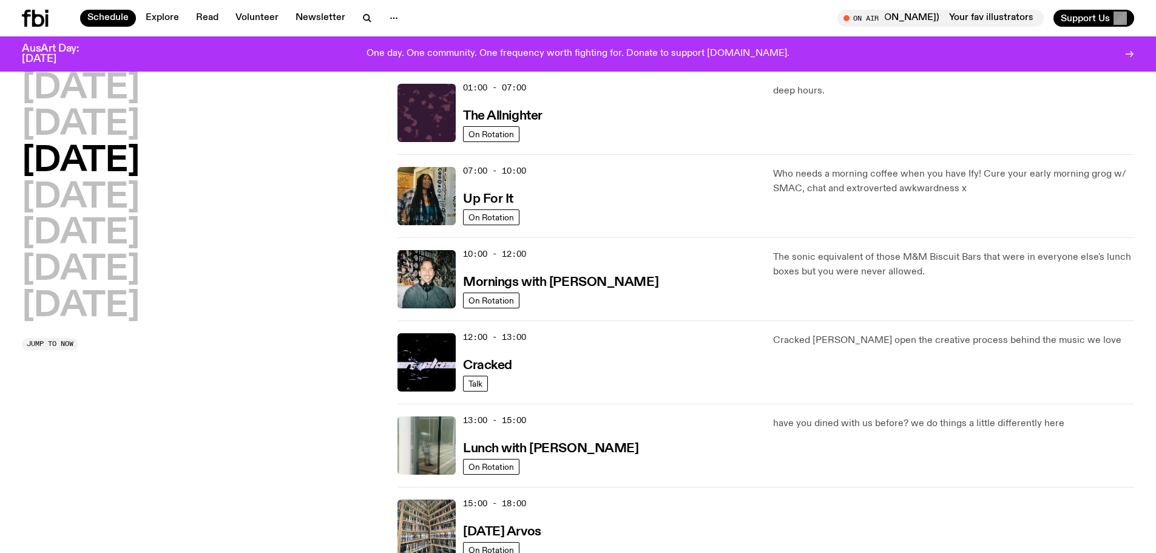
scroll to position [34, 0]
click at [558, 282] on h3 "Mornings with Ben Hansen" at bounding box center [560, 283] width 195 height 13
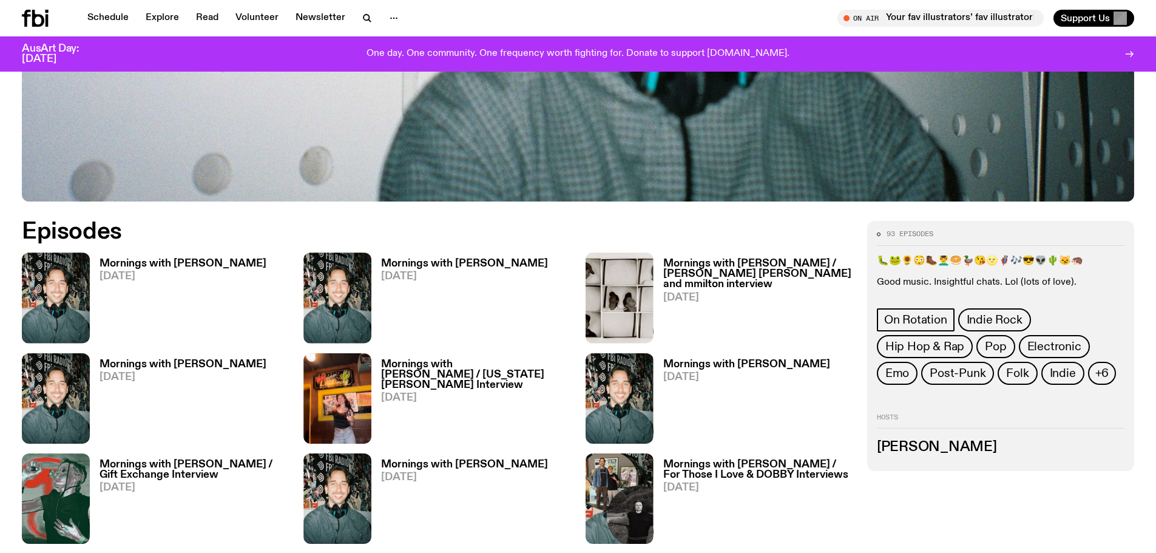
scroll to position [600, 0]
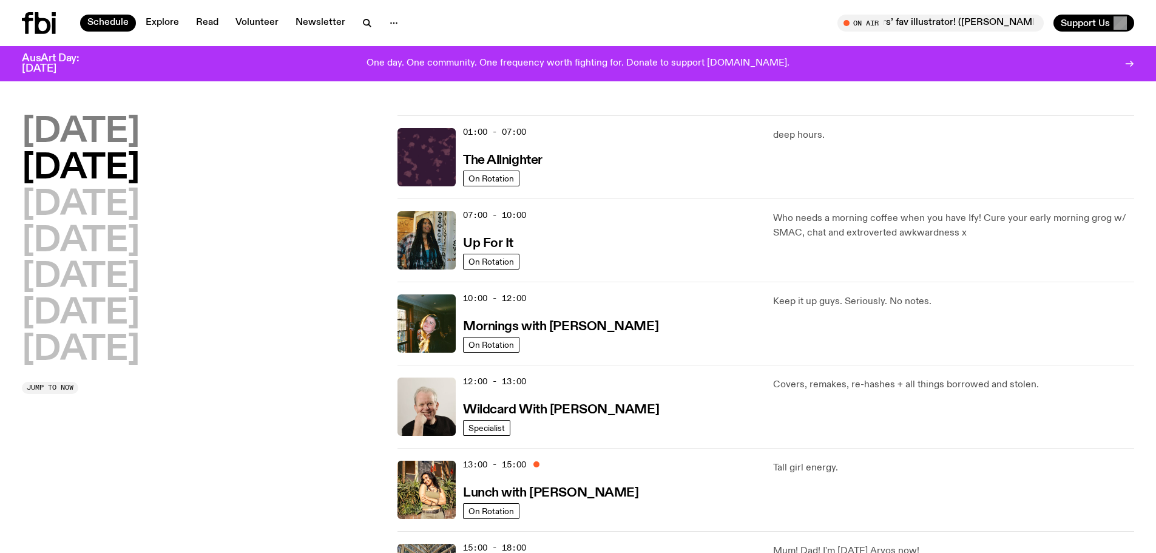
click at [119, 129] on h2 "Monday" at bounding box center [81, 132] width 118 height 34
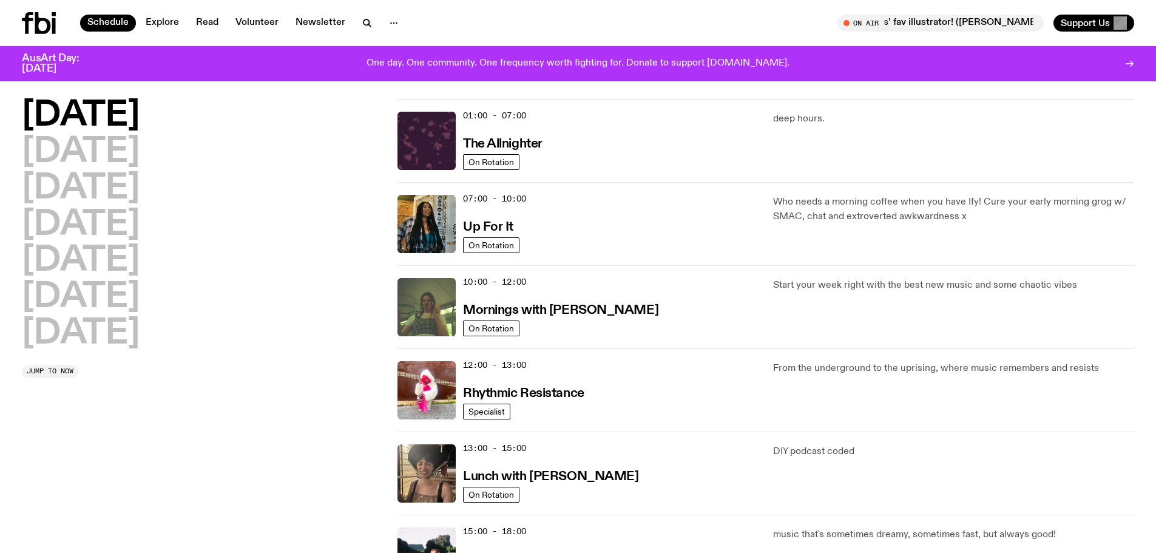
scroll to position [34, 0]
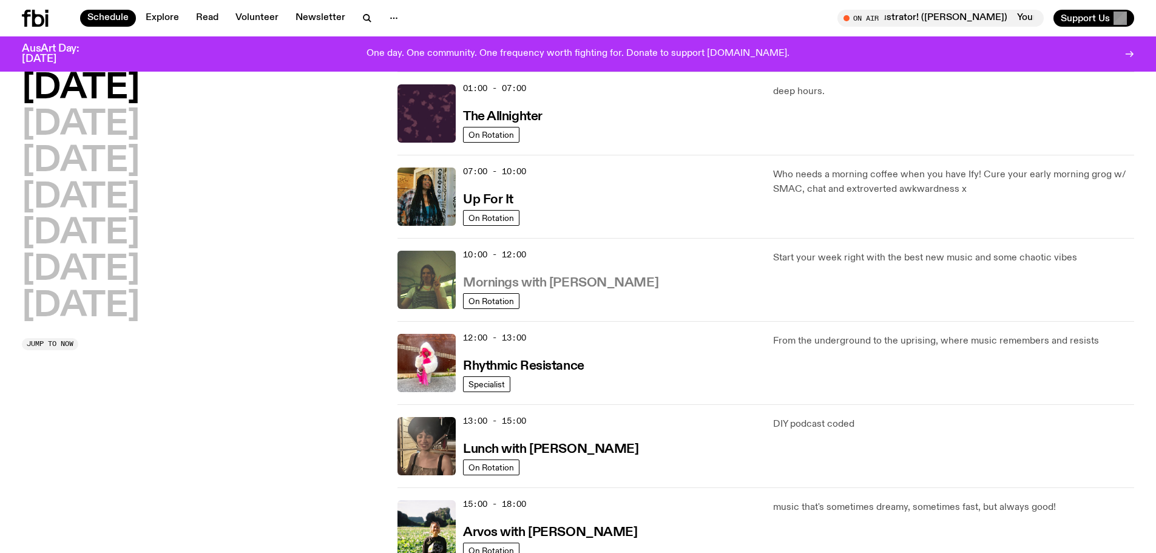
click at [529, 282] on h3 "Mornings with Jim Kretschmer" at bounding box center [560, 283] width 195 height 13
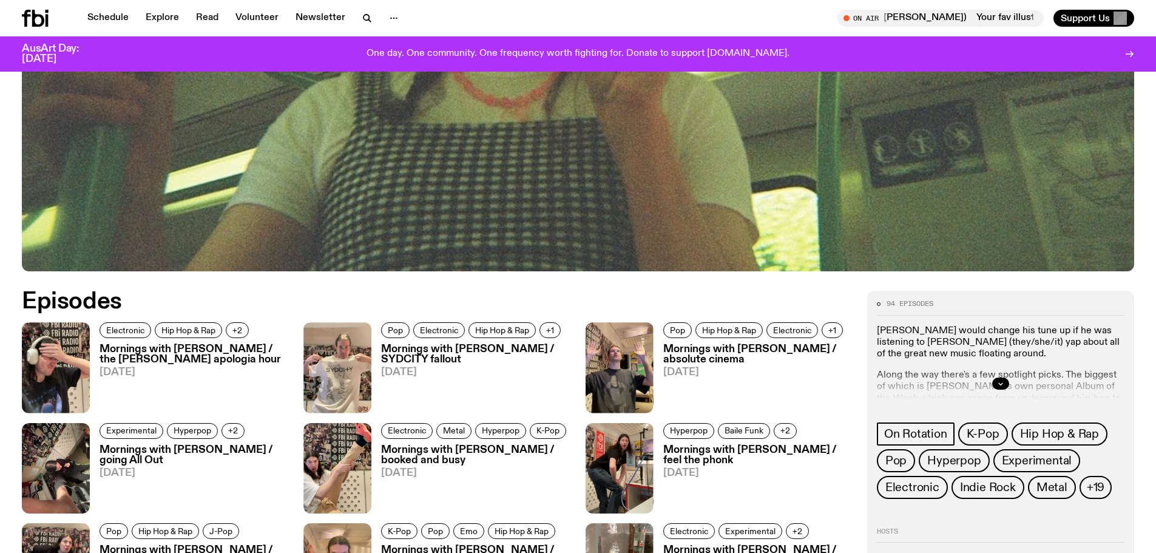
scroll to position [418, 0]
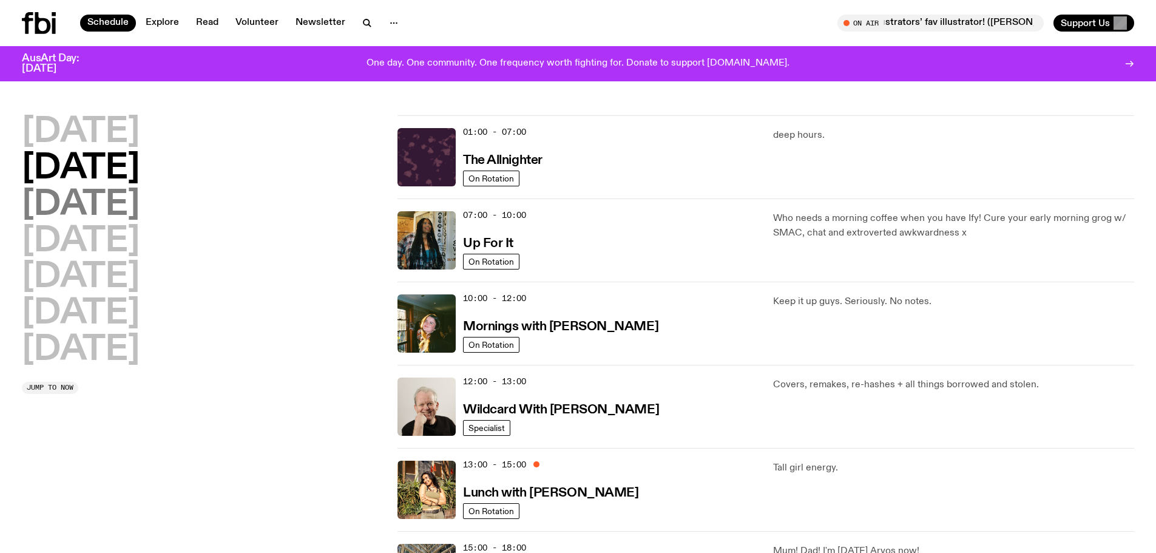
click at [87, 201] on h2 "Wednesday" at bounding box center [81, 205] width 118 height 34
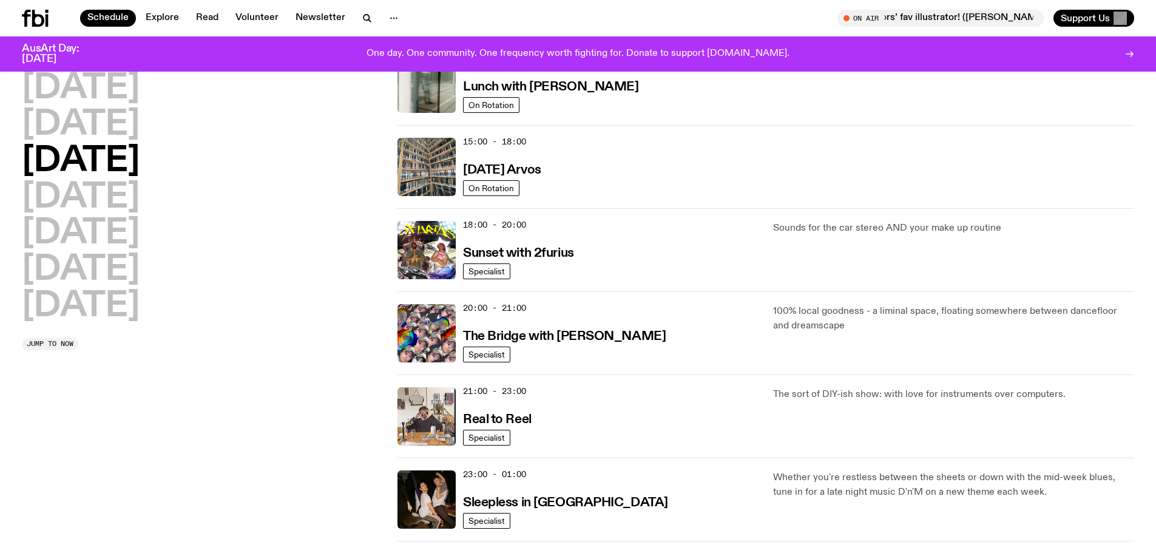
scroll to position [398, 0]
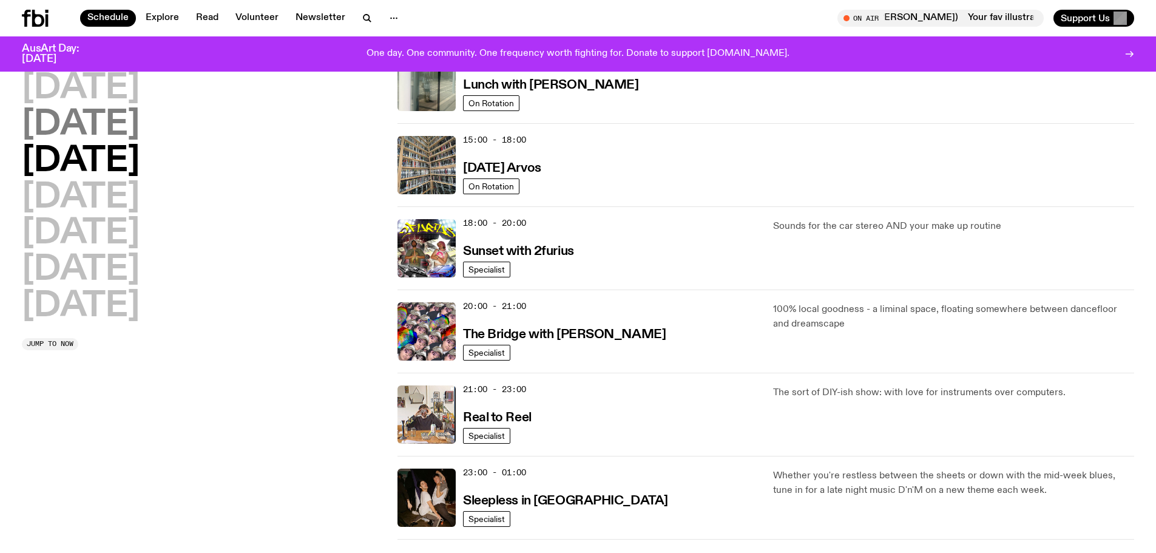
click at [75, 137] on h2 "Tuesday" at bounding box center [81, 125] width 118 height 34
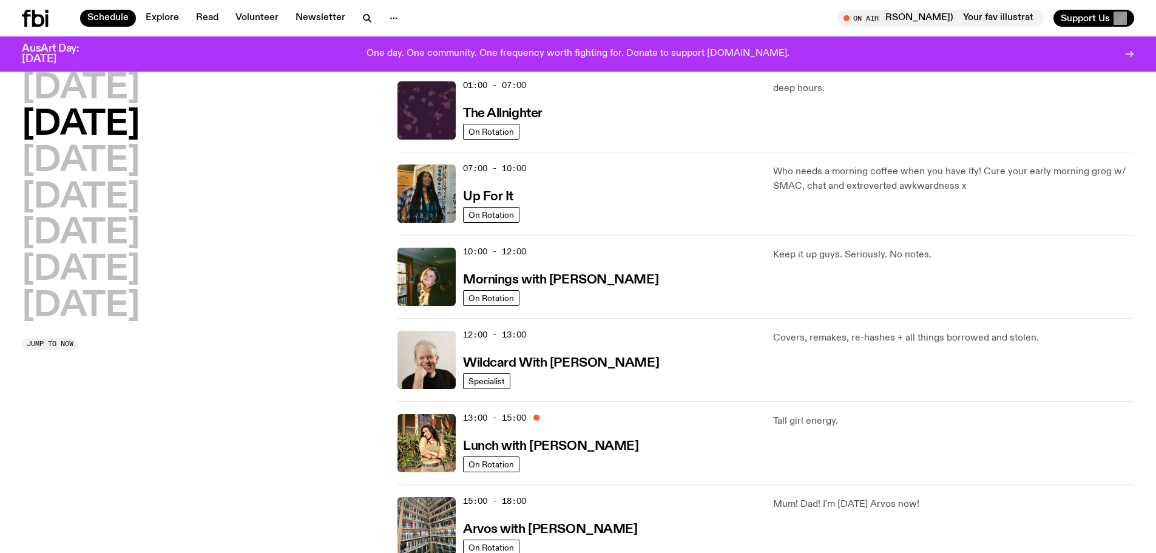
scroll to position [34, 0]
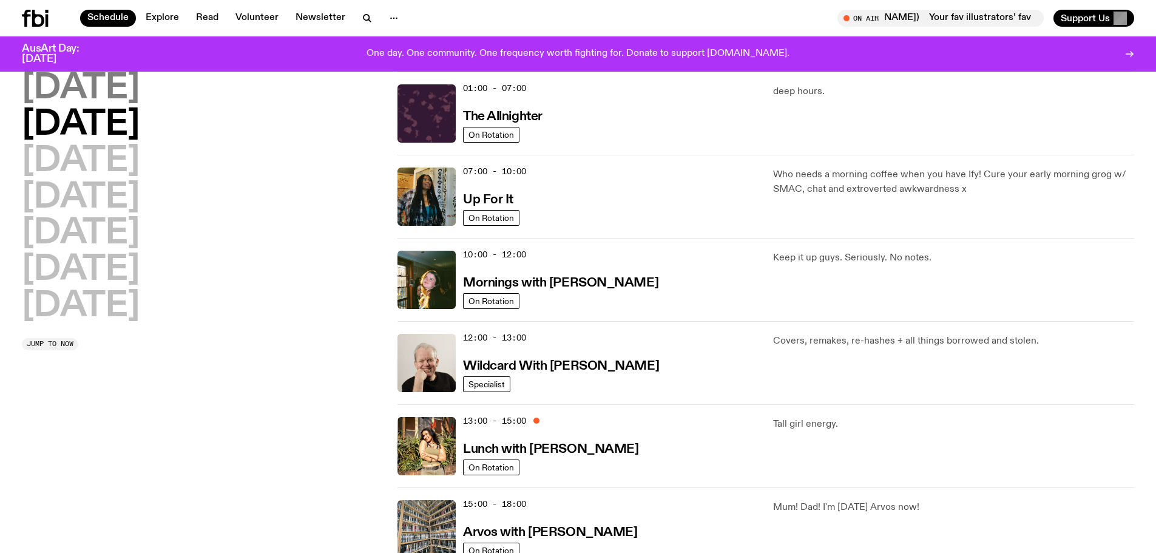
click at [70, 88] on h2 "Monday" at bounding box center [81, 89] width 118 height 34
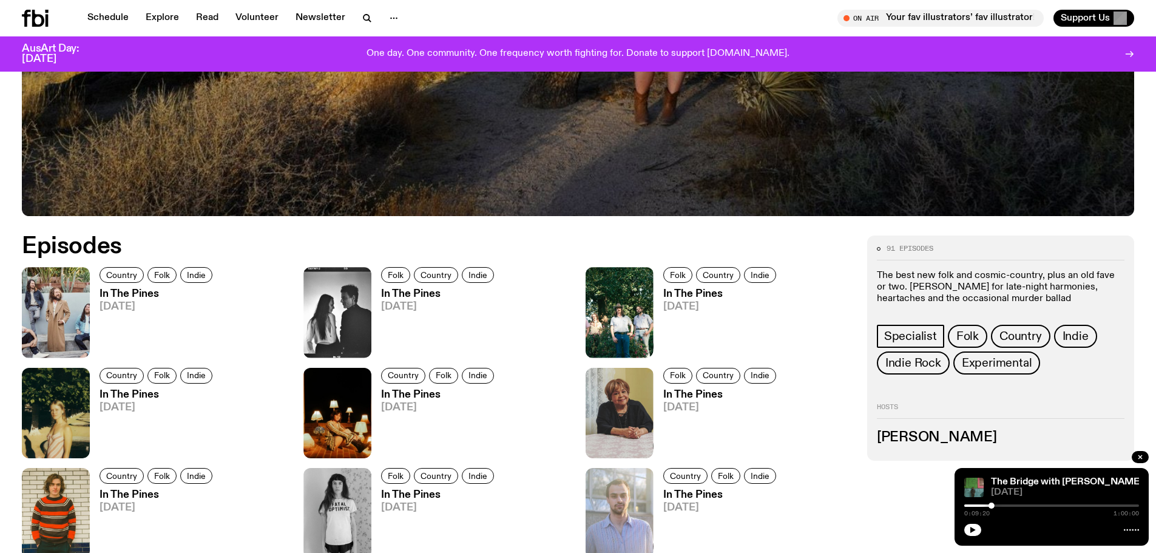
scroll to position [662, 0]
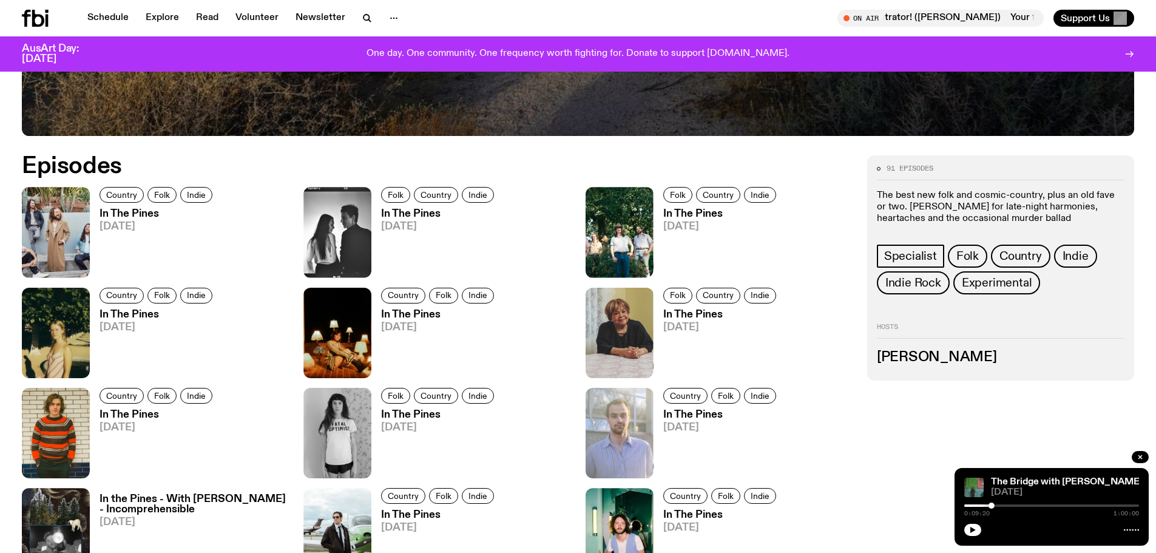
click at [1000, 506] on div at bounding box center [1051, 505] width 175 height 2
click at [1018, 503] on div "0:12:17 1:00:00" at bounding box center [1051, 509] width 175 height 15
click at [1019, 505] on div at bounding box center [1051, 505] width 175 height 2
click at [972, 530] on icon "button" at bounding box center [972, 530] width 5 height 6
click at [969, 528] on icon "button" at bounding box center [972, 529] width 7 height 7
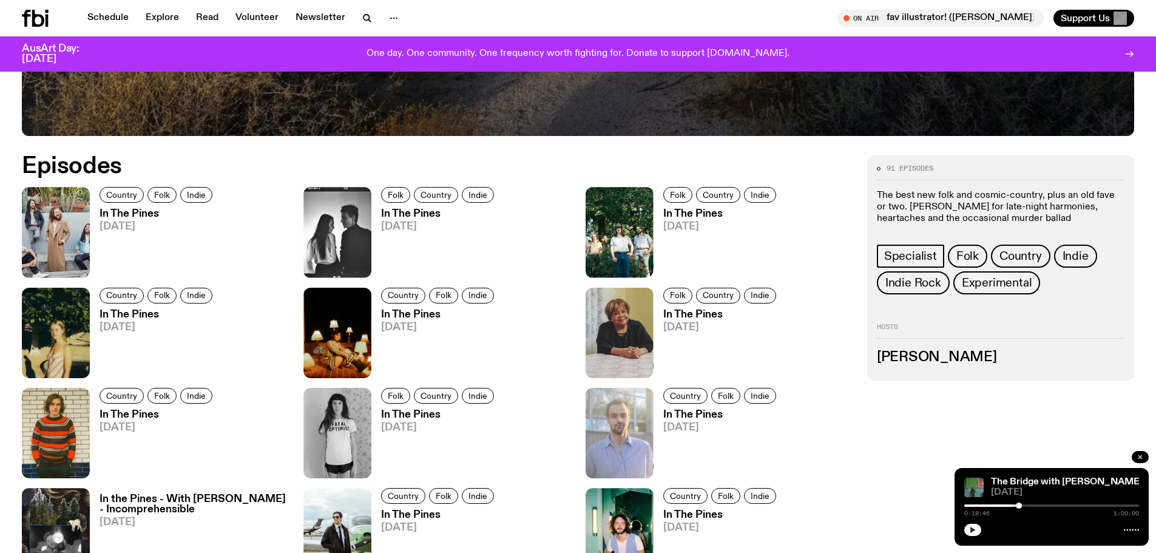
click at [1140, 457] on icon "button" at bounding box center [1139, 456] width 7 height 7
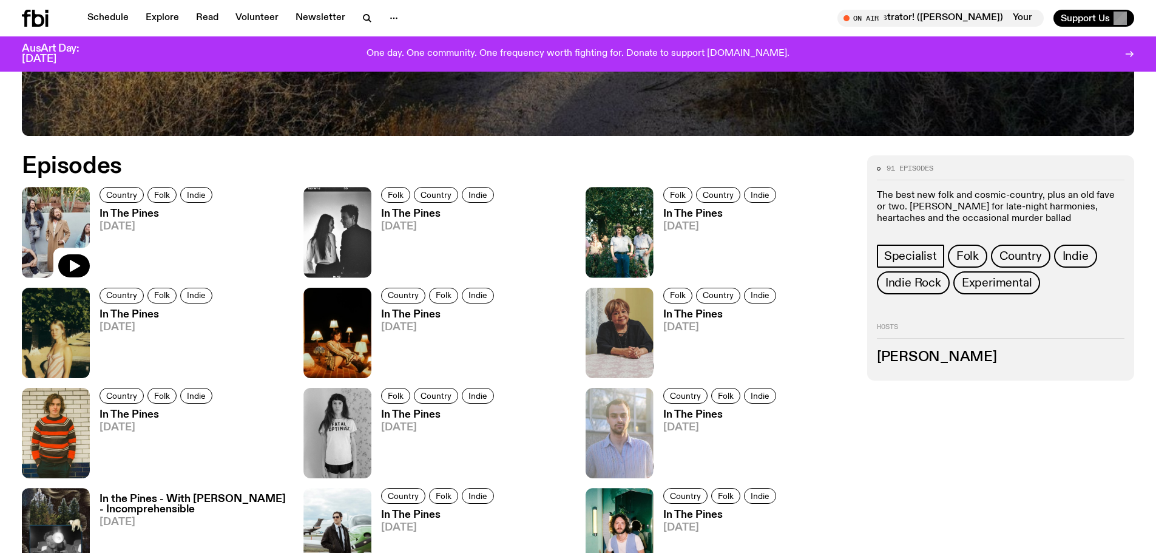
click at [76, 229] on img at bounding box center [56, 232] width 68 height 90
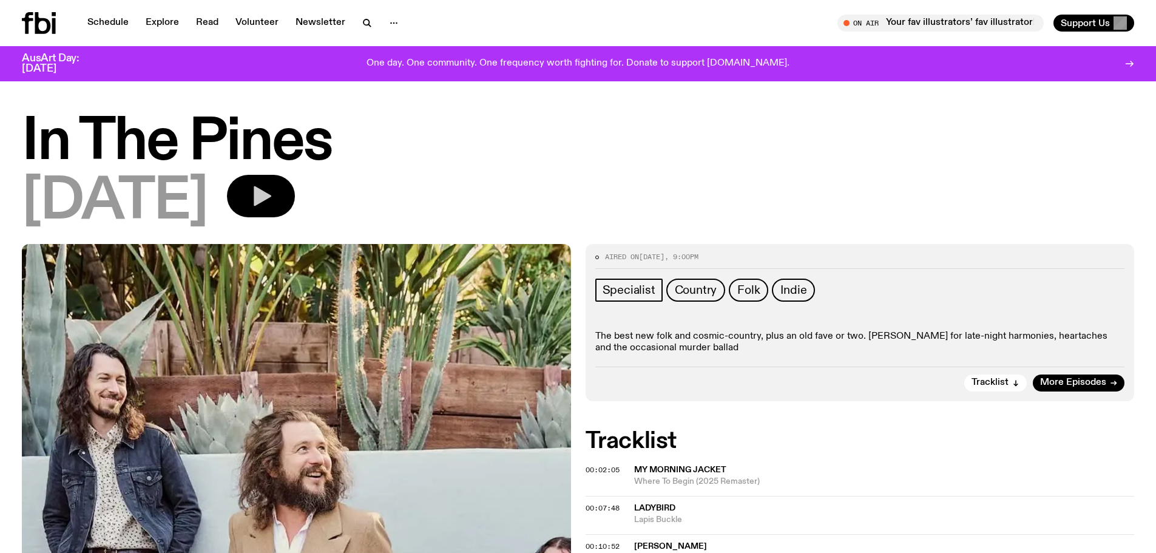
click at [273, 203] on icon "button" at bounding box center [261, 196] width 24 height 24
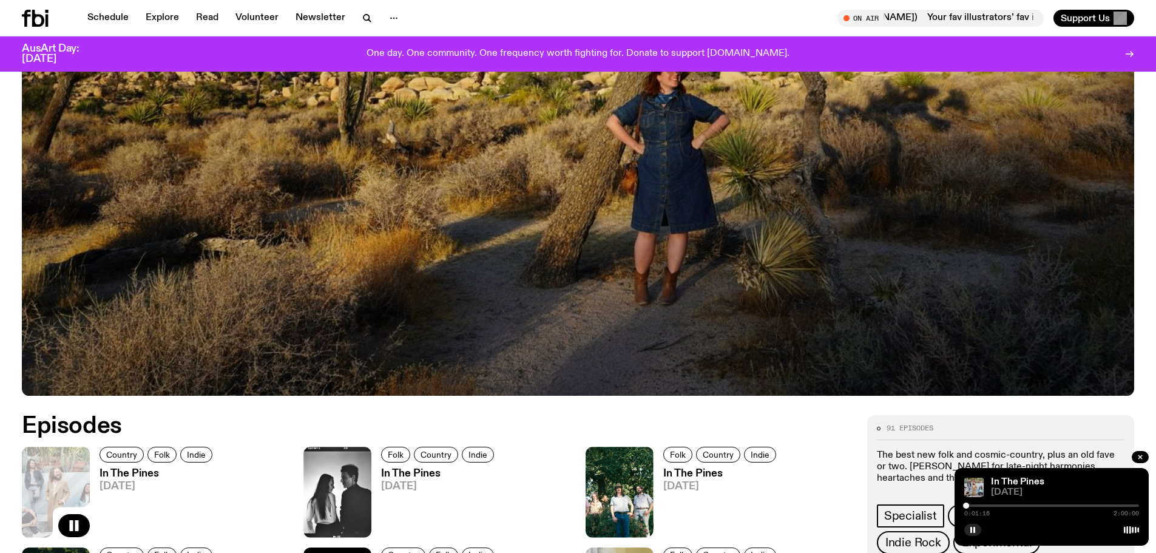
scroll to position [470, 0]
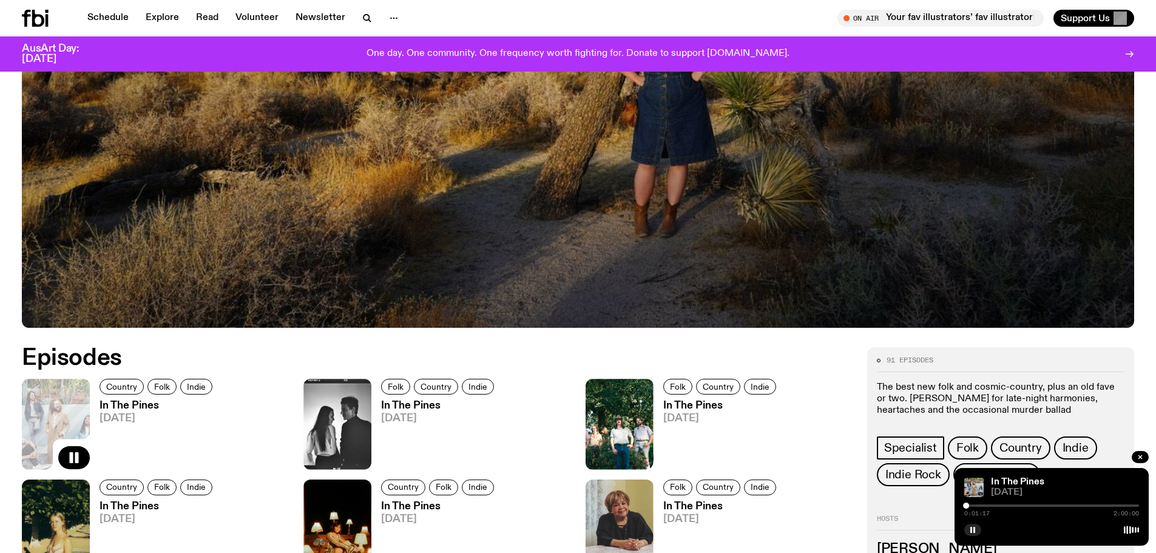
click at [976, 505] on div at bounding box center [1051, 505] width 175 height 2
click at [969, 505] on div at bounding box center [888, 505] width 175 height 2
click at [969, 505] on div at bounding box center [969, 505] width 6 height 6
click at [973, 504] on div at bounding box center [1051, 505] width 175 height 2
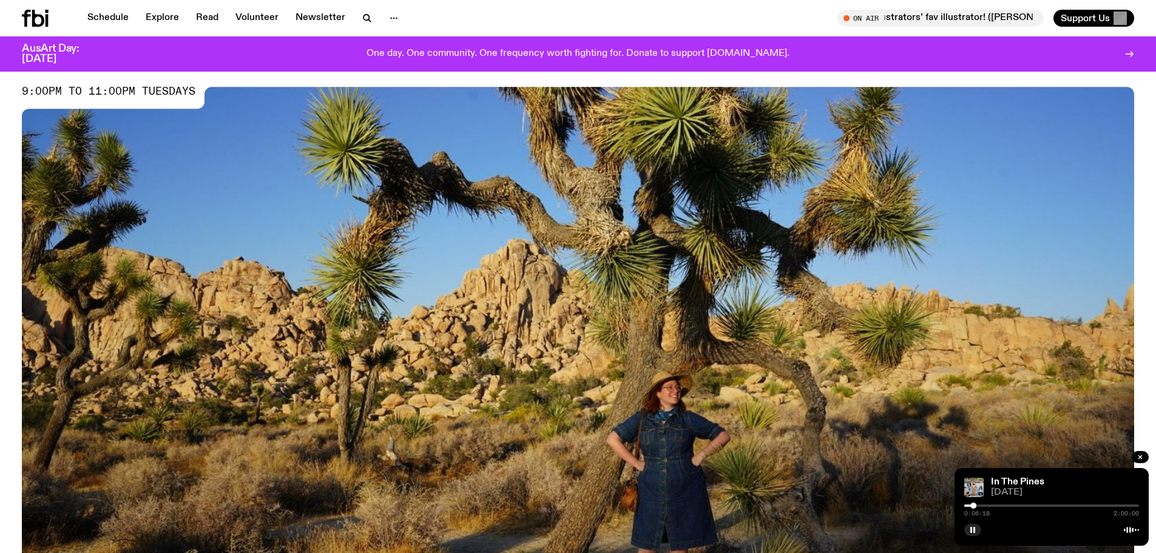
scroll to position [0, 0]
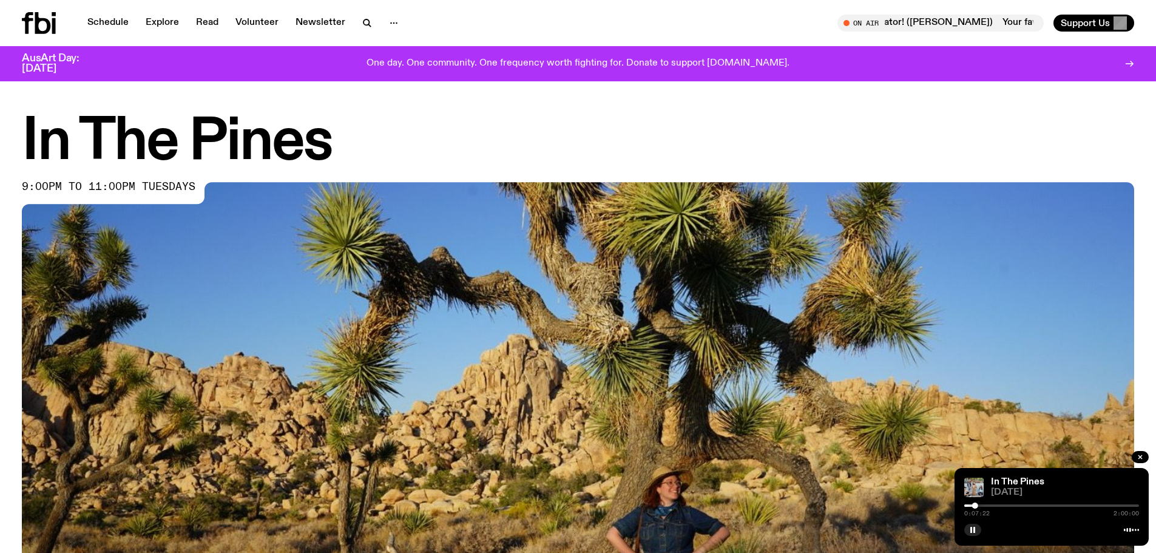
click at [1008, 504] on div "0:07:22 2:00:00" at bounding box center [1051, 509] width 175 height 15
click at [1010, 505] on div at bounding box center [1051, 505] width 175 height 2
click at [1033, 506] on div at bounding box center [1051, 505] width 175 height 2
click at [1056, 505] on div at bounding box center [1051, 505] width 175 height 2
click at [1075, 505] on div at bounding box center [1051, 505] width 175 height 2
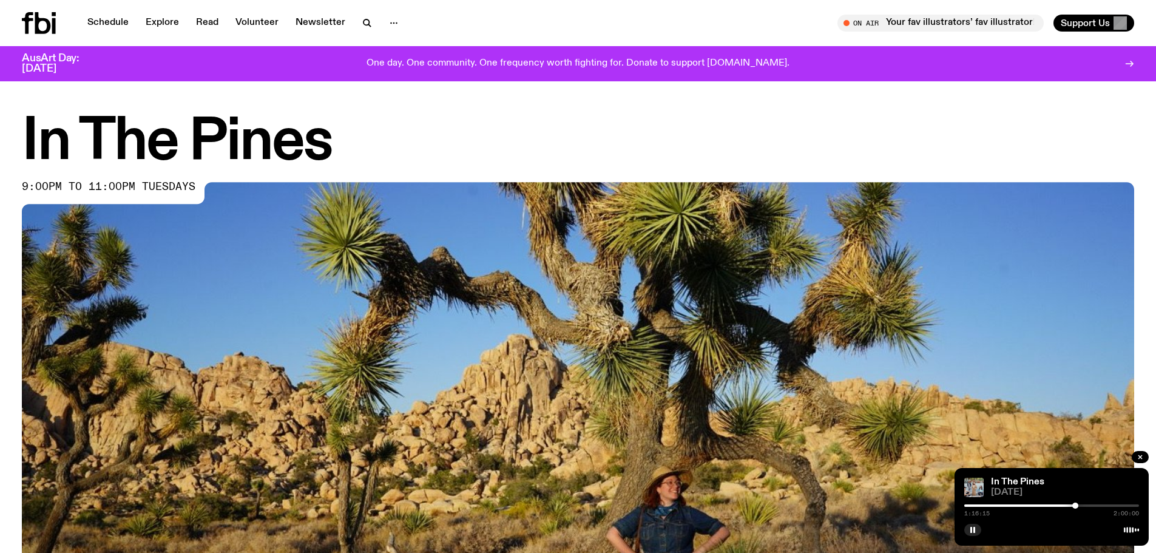
click at [1092, 504] on div at bounding box center [1051, 505] width 175 height 2
click at [1108, 505] on div at bounding box center [1051, 505] width 175 height 2
click at [969, 530] on icon "button" at bounding box center [972, 529] width 7 height 7
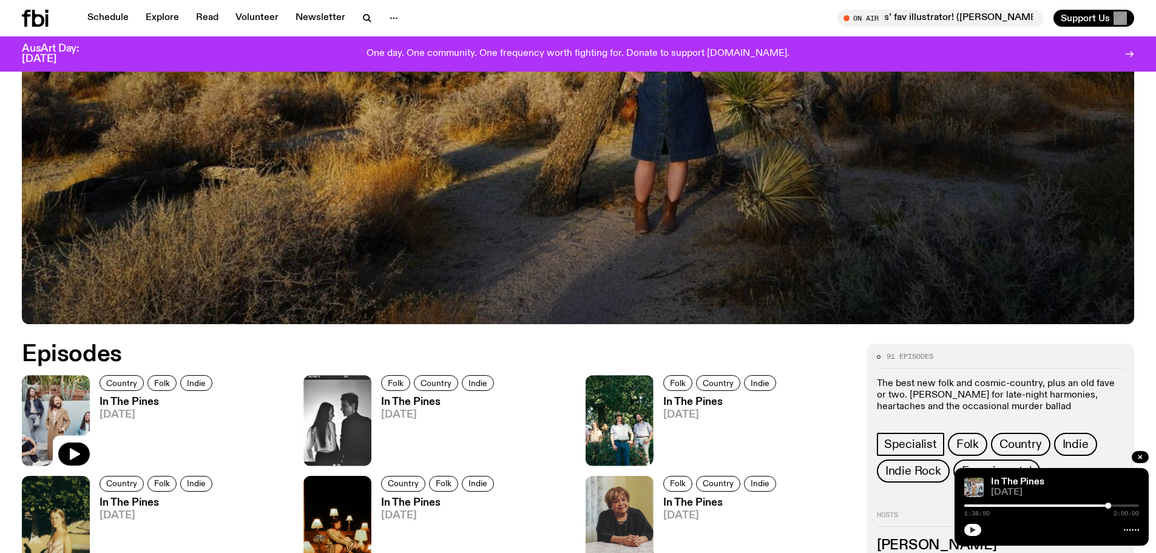
scroll to position [661, 0]
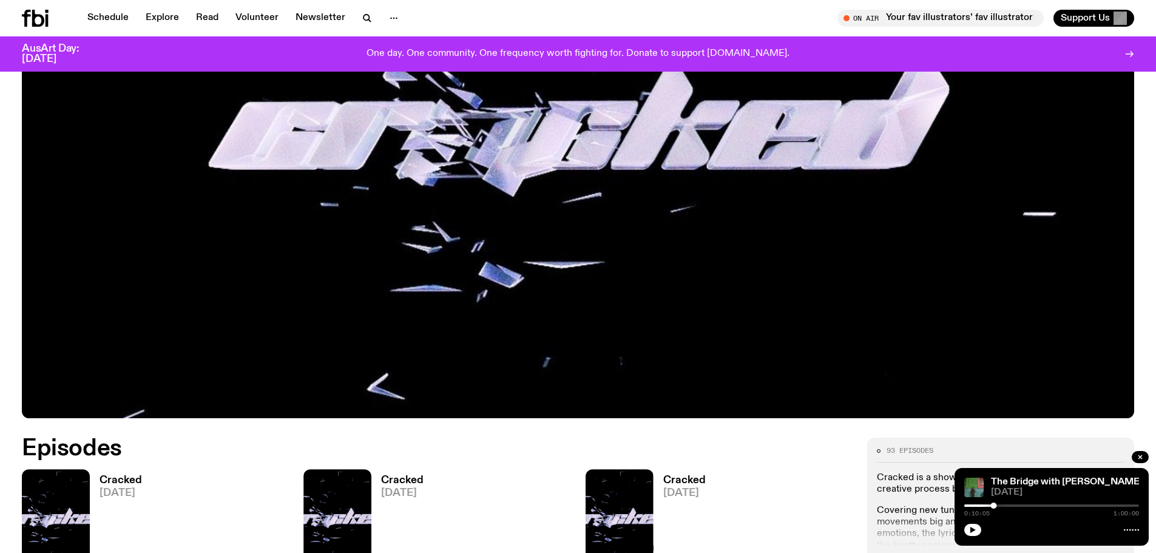
scroll to position [539, 0]
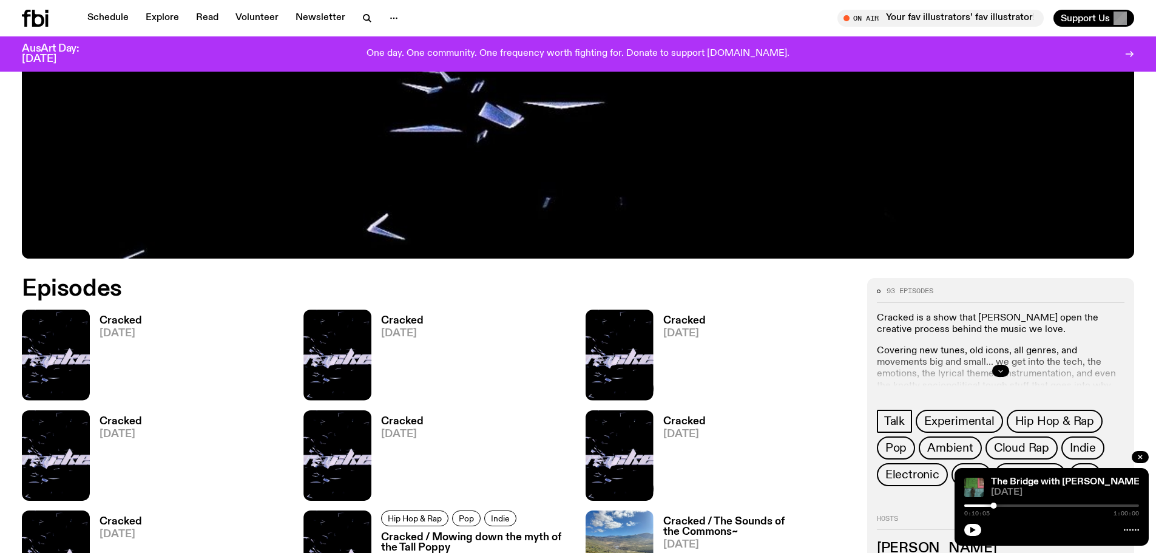
click at [1000, 368] on icon "button" at bounding box center [1000, 370] width 7 height 7
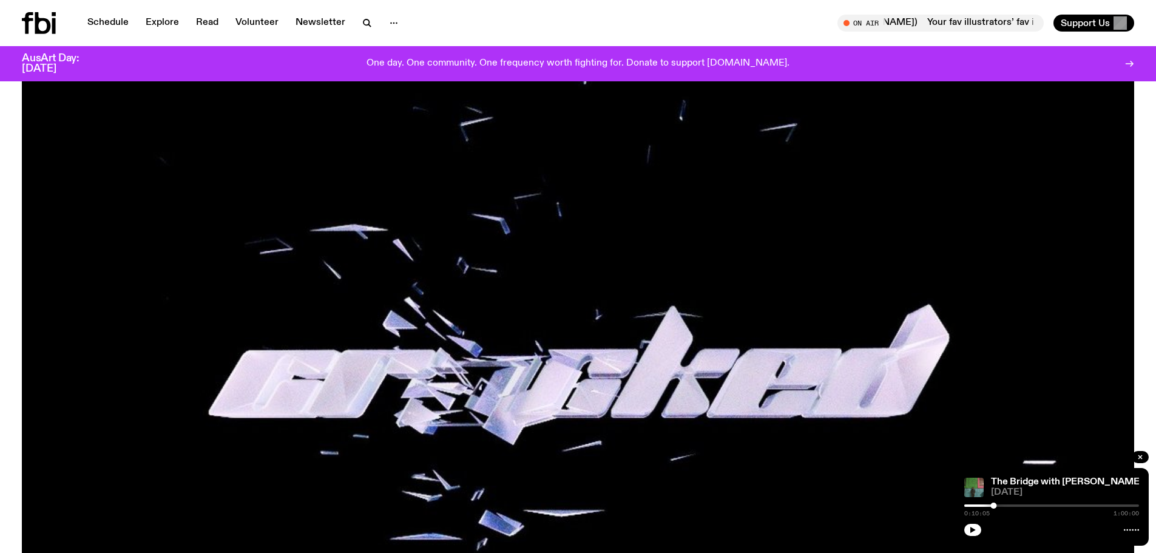
scroll to position [0, 0]
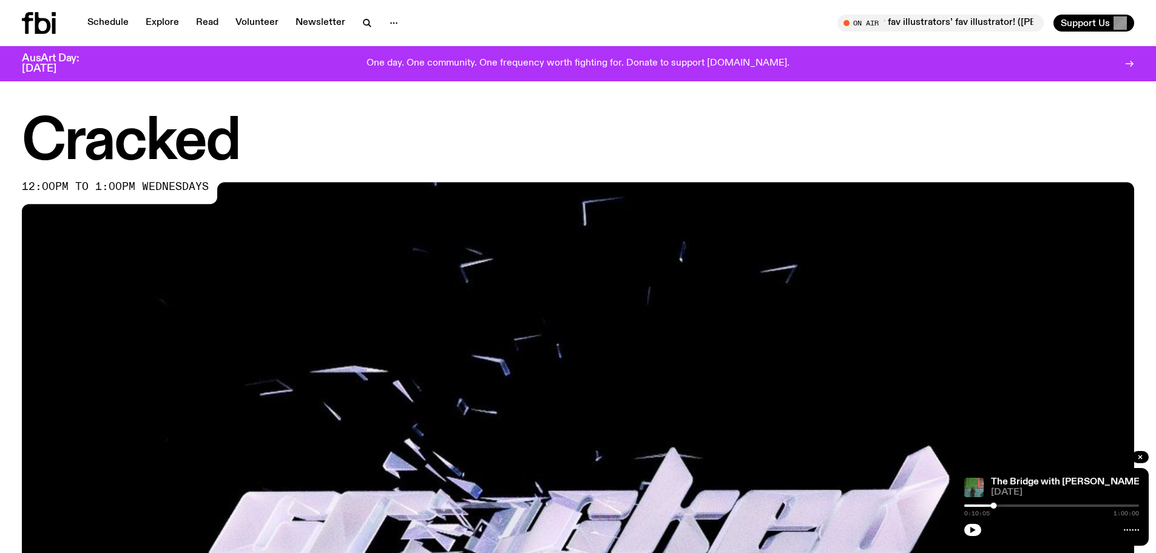
drag, startPoint x: 593, startPoint y: 137, endPoint x: 611, endPoint y: 147, distance: 20.4
click at [593, 136] on h1 "Cracked" at bounding box center [578, 142] width 1112 height 55
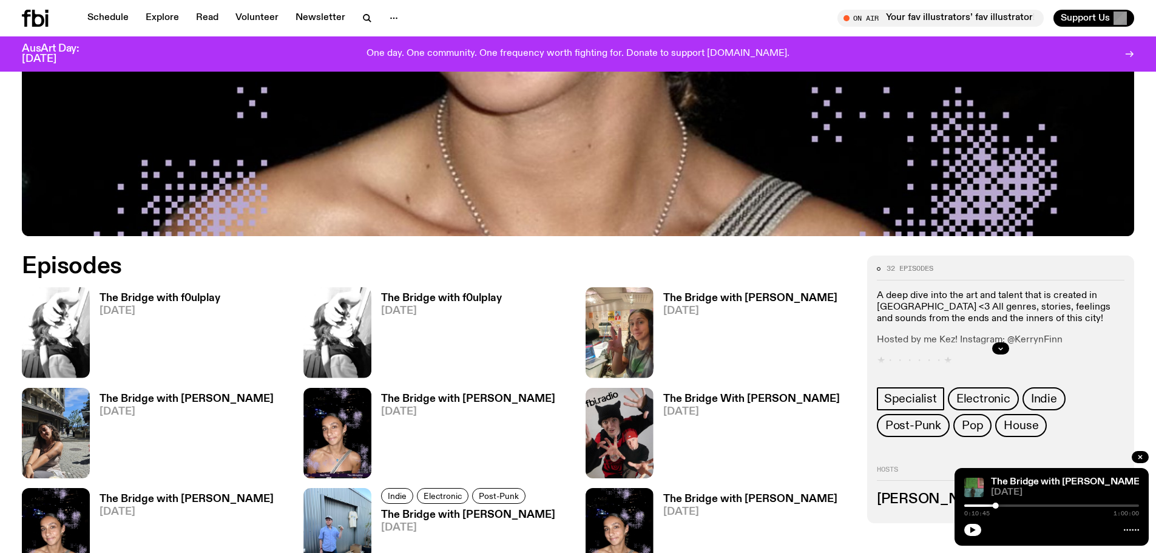
scroll to position [720, 0]
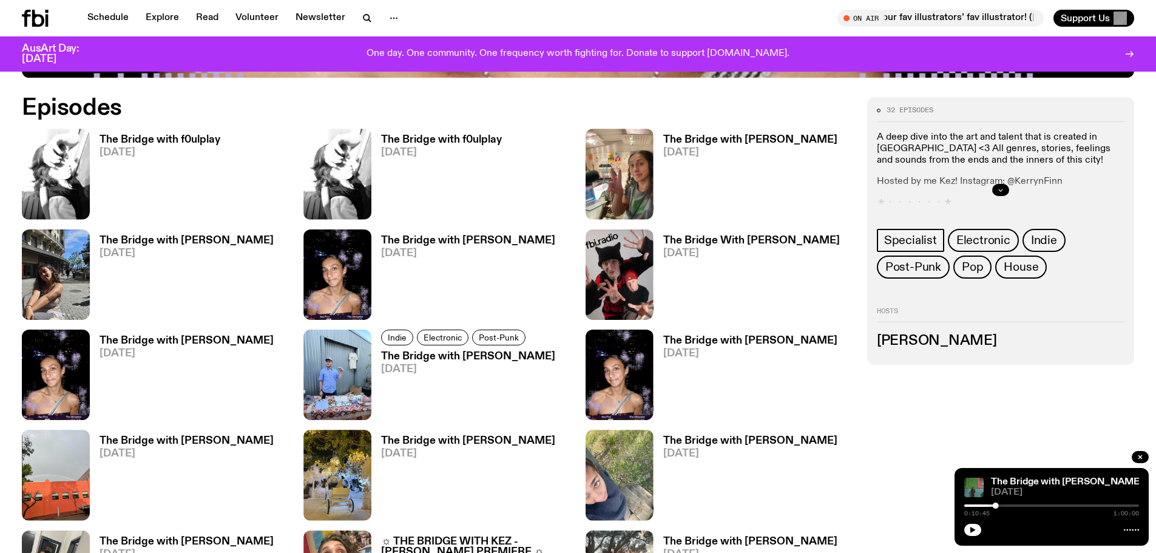
click at [1002, 189] on icon "button" at bounding box center [1001, 190] width 4 height 2
drag, startPoint x: 1026, startPoint y: 178, endPoint x: 1006, endPoint y: 183, distance: 20.2
click at [1006, 183] on p "Hosted by me Kez! Instagram: @KerrynFinn" at bounding box center [1001, 182] width 248 height 12
